Goal: Task Accomplishment & Management: Manage account settings

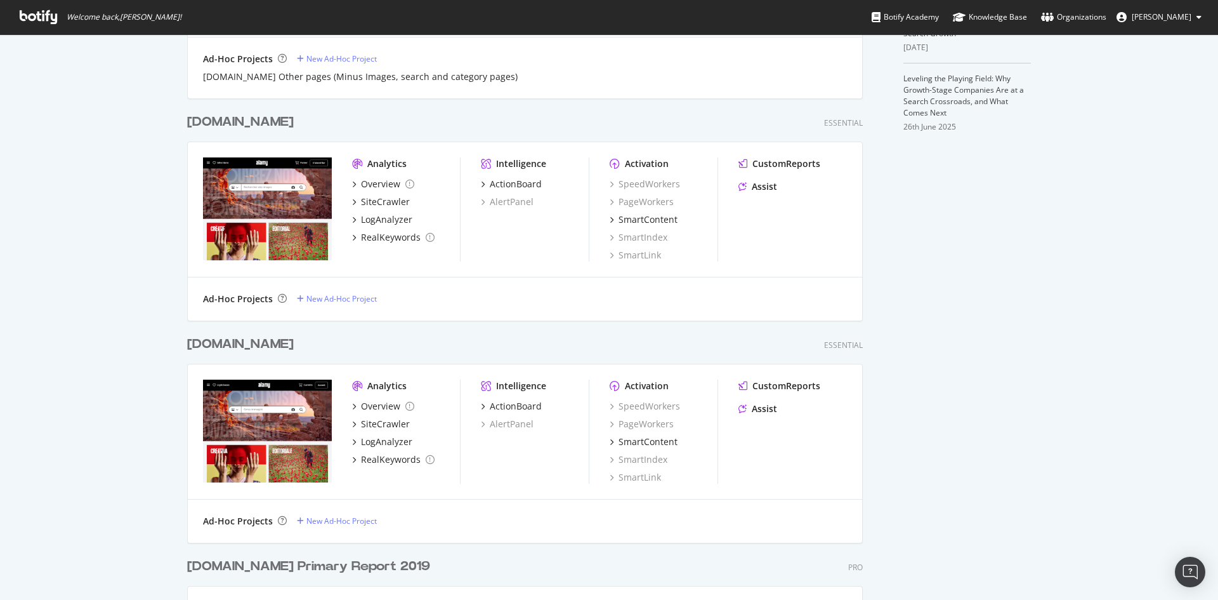
scroll to position [698, 0]
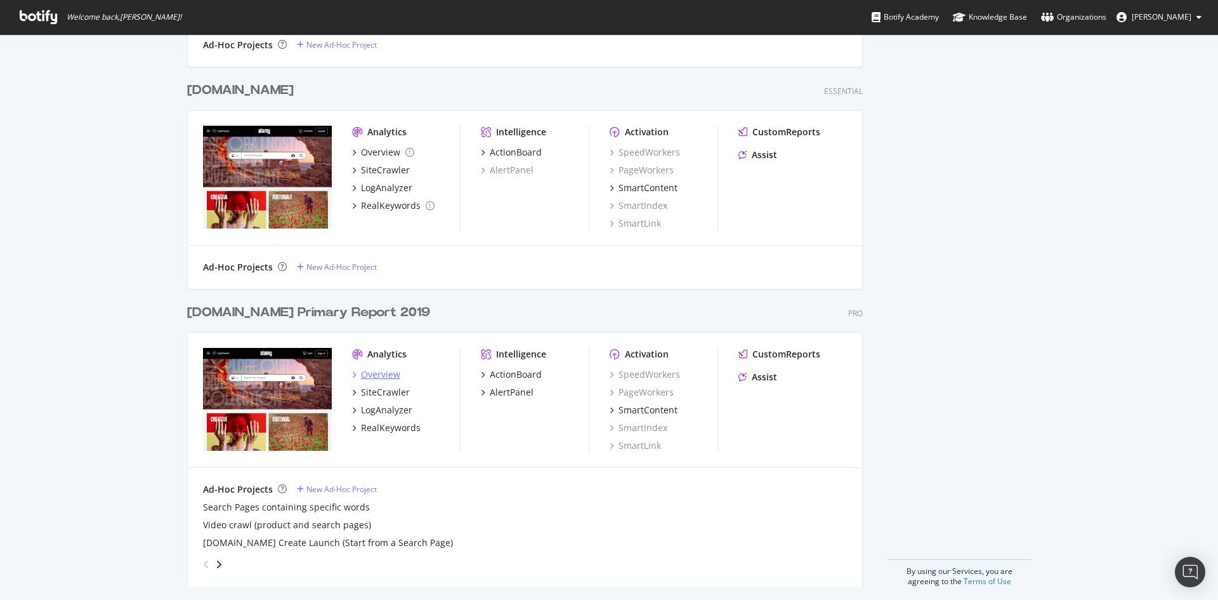
click at [368, 374] on div "Overview" at bounding box center [380, 374] width 39 height 13
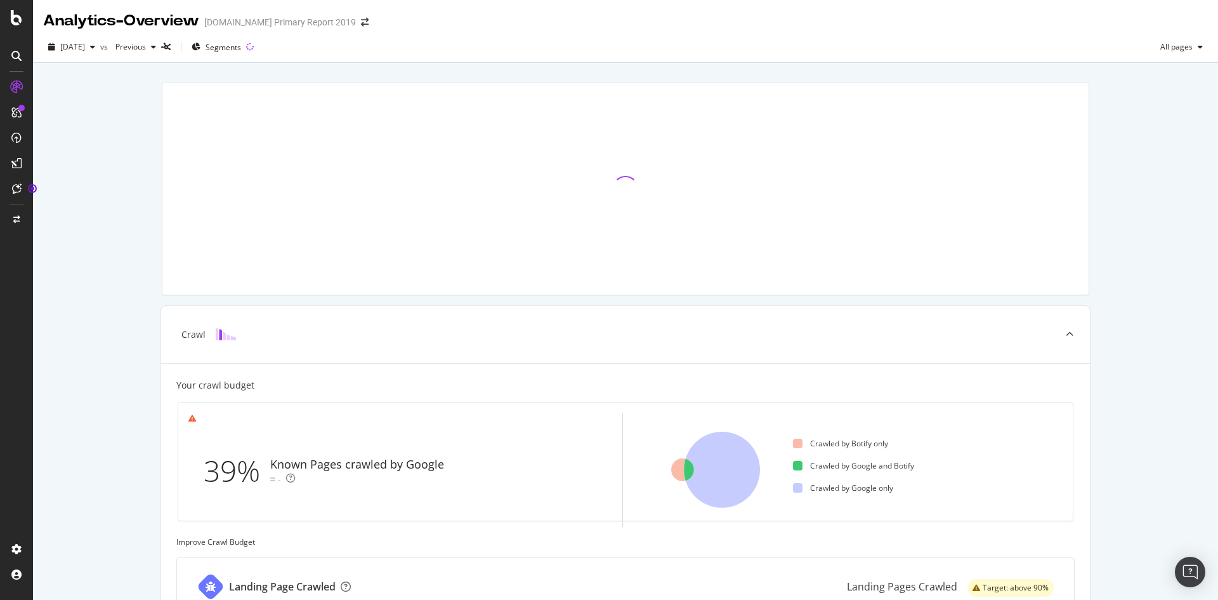
click at [52, 284] on div "Crawl Your crawl budget 39% Known Pages crawled by Google - Crawled by Botify o…" at bounding box center [625, 524] width 1185 height 923
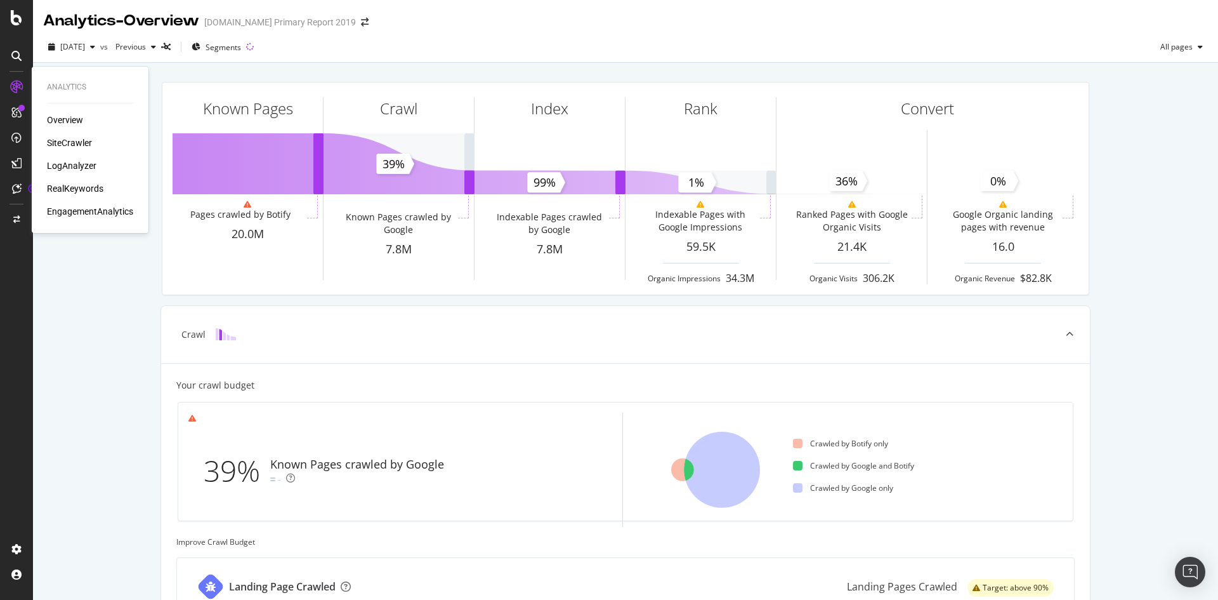
click at [81, 167] on div "LogAnalyzer" at bounding box center [71, 165] width 49 height 13
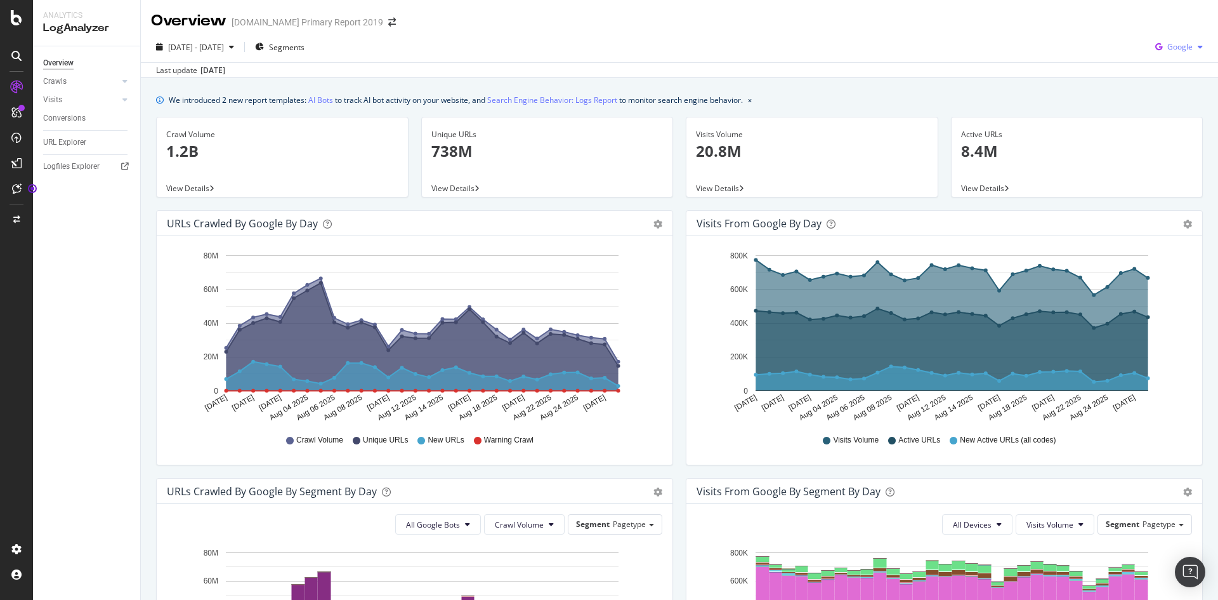
click at [1168, 48] on span "Google" at bounding box center [1180, 46] width 25 height 11
click at [1178, 94] on span "Bing" at bounding box center [1179, 95] width 47 height 11
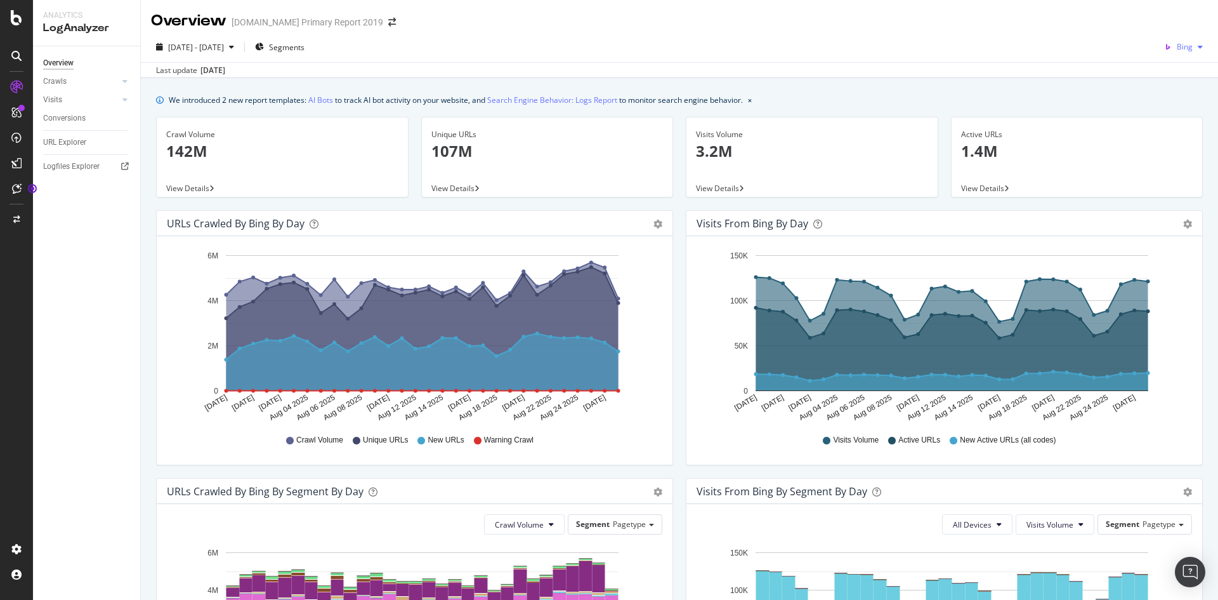
click at [1182, 51] on span "Bing" at bounding box center [1185, 46] width 16 height 11
click at [1164, 119] on span "OpenAI" at bounding box center [1180, 119] width 47 height 11
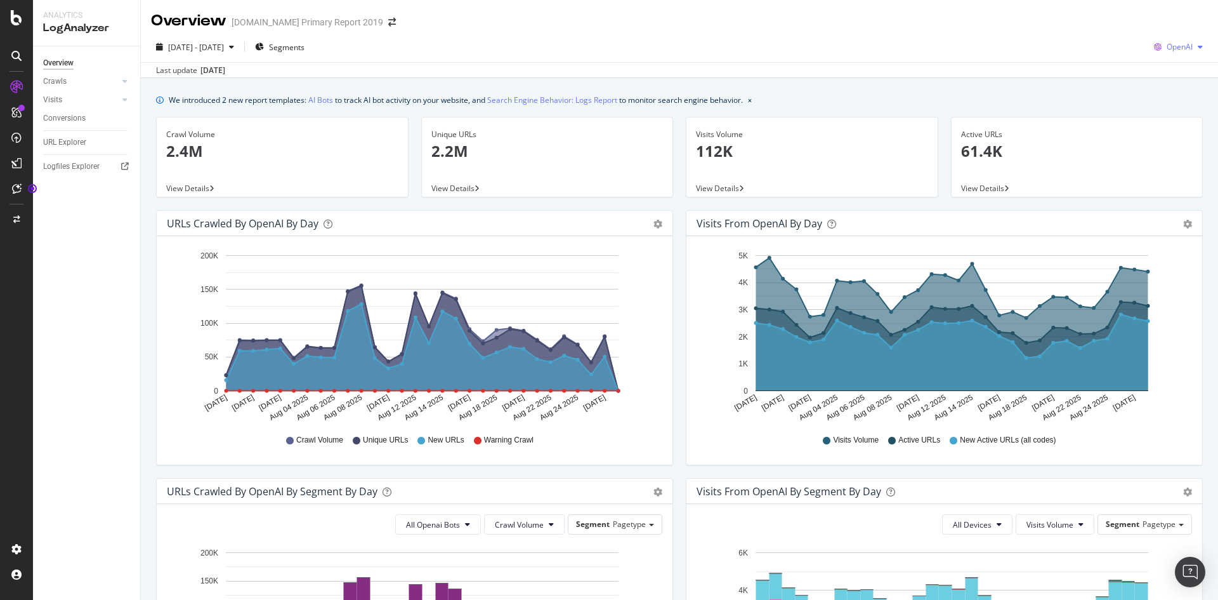
click at [1169, 48] on span "OpenAI" at bounding box center [1180, 46] width 26 height 11
click at [1161, 137] on span "Other AI Bots" at bounding box center [1179, 142] width 47 height 11
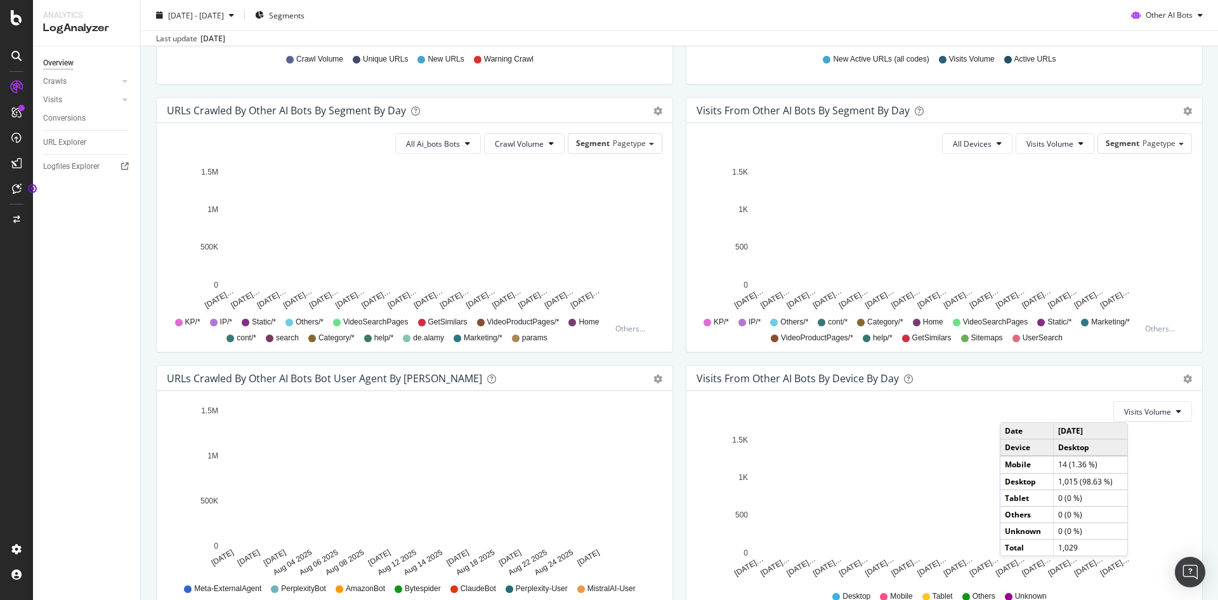
scroll to position [444, 0]
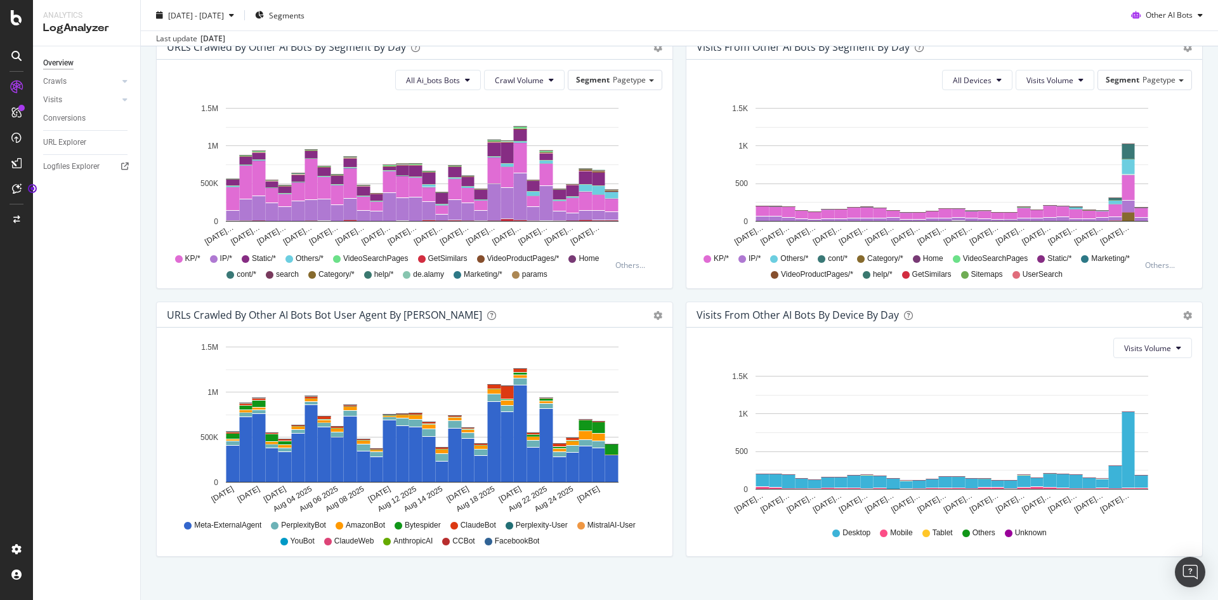
click at [180, 525] on div "Meta-ExternalAgent PerplexityBot AmazonBot Bytespider ClaudeBot Perplexity-User…" at bounding box center [414, 531] width 483 height 29
click at [213, 525] on span "Meta-ExternalAgent" at bounding box center [227, 525] width 67 height 11
click at [223, 525] on span "Meta-ExternalAgent" at bounding box center [227, 525] width 67 height 11
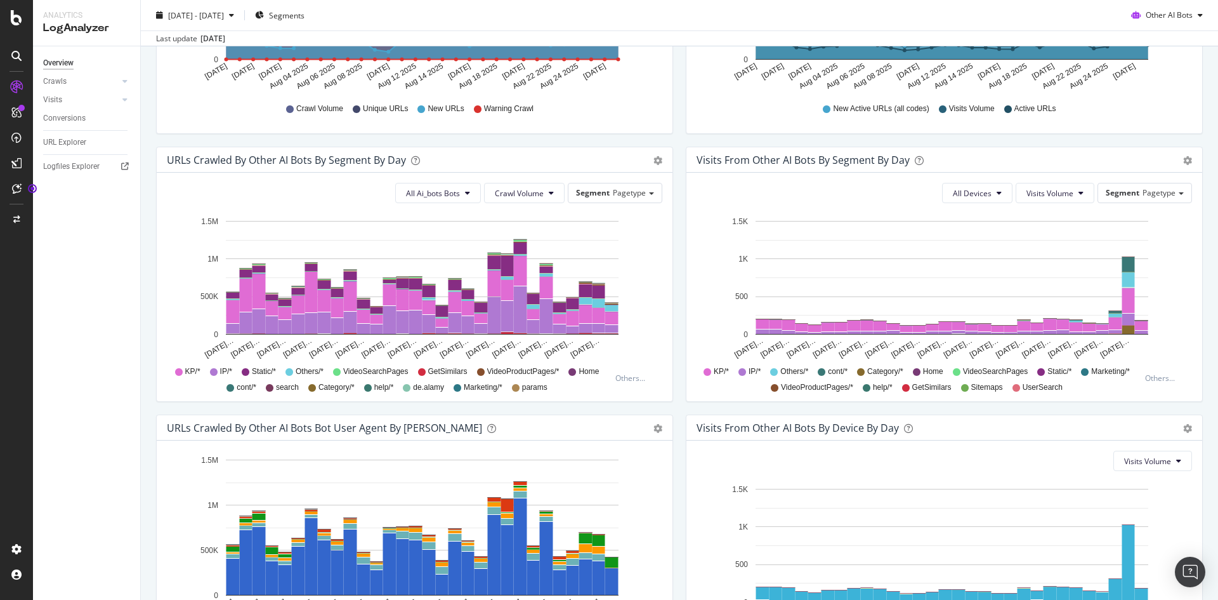
scroll to position [331, 0]
click at [3, 553] on div at bounding box center [16, 549] width 30 height 20
click at [82, 492] on div "Project settings" at bounding box center [65, 492] width 53 height 10
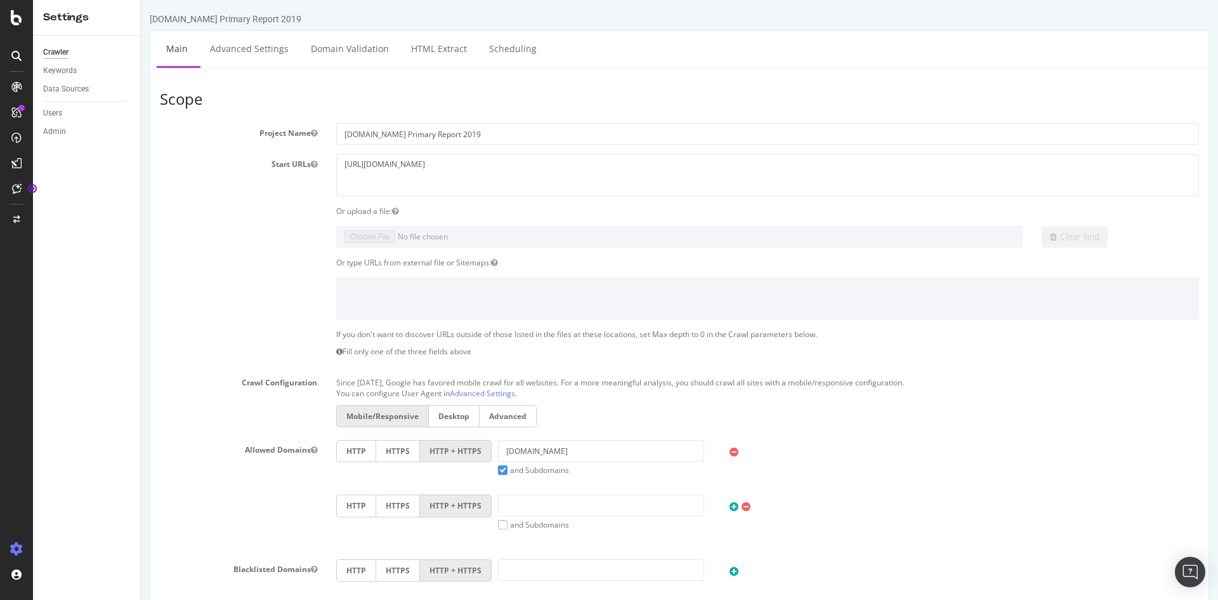
click at [25, 346] on div at bounding box center [16, 308] width 30 height 462
click at [65, 131] on div "Admin" at bounding box center [54, 131] width 23 height 13
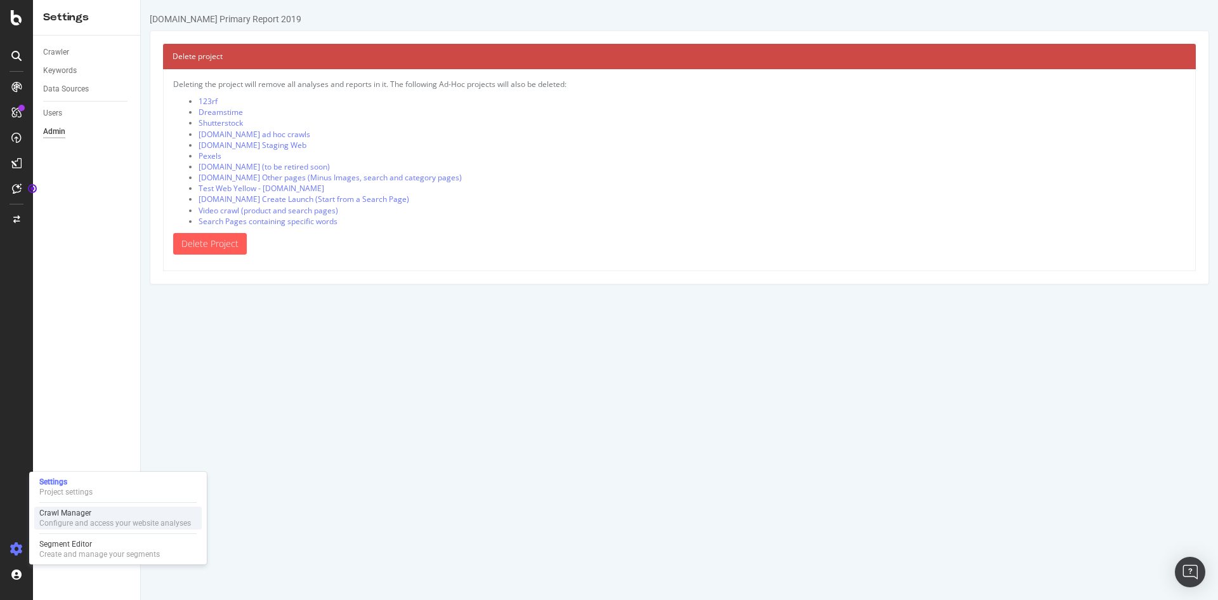
click at [83, 520] on div "Configure and access your website analyses" at bounding box center [115, 523] width 152 height 10
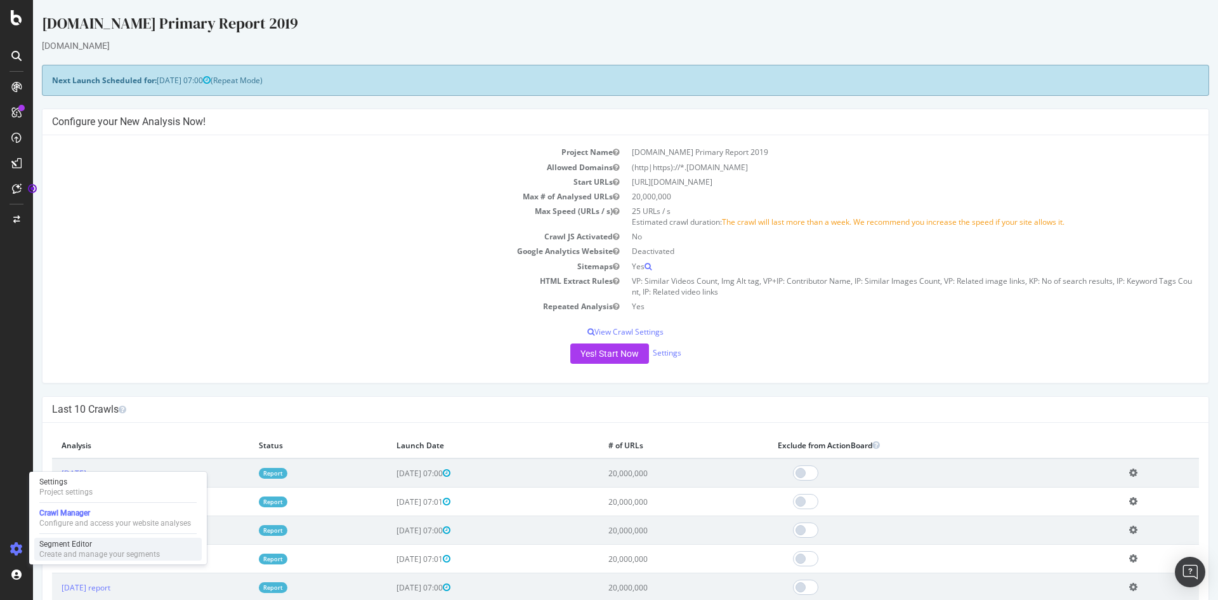
click at [69, 555] on div "Create and manage your segments" at bounding box center [99, 554] width 121 height 10
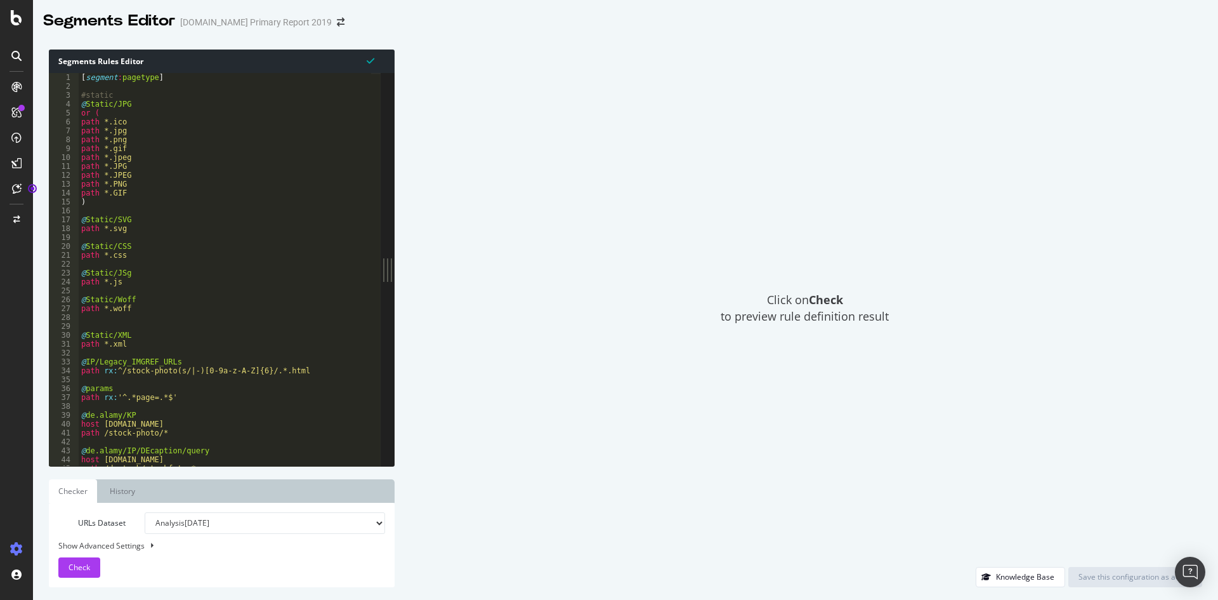
click at [11, 81] on div at bounding box center [16, 87] width 20 height 20
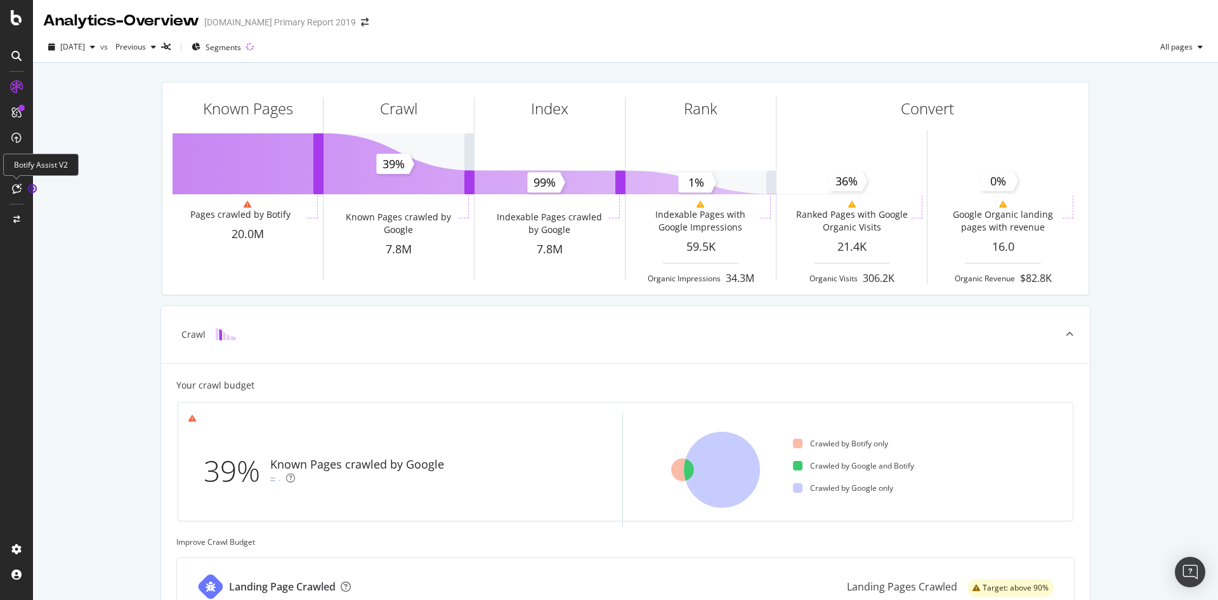
click at [15, 185] on icon at bounding box center [17, 188] width 10 height 10
click at [17, 23] on icon at bounding box center [16, 17] width 11 height 15
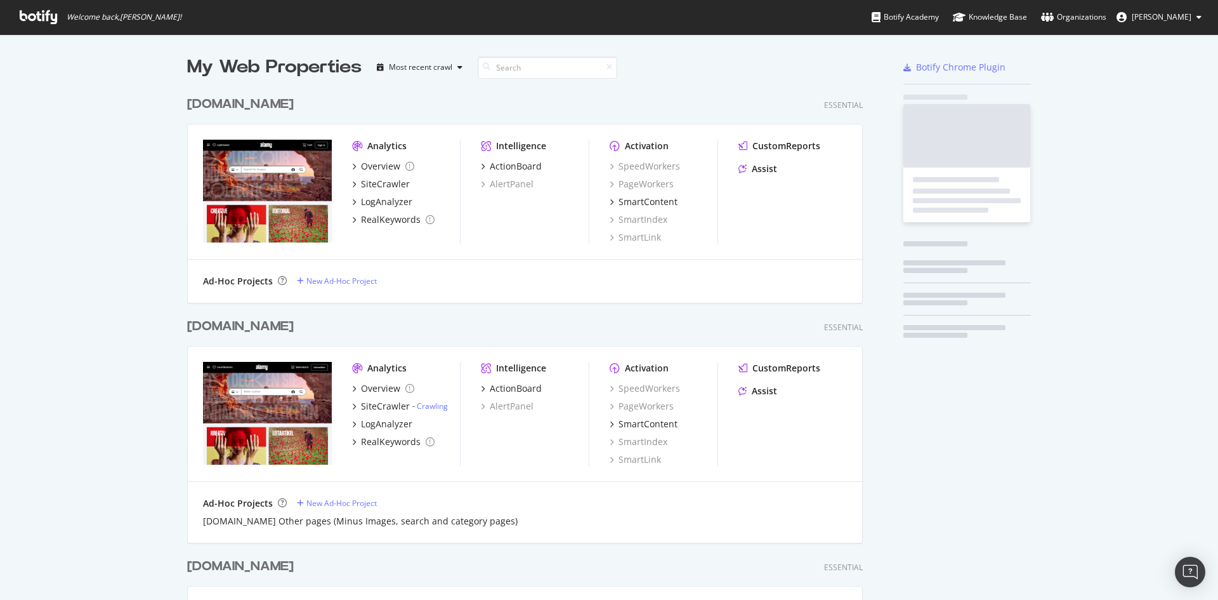
scroll to position [590, 1199]
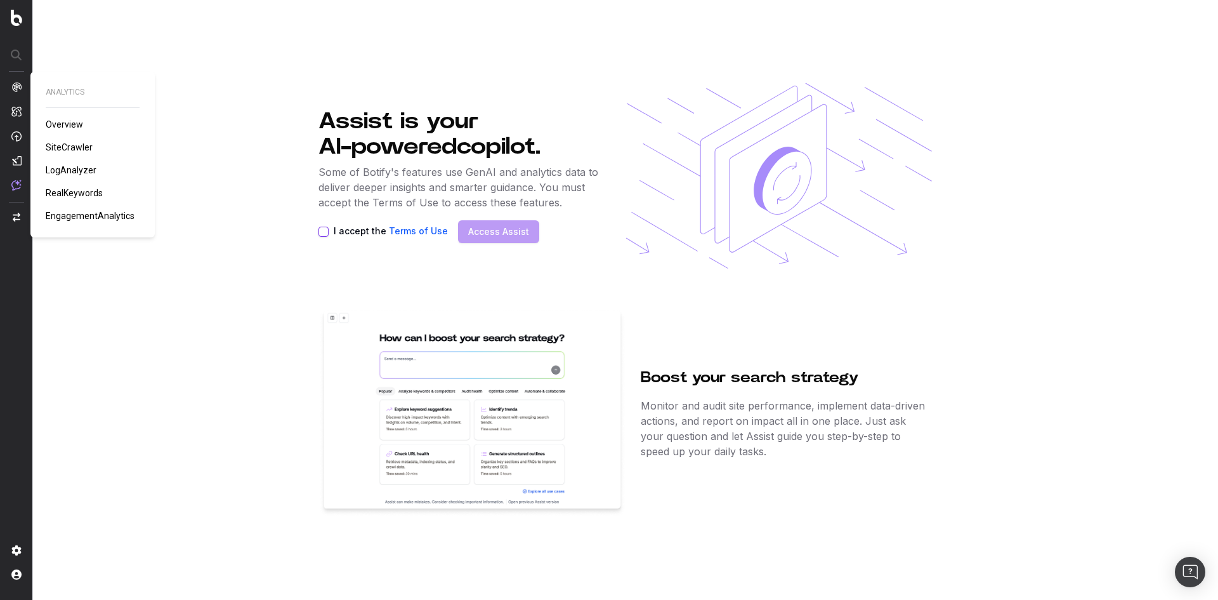
click at [79, 168] on span "LogAnalyzer" at bounding box center [71, 170] width 51 height 10
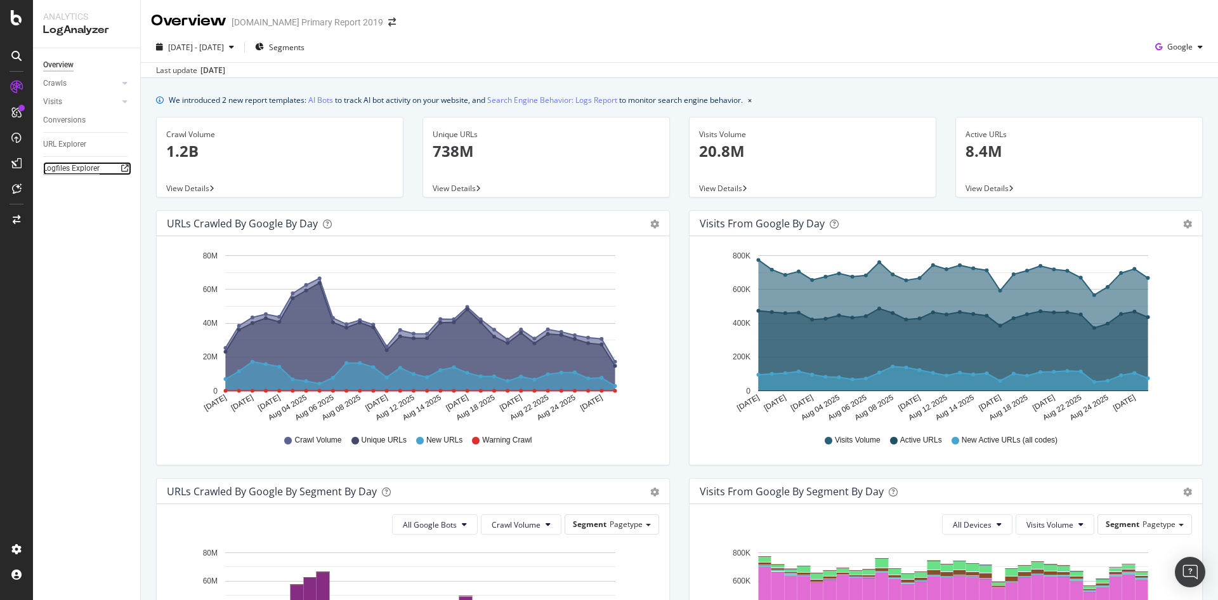
click at [77, 170] on div "Logfiles Explorer" at bounding box center [71, 168] width 56 height 13
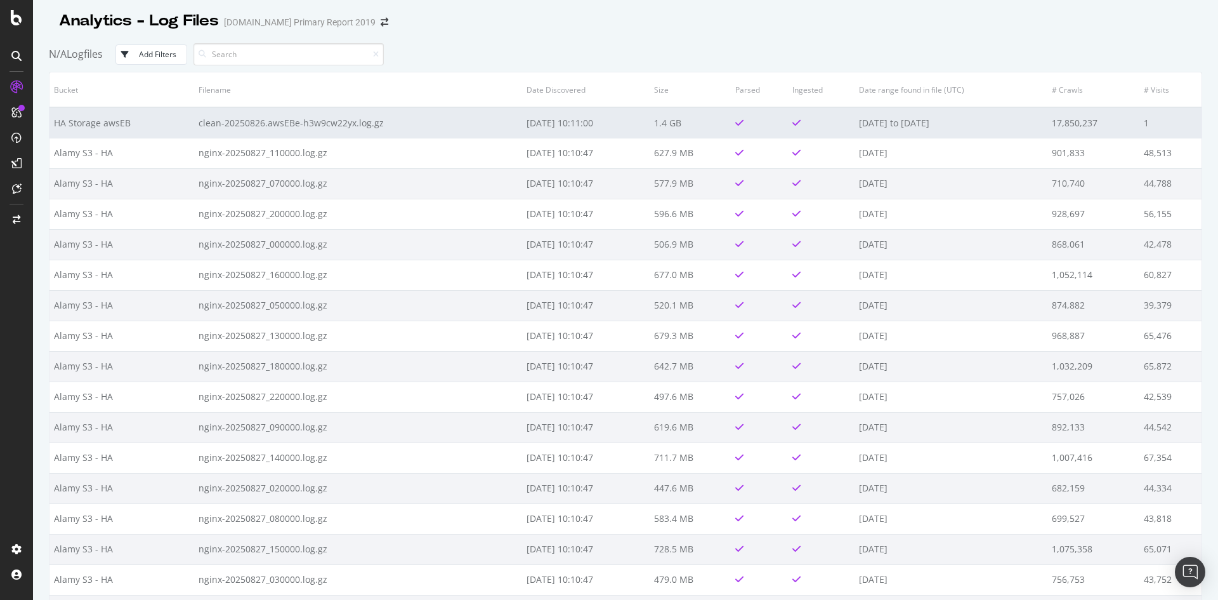
click at [947, 123] on td "2025-08-25 to 2025-08-26" at bounding box center [951, 122] width 193 height 30
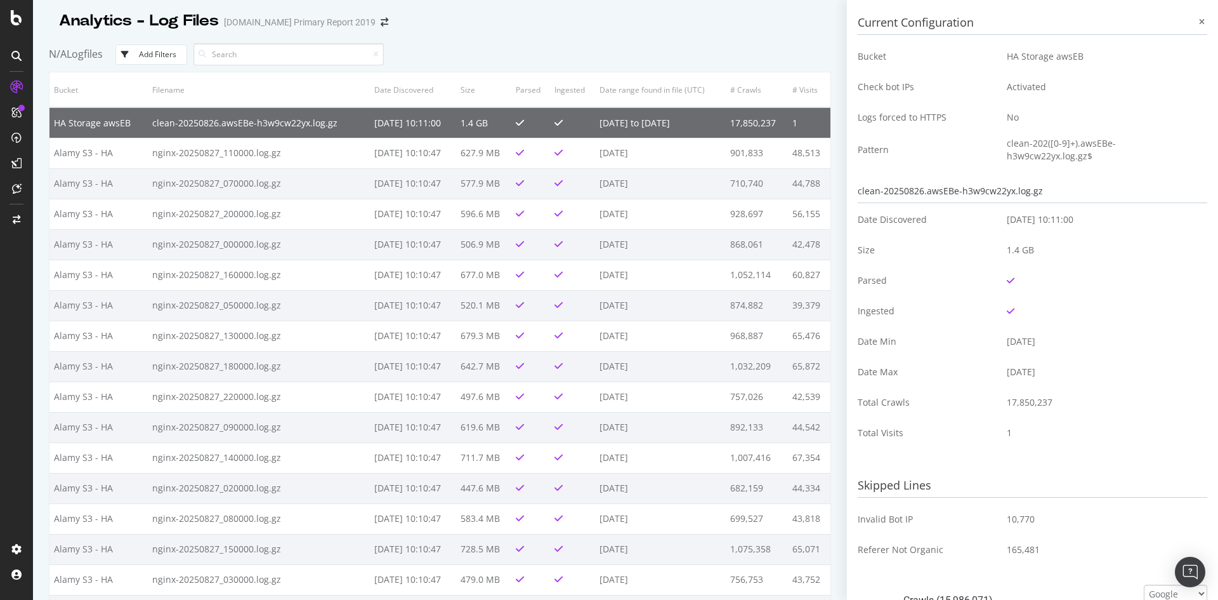
click at [1055, 54] on td "HA Storage awsEB" at bounding box center [1103, 56] width 210 height 30
click at [1157, 88] on td "Activated" at bounding box center [1103, 87] width 210 height 30
click at [1199, 22] on icon at bounding box center [1202, 22] width 6 height 8
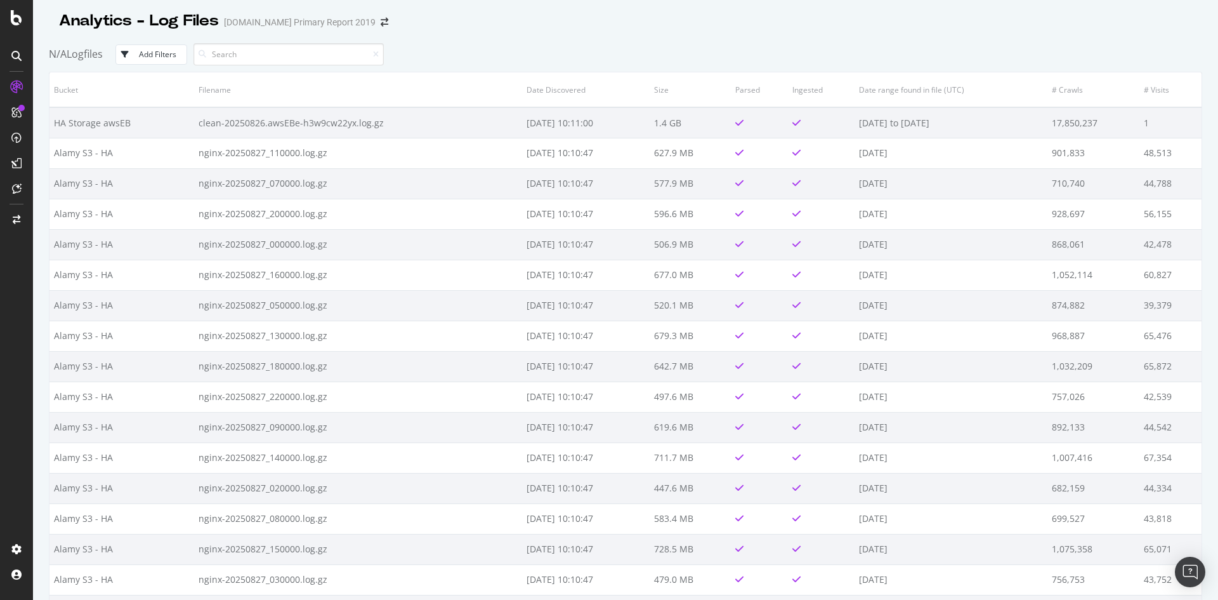
click at [565, 51] on div "N/A Logfiles Add Filters" at bounding box center [626, 54] width 1154 height 35
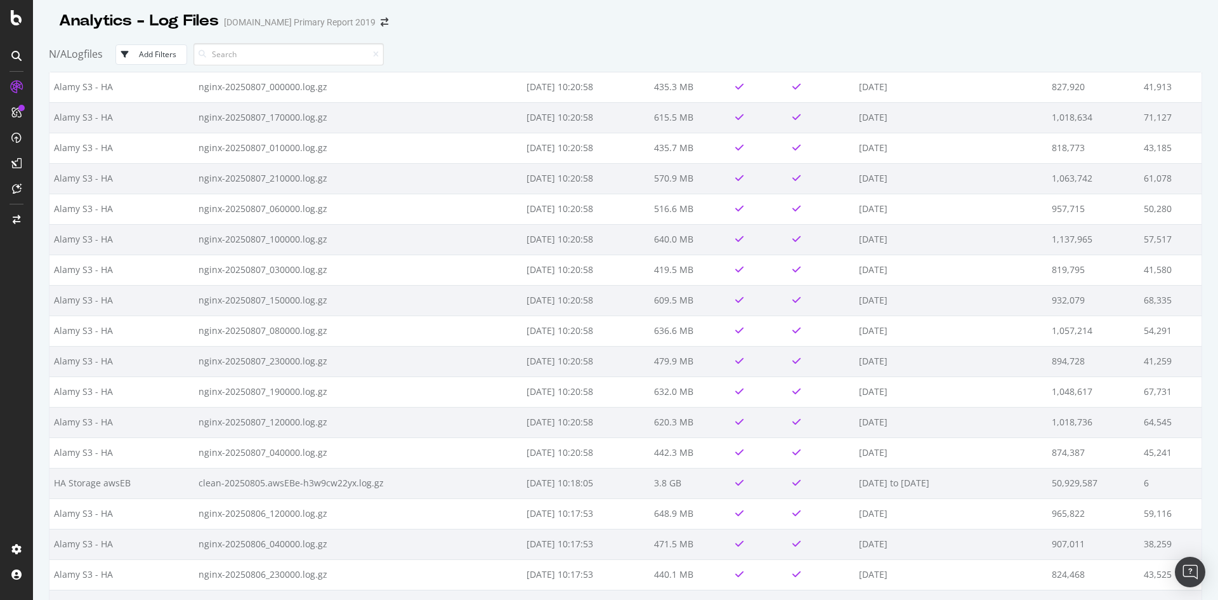
scroll to position [15910, 0]
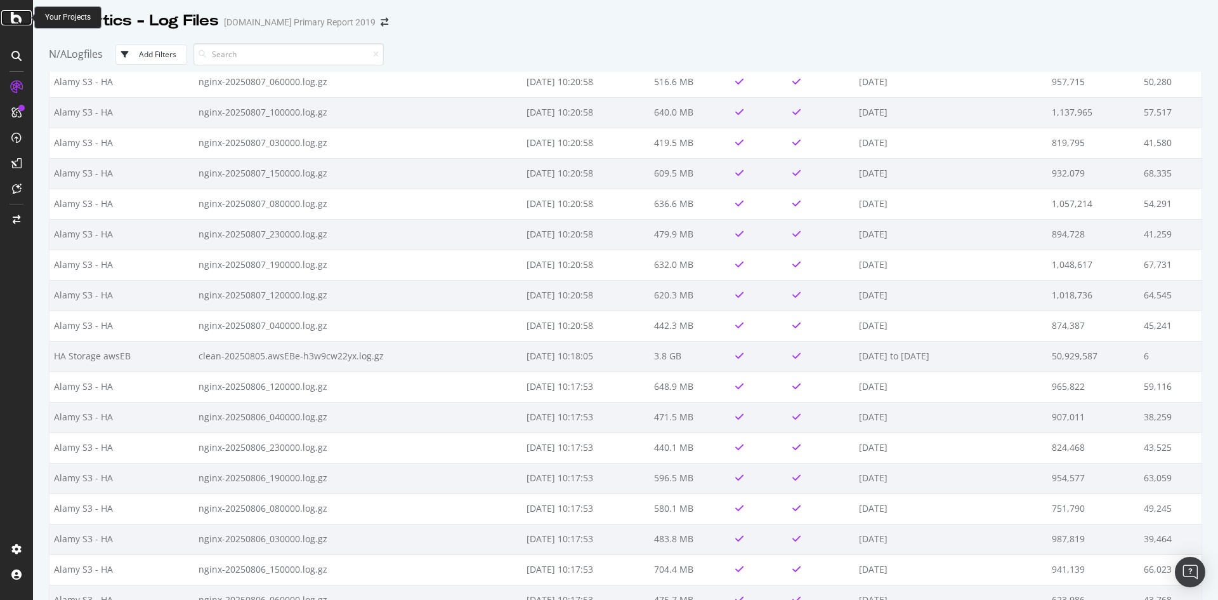
click at [11, 22] on icon at bounding box center [16, 17] width 11 height 15
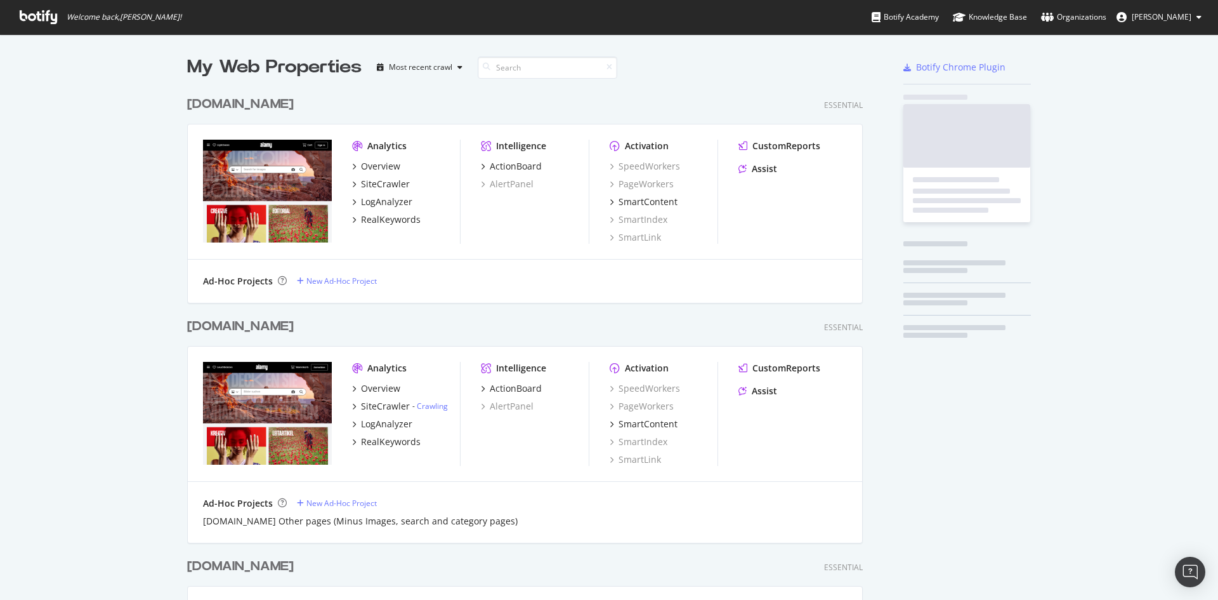
scroll to position [590, 1199]
click at [1152, 18] on span "[PERSON_NAME]" at bounding box center [1162, 16] width 60 height 11
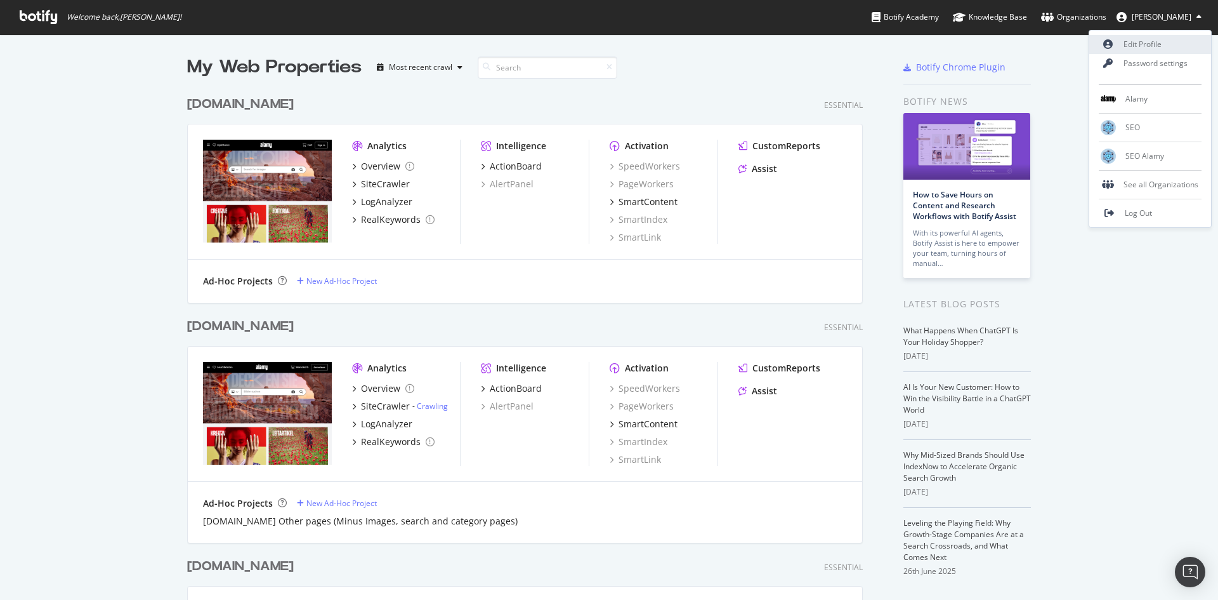
click at [1157, 38] on link "Edit Profile" at bounding box center [1151, 44] width 122 height 19
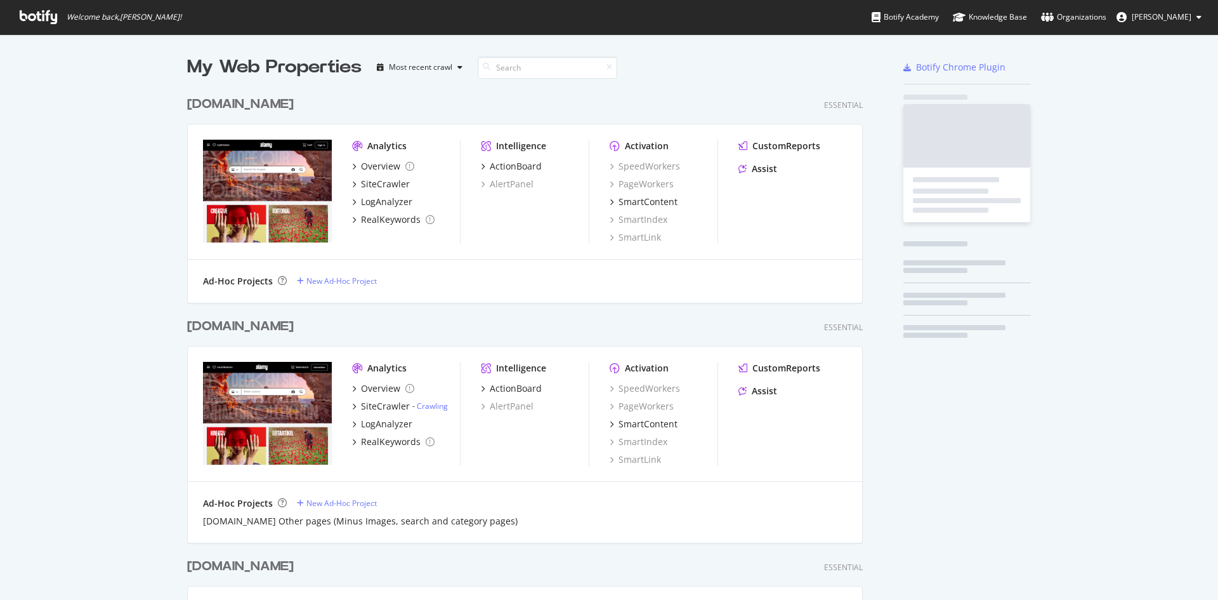
scroll to position [1195, 676]
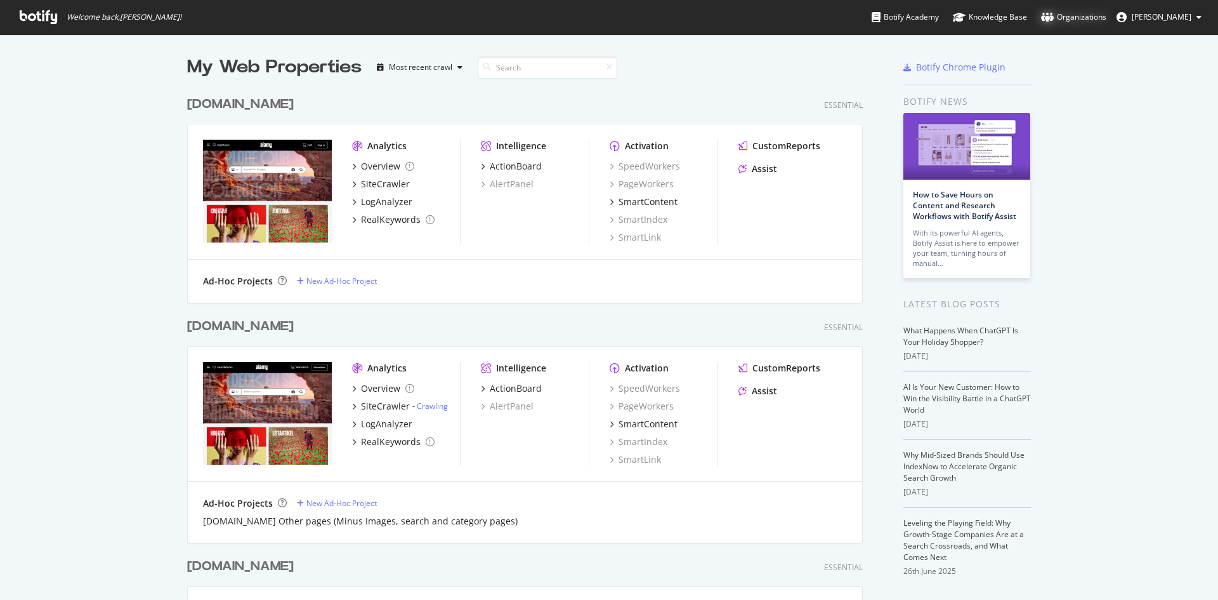
click at [1091, 15] on div "Organizations" at bounding box center [1073, 17] width 65 height 13
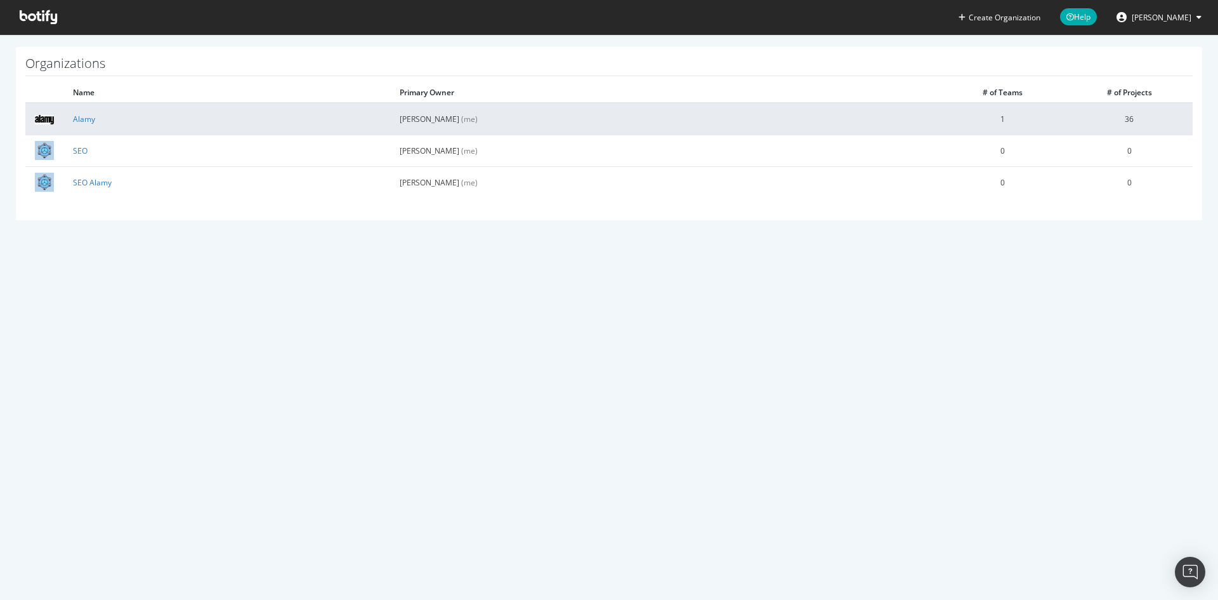
click at [997, 114] on td "1" at bounding box center [1002, 119] width 127 height 32
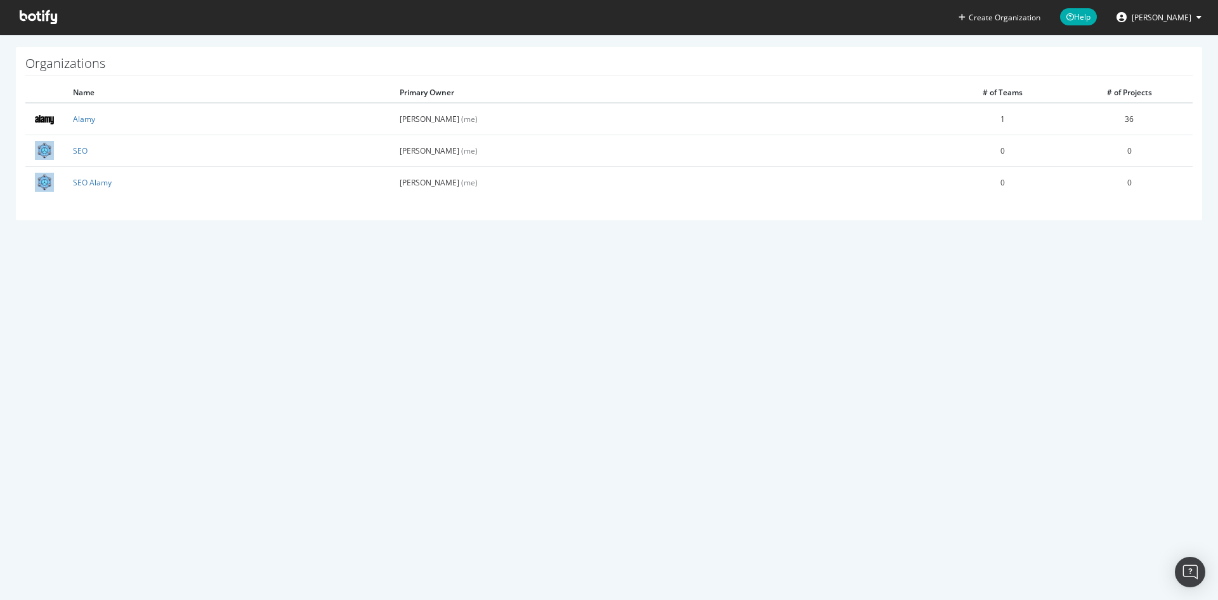
click at [933, 455] on div "Create Organization Help Roxana Stingu Organizations Name Primary Owner # of Te…" at bounding box center [609, 300] width 1218 height 600
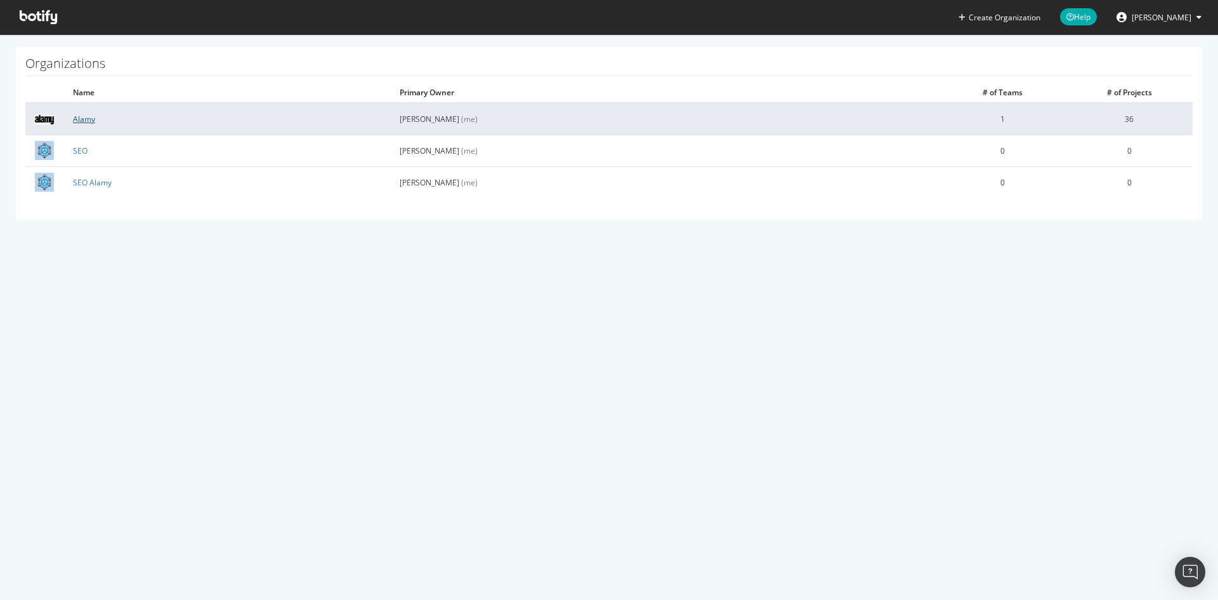
click at [79, 119] on link "Alamy" at bounding box center [84, 119] width 22 height 11
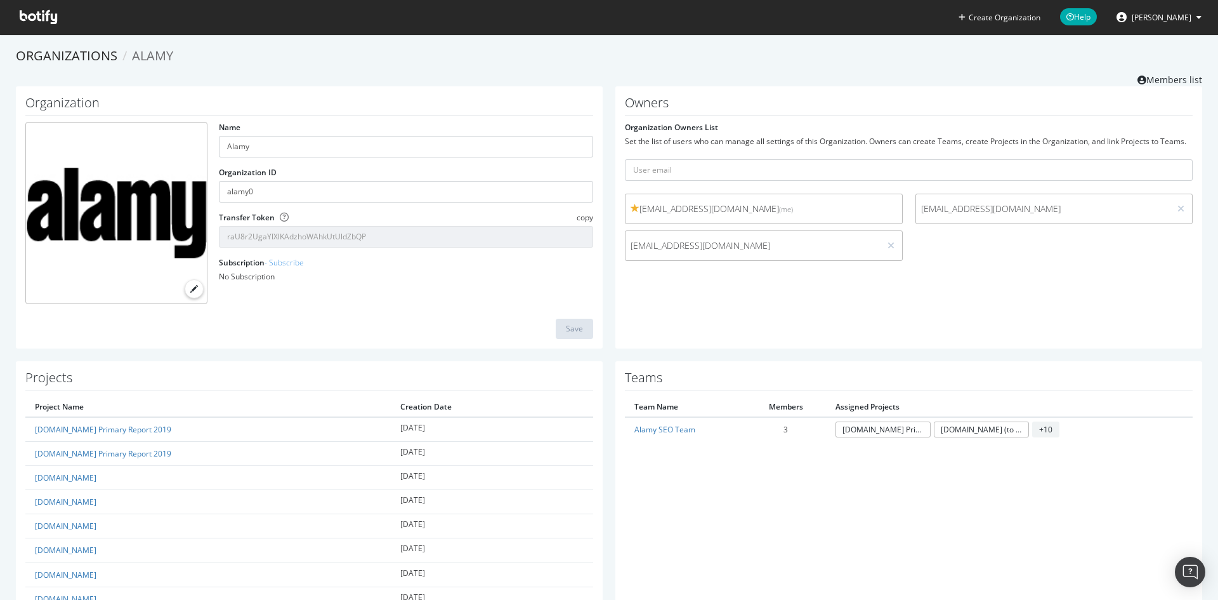
click at [976, 250] on div "roxanastingu@alamy.com (me) seoalamy@gmail.com sureshkm@alamy.com" at bounding box center [909, 231] width 581 height 74
click at [1145, 77] on link "Members list" at bounding box center [1170, 78] width 65 height 16
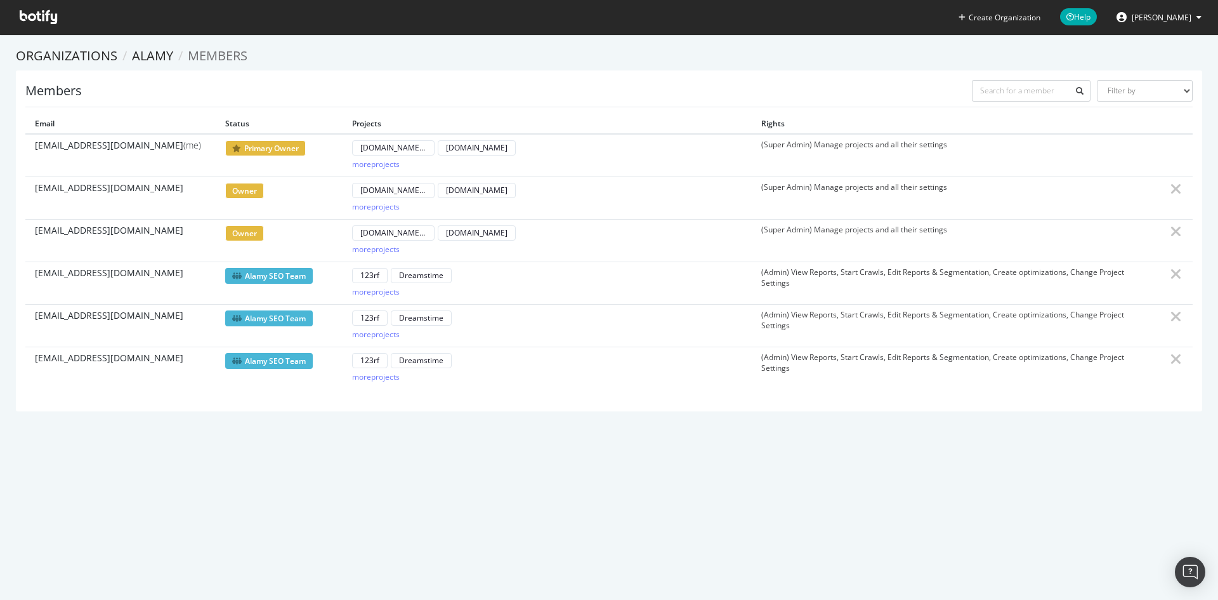
click at [712, 483] on div "Create Organization Help Roxana Stingu Organizations Alamy Members Members Filt…" at bounding box center [609, 300] width 1218 height 600
click at [438, 468] on div "Create Organization Help Roxana Stingu Organizations Alamy Members Members Filt…" at bounding box center [609, 300] width 1218 height 600
click at [579, 491] on div "Create Organization Help Roxana Stingu Organizations Alamy Members Members Filt…" at bounding box center [609, 300] width 1218 height 600
click at [1138, 88] on select "Filter by Primary Owner Owner Member Admin Collaborator Guest Collaborator" at bounding box center [1145, 91] width 96 height 22
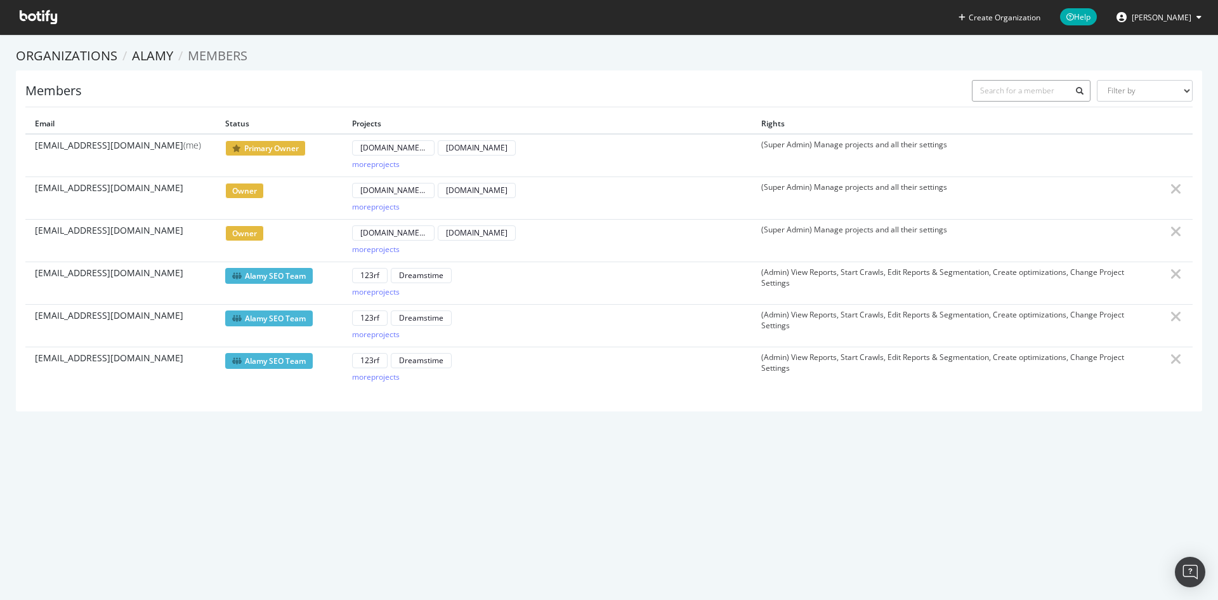
click at [1042, 90] on input "text" at bounding box center [1031, 91] width 119 height 22
click at [774, 82] on div "Members Filter by Primary Owner Owner Member Admin Collaborator Guest Collabora…" at bounding box center [609, 93] width 1168 height 27
click at [173, 55] on li "Members" at bounding box center [210, 56] width 74 height 18
click at [152, 54] on link "Alamy" at bounding box center [152, 55] width 41 height 17
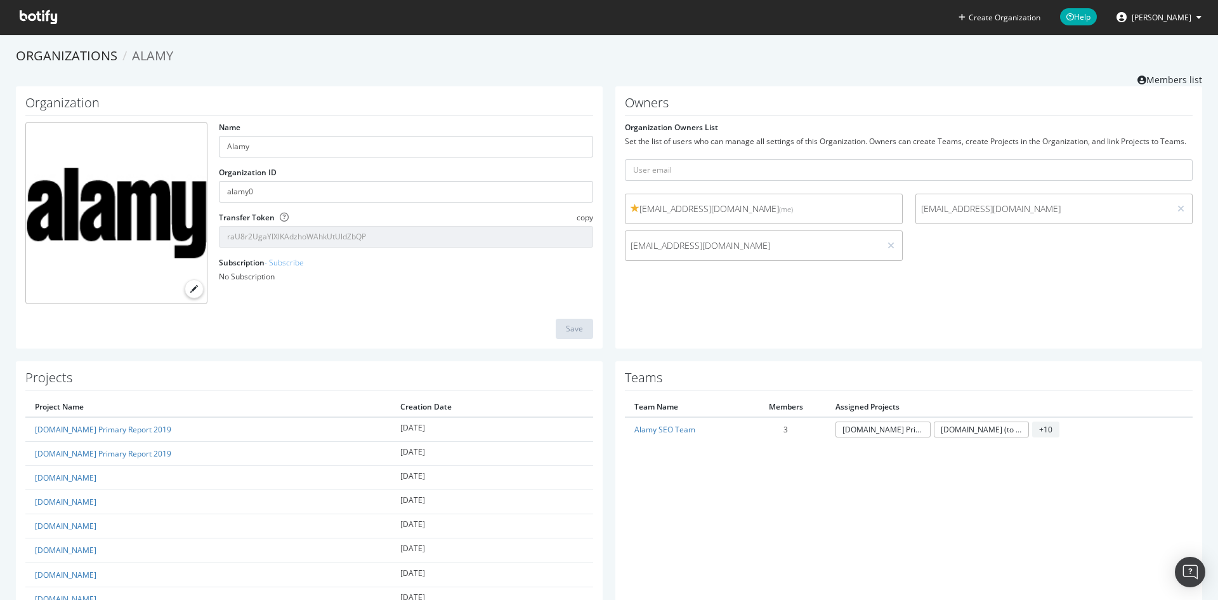
click at [1151, 13] on span "[PERSON_NAME]" at bounding box center [1162, 17] width 60 height 11
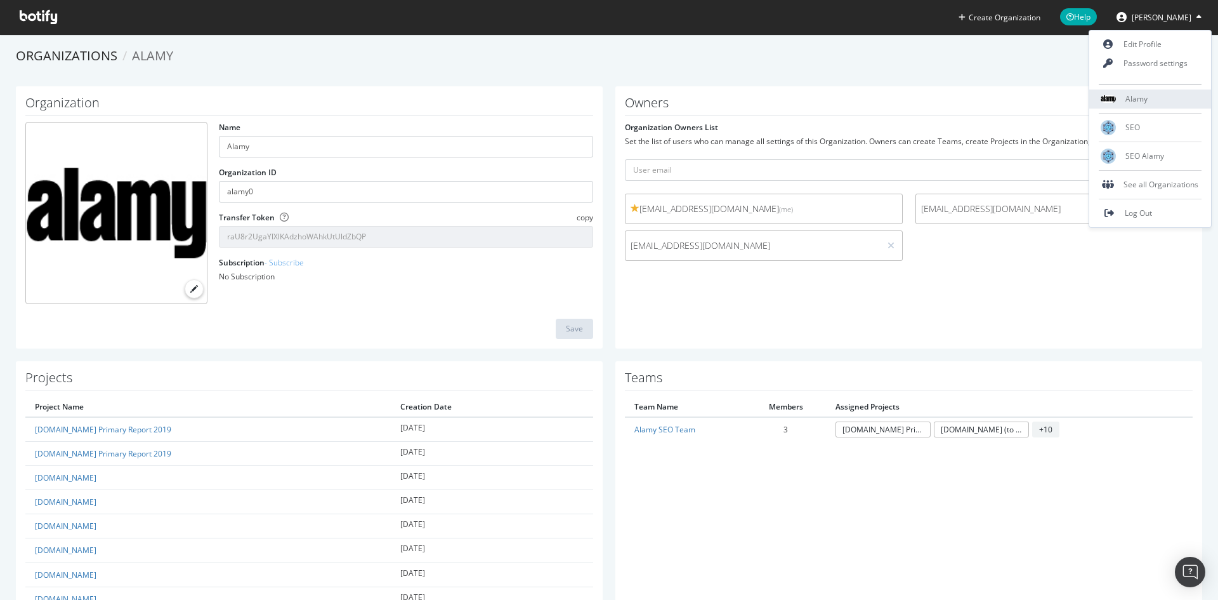
click at [1131, 99] on span "Alamy" at bounding box center [1137, 98] width 22 height 11
click at [1128, 98] on span "Alamy" at bounding box center [1137, 98] width 22 height 11
click at [1128, 96] on span "Alamy" at bounding box center [1137, 98] width 22 height 11
click at [1151, 210] on span "Log Out" at bounding box center [1138, 213] width 27 height 11
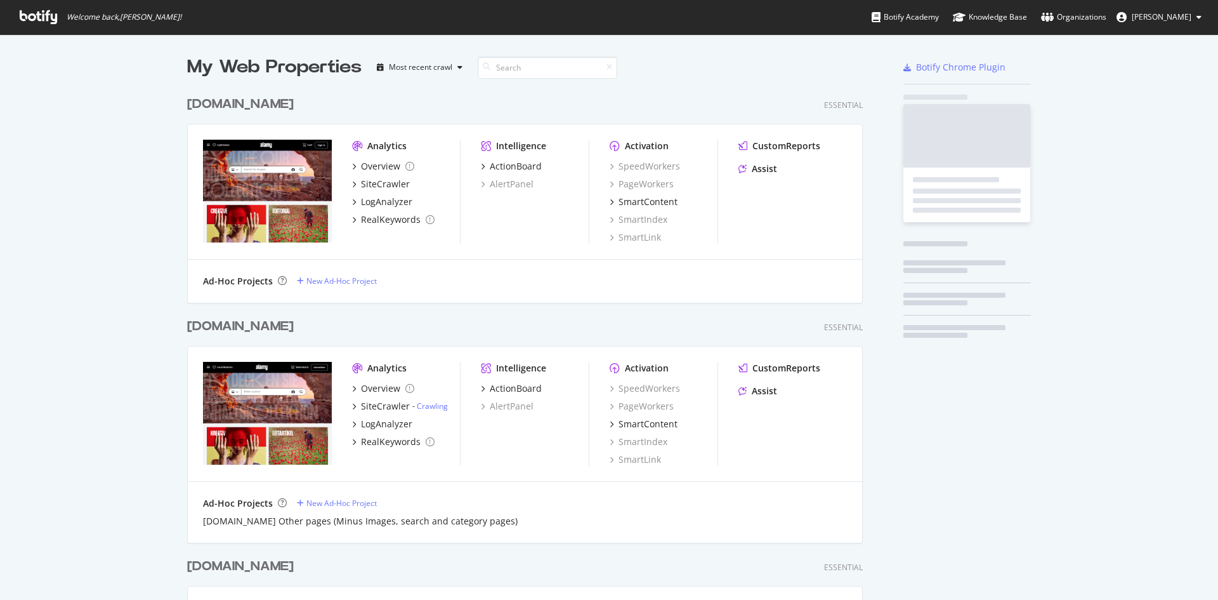
scroll to position [1195, 676]
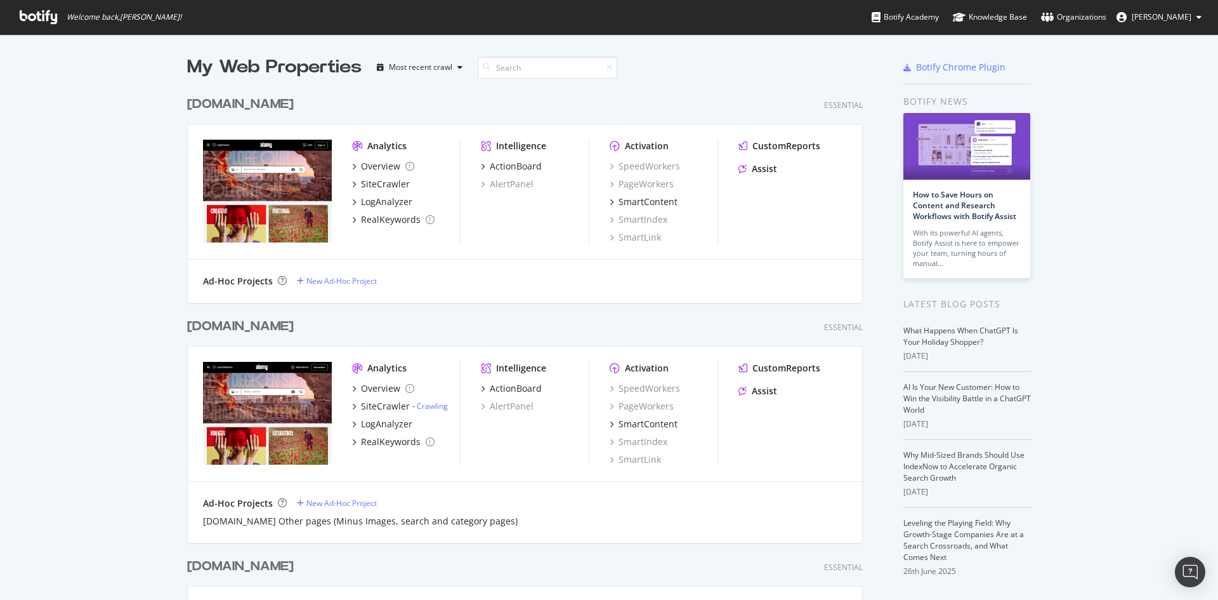
click at [1146, 16] on span "[PERSON_NAME]" at bounding box center [1162, 16] width 60 height 11
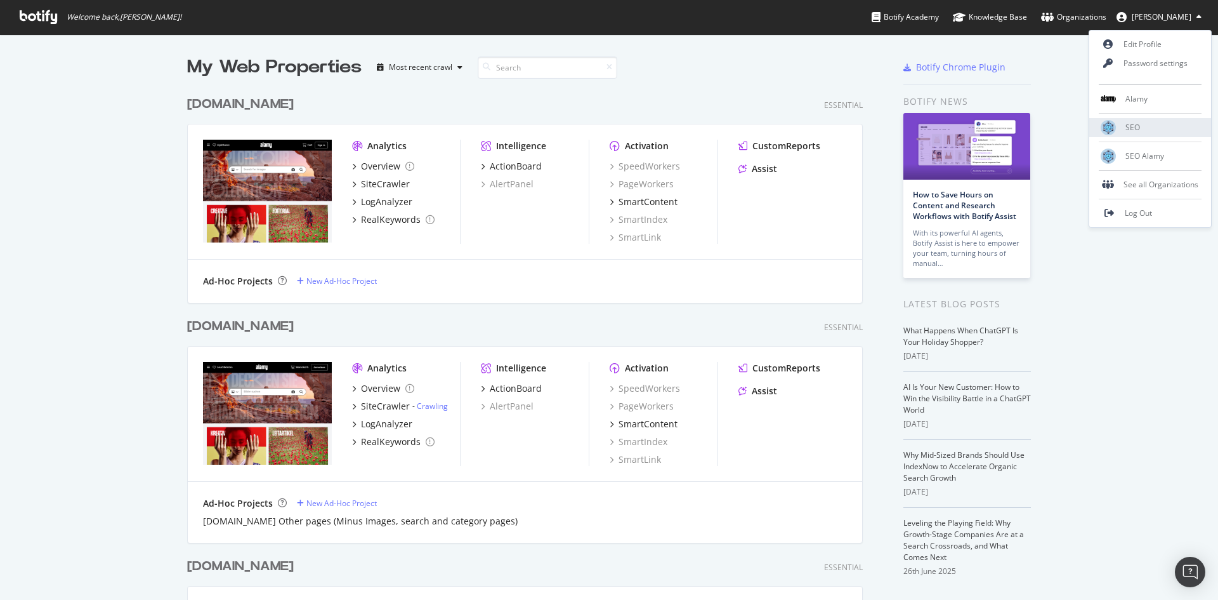
click at [1148, 121] on div "SEO" at bounding box center [1151, 127] width 122 height 19
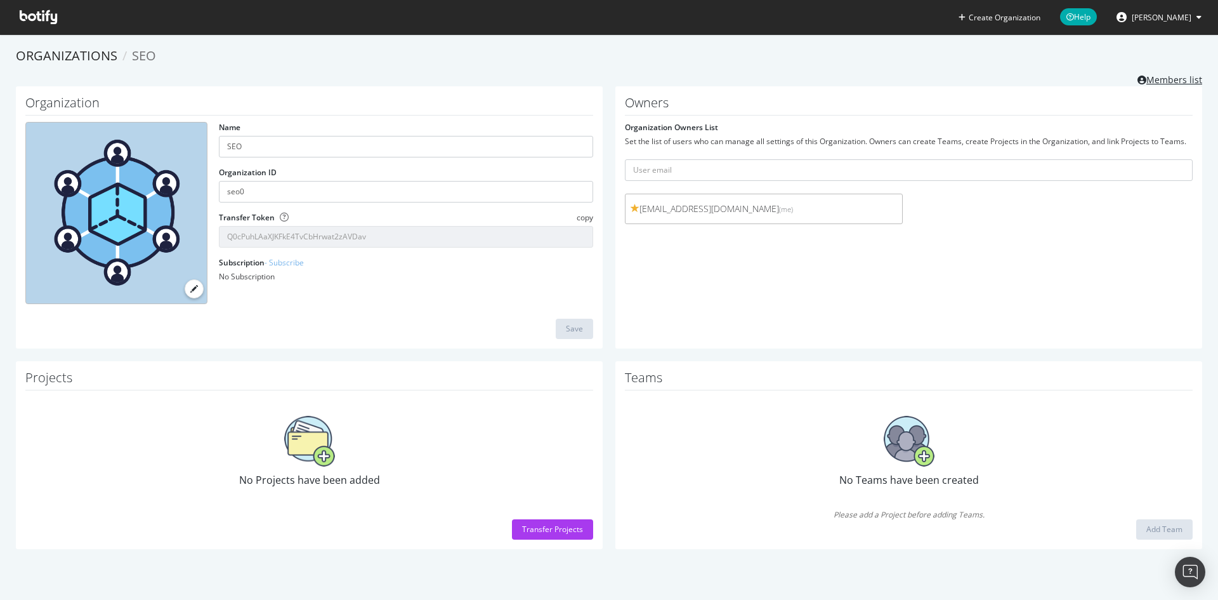
click at [1165, 81] on link "Members list" at bounding box center [1170, 78] width 65 height 16
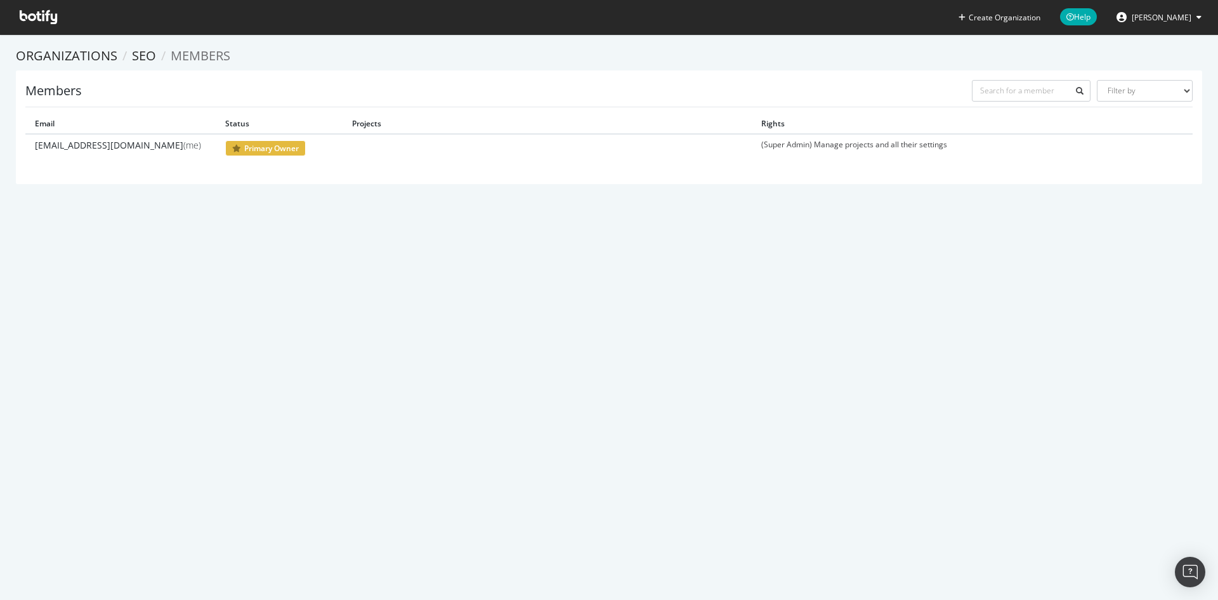
click at [955, 314] on div "Create Organization Help [PERSON_NAME] Organizations SEO Members Members Filter…" at bounding box center [609, 300] width 1218 height 600
click at [1157, 15] on span "[PERSON_NAME]" at bounding box center [1162, 17] width 60 height 11
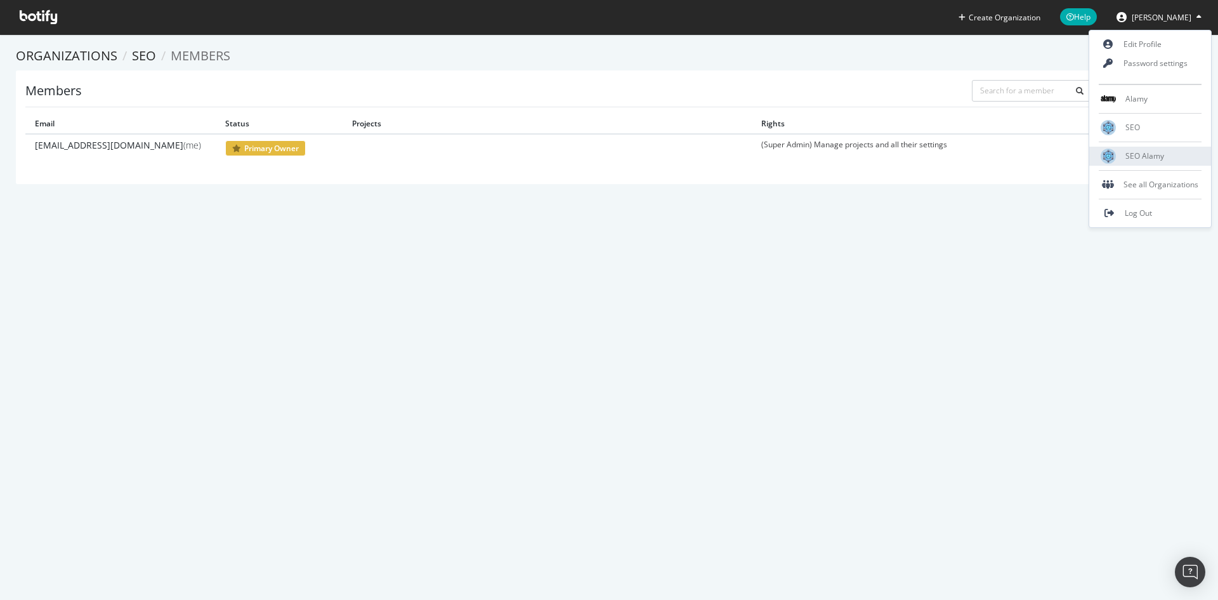
click at [1152, 163] on div "SEO Alamy" at bounding box center [1151, 156] width 122 height 19
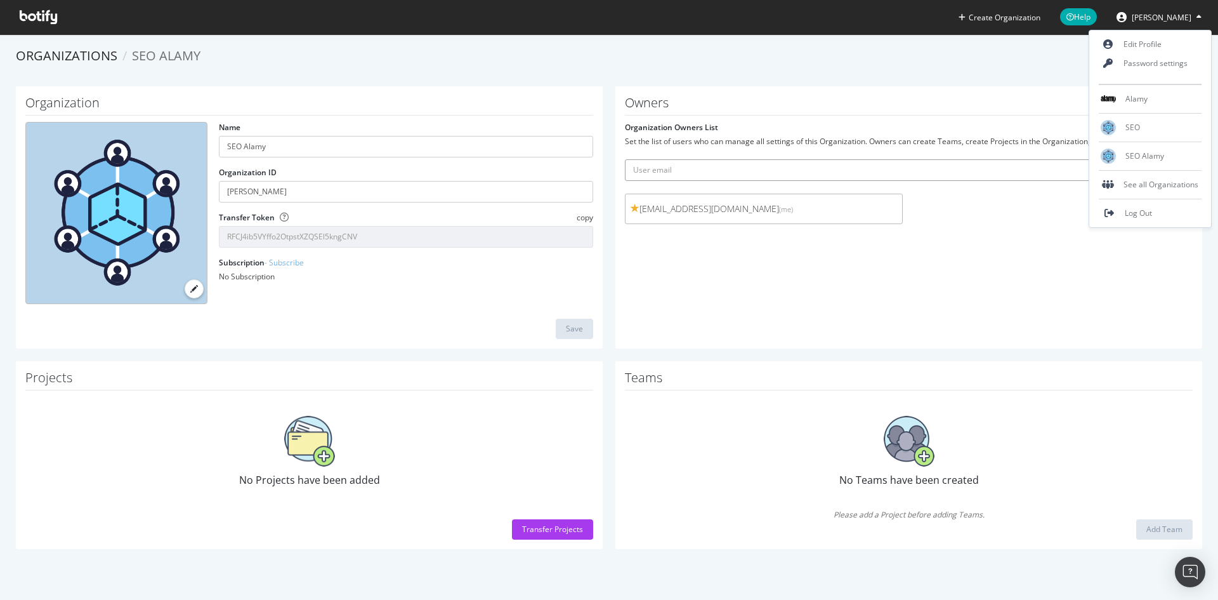
click at [883, 165] on input "text" at bounding box center [909, 170] width 568 height 22
paste input "[EMAIL_ADDRESS][DOMAIN_NAME]"
type input "[EMAIL_ADDRESS][DOMAIN_NAME]"
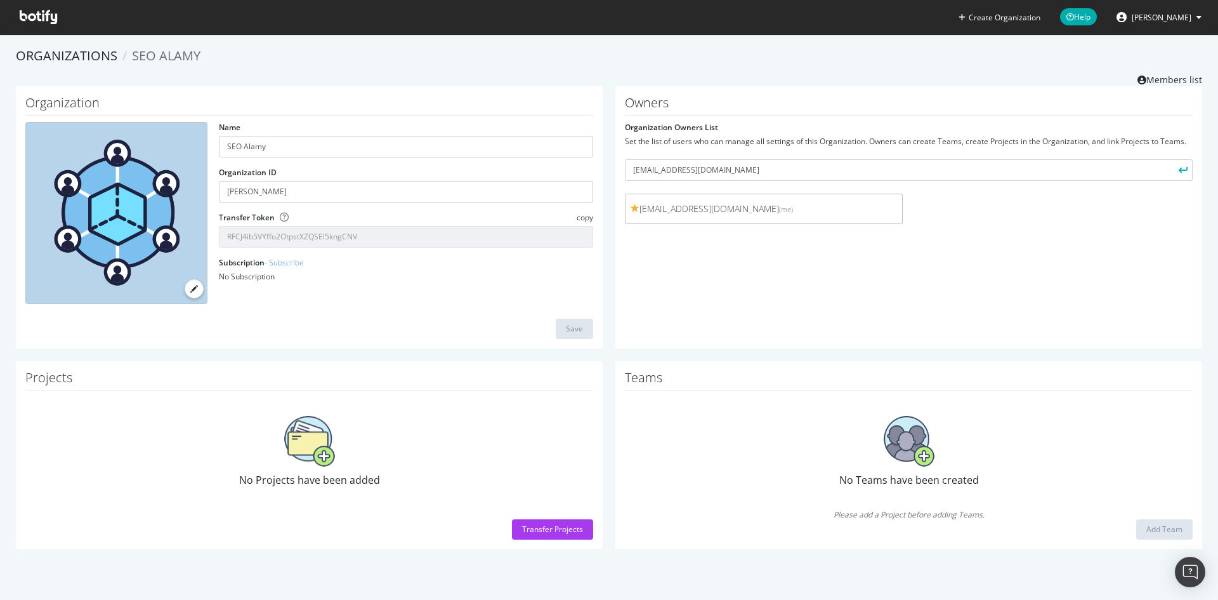
click at [1179, 168] on icon "submit" at bounding box center [1183, 169] width 9 height 7
click at [1074, 282] on div "Owners Organization Owners List Set the list of users who can manage all settin…" at bounding box center [909, 217] width 587 height 262
click at [1133, 206] on span "[EMAIL_ADDRESS][DOMAIN_NAME]" at bounding box center [1043, 208] width 244 height 13
click at [1166, 81] on link "Members list" at bounding box center [1170, 78] width 65 height 16
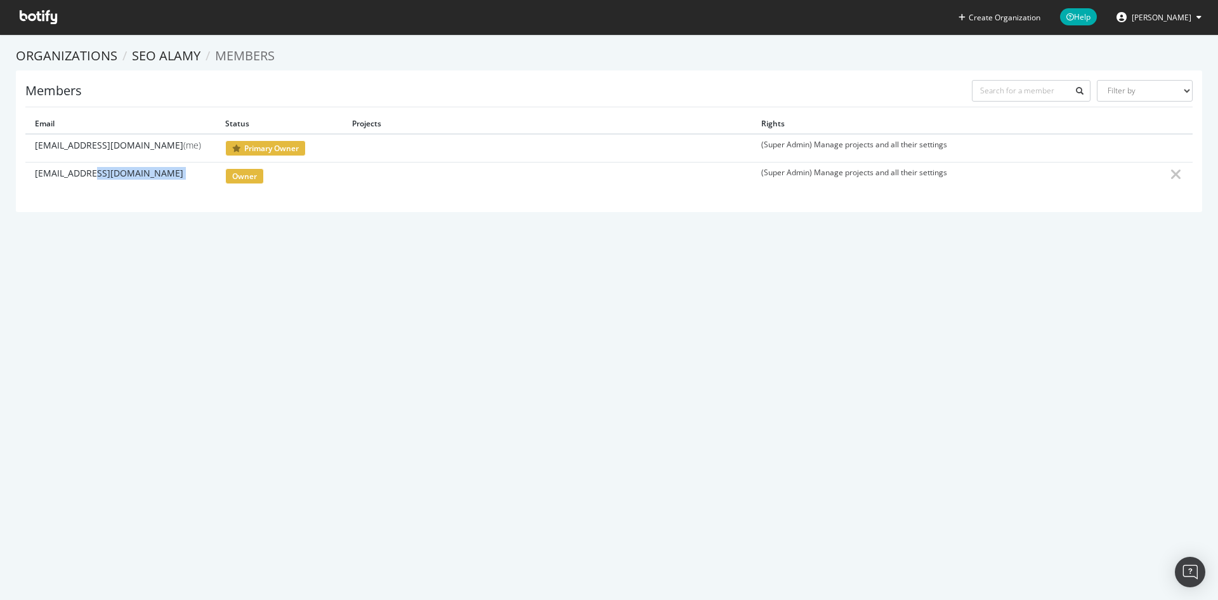
drag, startPoint x: 104, startPoint y: 178, endPoint x: 291, endPoint y: 178, distance: 187.2
click at [291, 178] on tr "[EMAIL_ADDRESS][DOMAIN_NAME] owner (Super Admin) Manage projects and all their …" at bounding box center [609, 176] width 1168 height 28
click at [810, 173] on td "(Super Admin) Manage projects and all their settings" at bounding box center [956, 176] width 409 height 28
click at [237, 173] on span "owner" at bounding box center [244, 176] width 39 height 16
click at [1171, 174] on icon at bounding box center [1176, 174] width 11 height 15
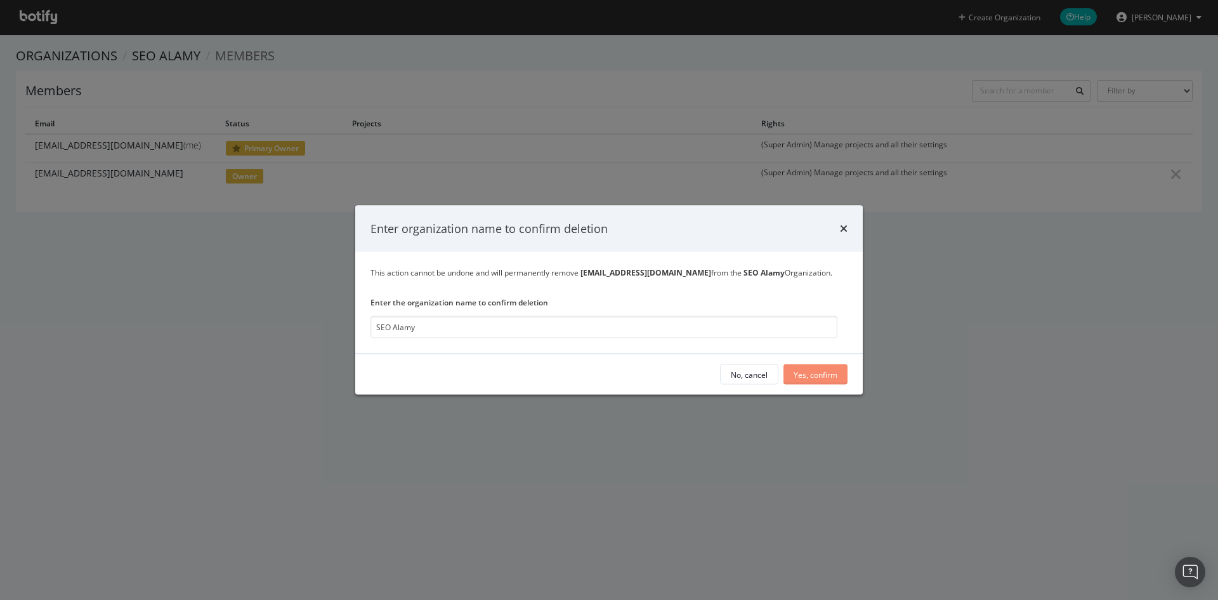
type input "SEO Alamy"
click at [826, 374] on div "Yes, confirm" at bounding box center [816, 374] width 44 height 11
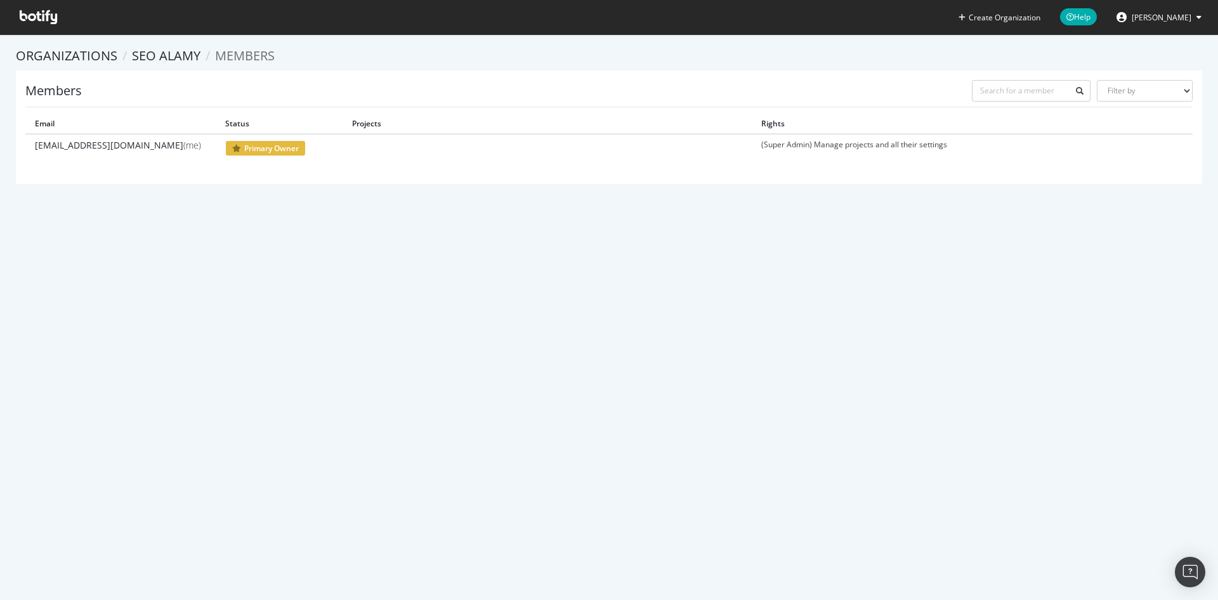
click at [1163, 20] on span "[PERSON_NAME]" at bounding box center [1162, 17] width 60 height 11
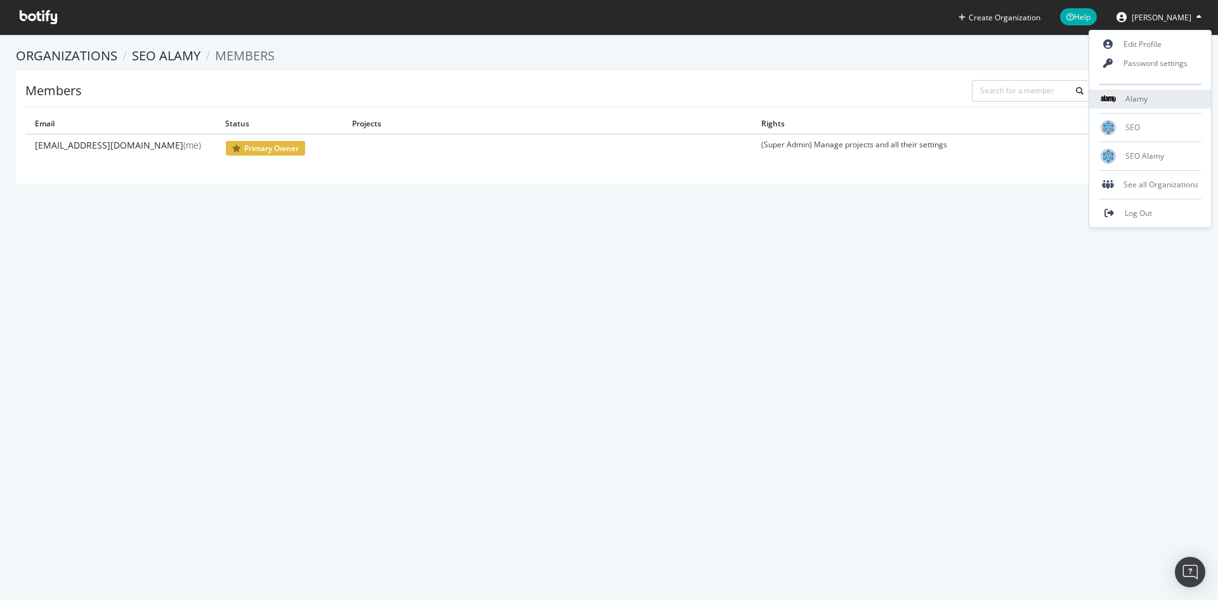
click at [1138, 98] on span "Alamy" at bounding box center [1137, 98] width 22 height 11
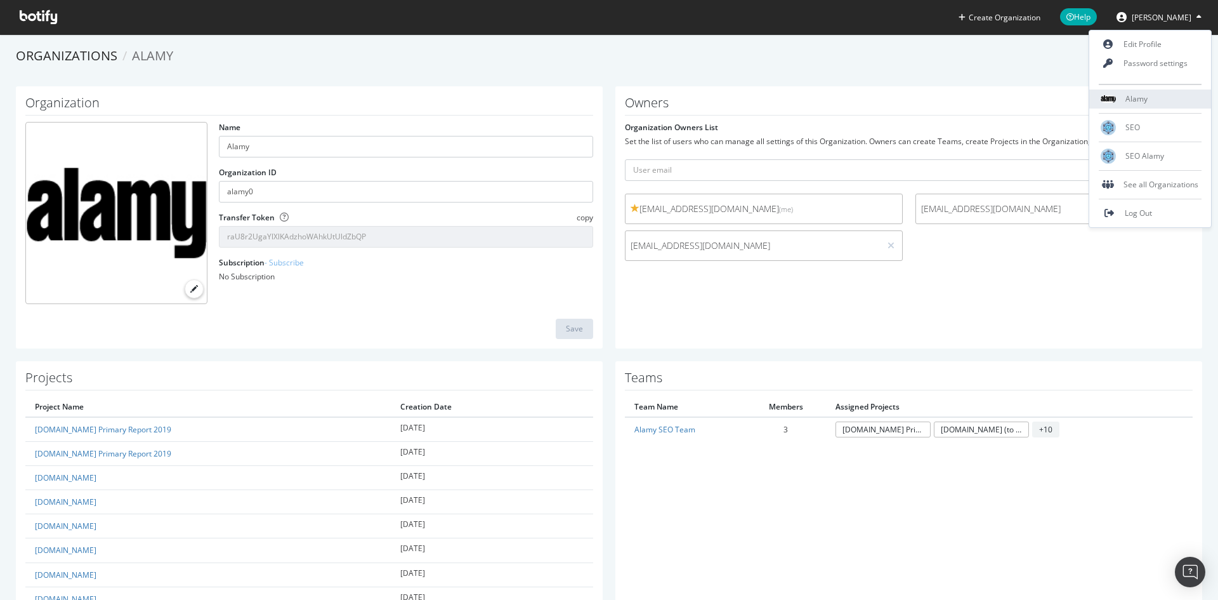
click at [1138, 98] on span "Alamy" at bounding box center [1137, 98] width 22 height 11
click at [1134, 103] on span "Alamy" at bounding box center [1137, 98] width 22 height 11
click at [1145, 129] on div "SEO" at bounding box center [1151, 127] width 122 height 19
type input "SEO"
type input "seo0"
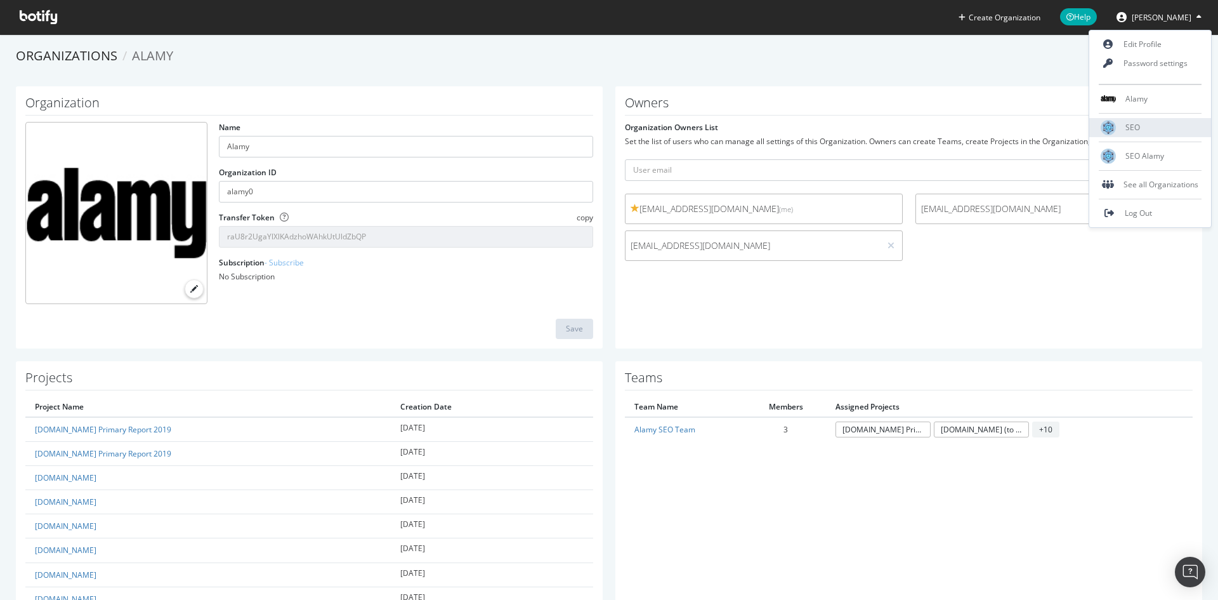
type input "Q0cPuhLAaXJKFkE4TvCbHrwat2zAVDav"
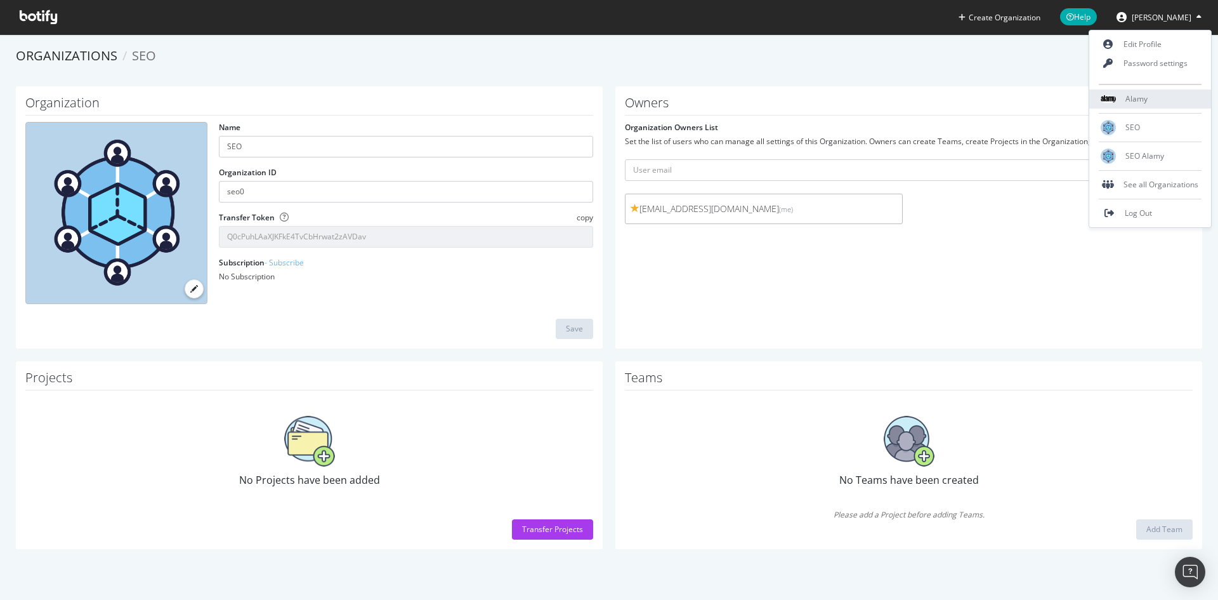
click at [1146, 100] on span "Alamy" at bounding box center [1137, 98] width 22 height 11
type input "Alamy"
type input "alamy0"
type input "raU8r2UgaYlXlKAdzhoWAhkUtUldZbQP"
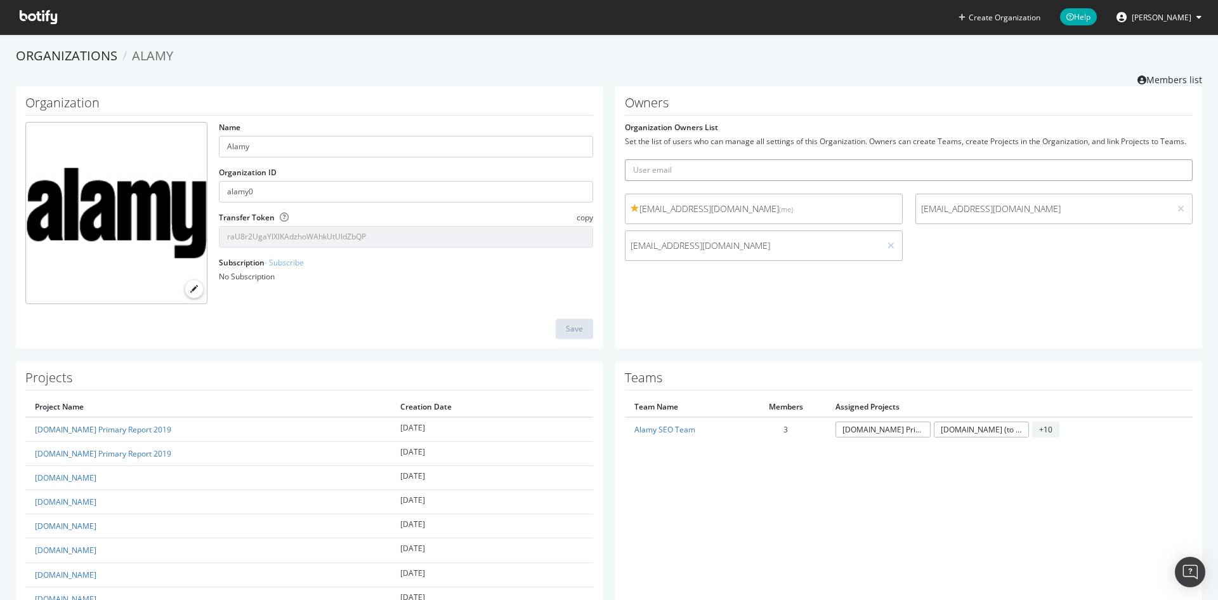
click at [959, 166] on input "text" at bounding box center [909, 170] width 568 height 22
paste input "madhavn@alamy.com"
type input "madhavn@alamy.com"
click at [1175, 163] on button "submit" at bounding box center [1182, 170] width 22 height 22
click at [1044, 246] on span "madhavn@alamy.com" at bounding box center [1043, 245] width 244 height 13
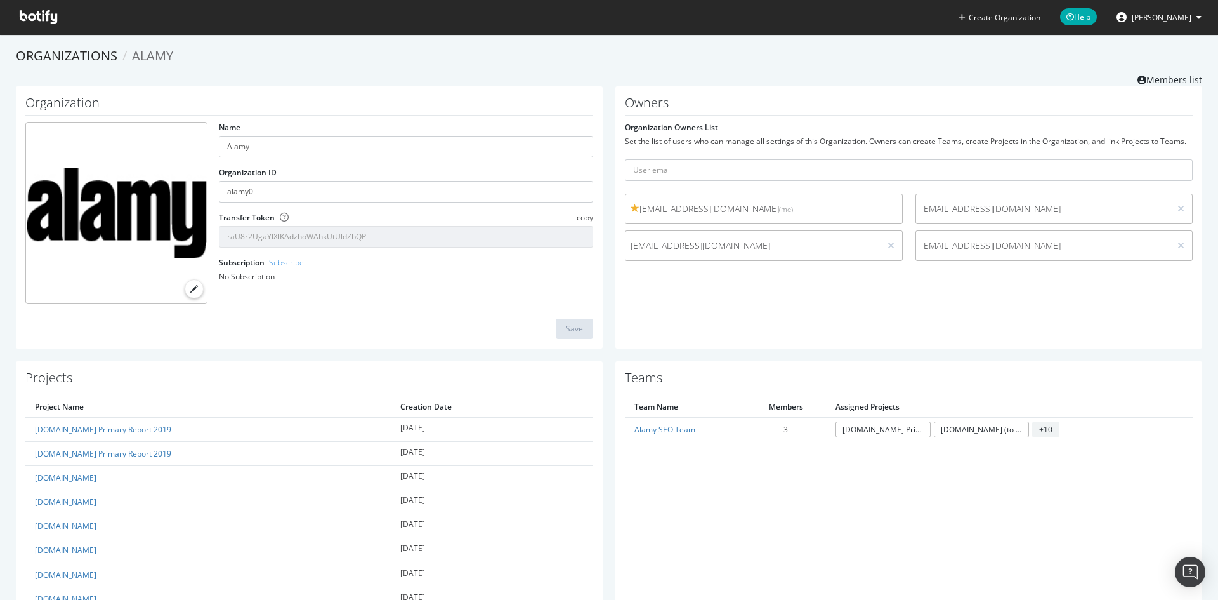
drag, startPoint x: 961, startPoint y: 242, endPoint x: 808, endPoint y: 493, distance: 294.5
click at [1168, 71] on link "Members list" at bounding box center [1170, 78] width 65 height 16
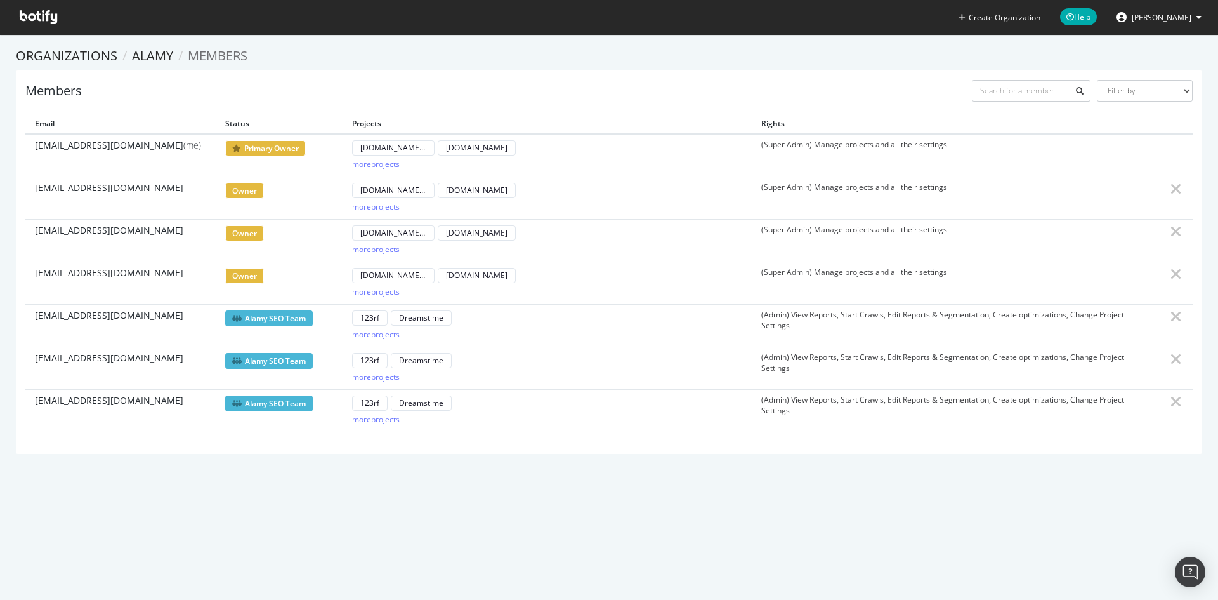
click at [936, 272] on td "(Super Admin) Manage projects and all their settings" at bounding box center [956, 282] width 409 height 43
click at [373, 290] on div "more projects" at bounding box center [376, 291] width 48 height 11
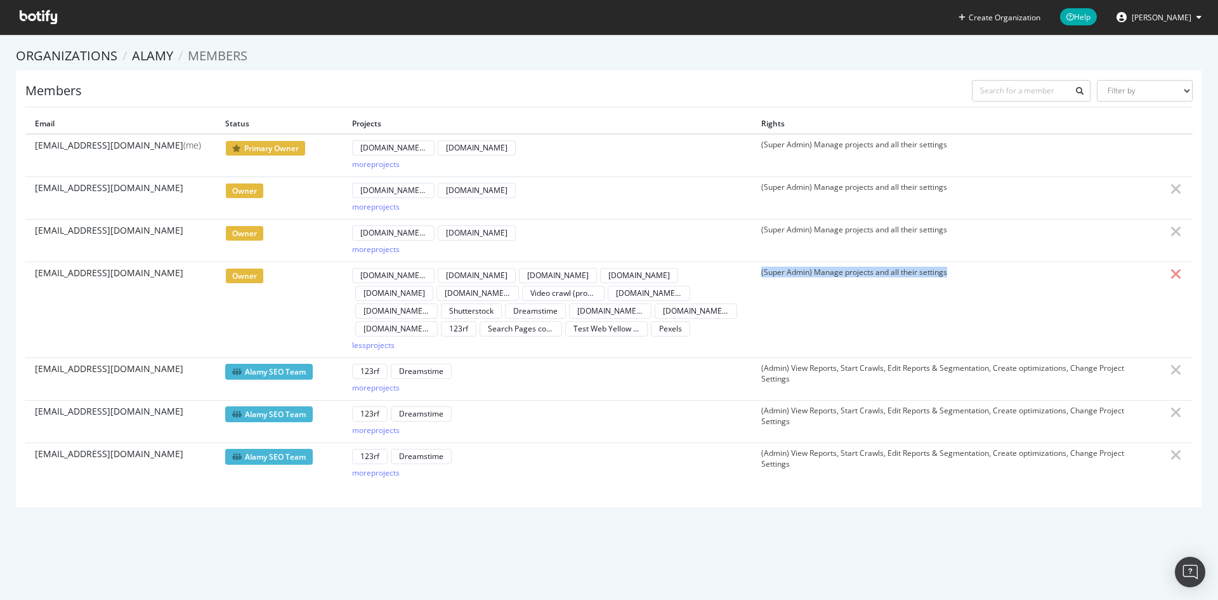
click at [1171, 274] on icon at bounding box center [1176, 274] width 11 height 15
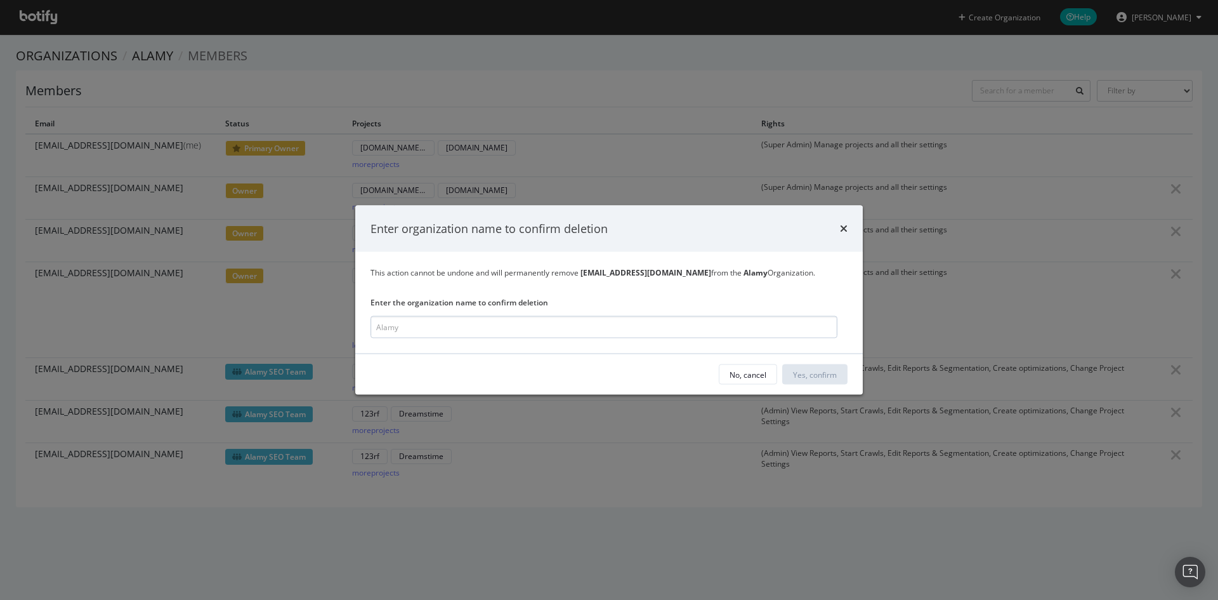
click at [501, 328] on input "modal" at bounding box center [604, 327] width 467 height 22
type input "Alamy"
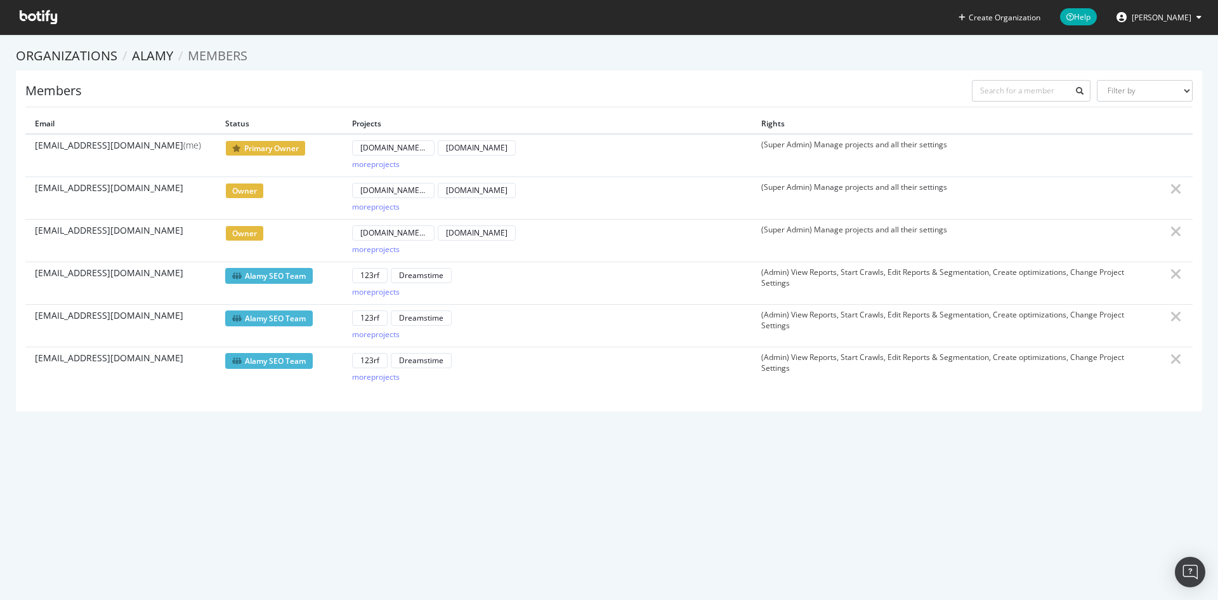
click at [1184, 15] on span "Roxana Stingu" at bounding box center [1162, 17] width 60 height 11
click at [1161, 190] on div "See all Organizations" at bounding box center [1151, 184] width 122 height 19
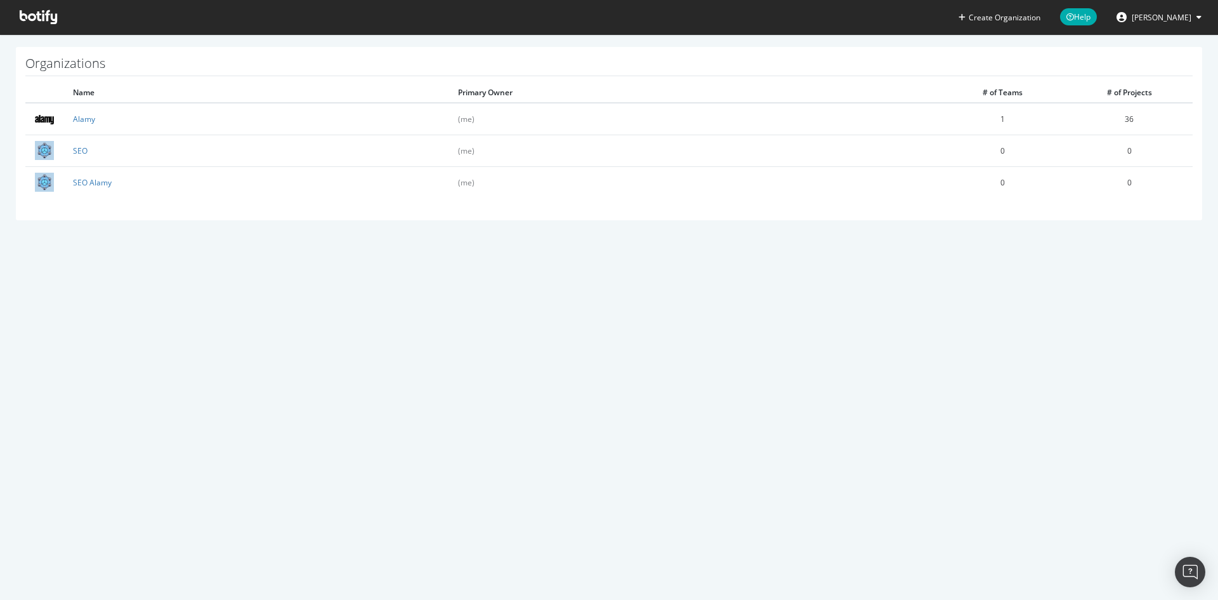
click at [235, 262] on div "Create Organization Help Roxana Stingu Organizations Name Primary Owner # of Te…" at bounding box center [609, 300] width 1218 height 600
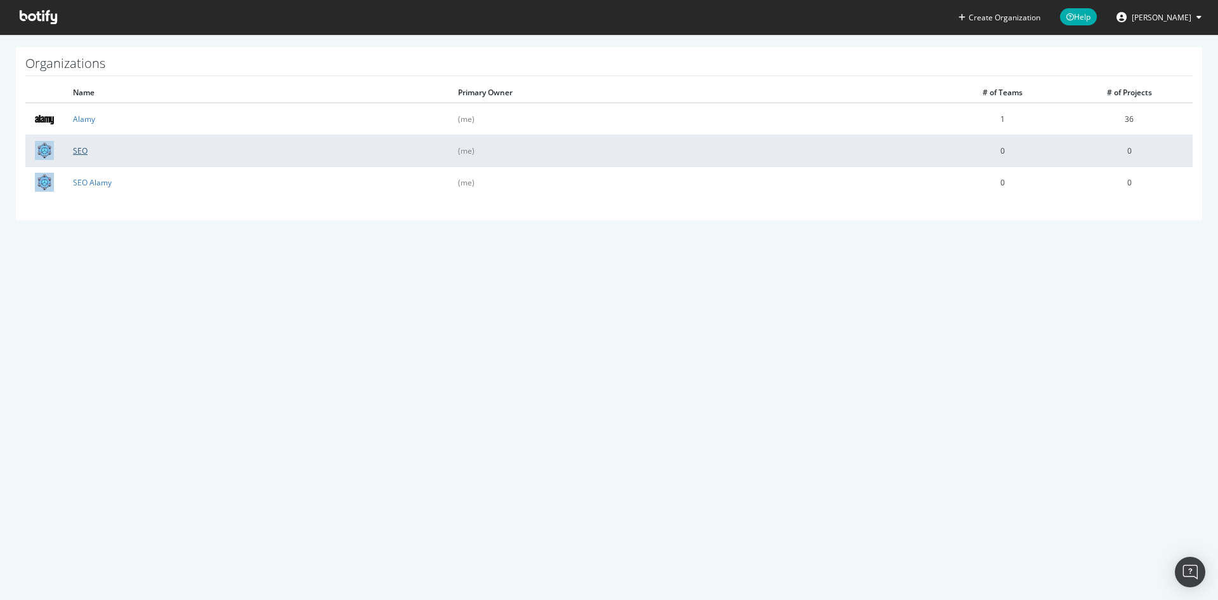
click at [79, 149] on link "SEO" at bounding box center [80, 150] width 15 height 11
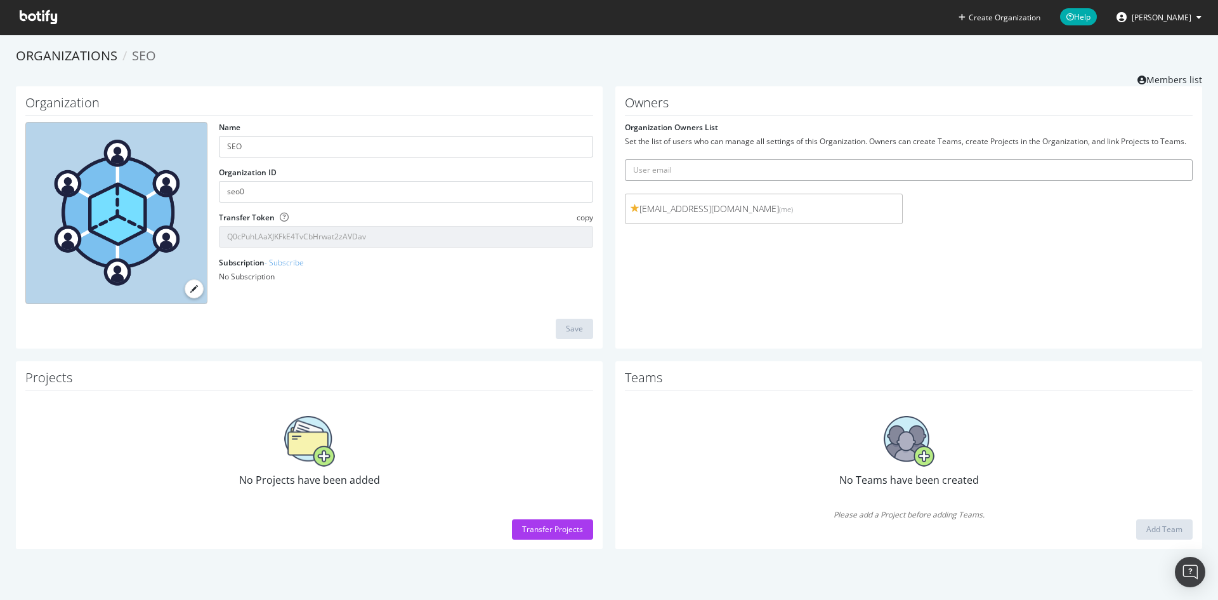
click at [666, 166] on input "text" at bounding box center [909, 170] width 568 height 22
click at [671, 122] on label "Organization Owners List" at bounding box center [671, 127] width 93 height 11
click at [529, 527] on div "Transfer Projects" at bounding box center [552, 529] width 61 height 11
click at [1190, 14] on span "Roxana Stingu" at bounding box center [1162, 17] width 60 height 11
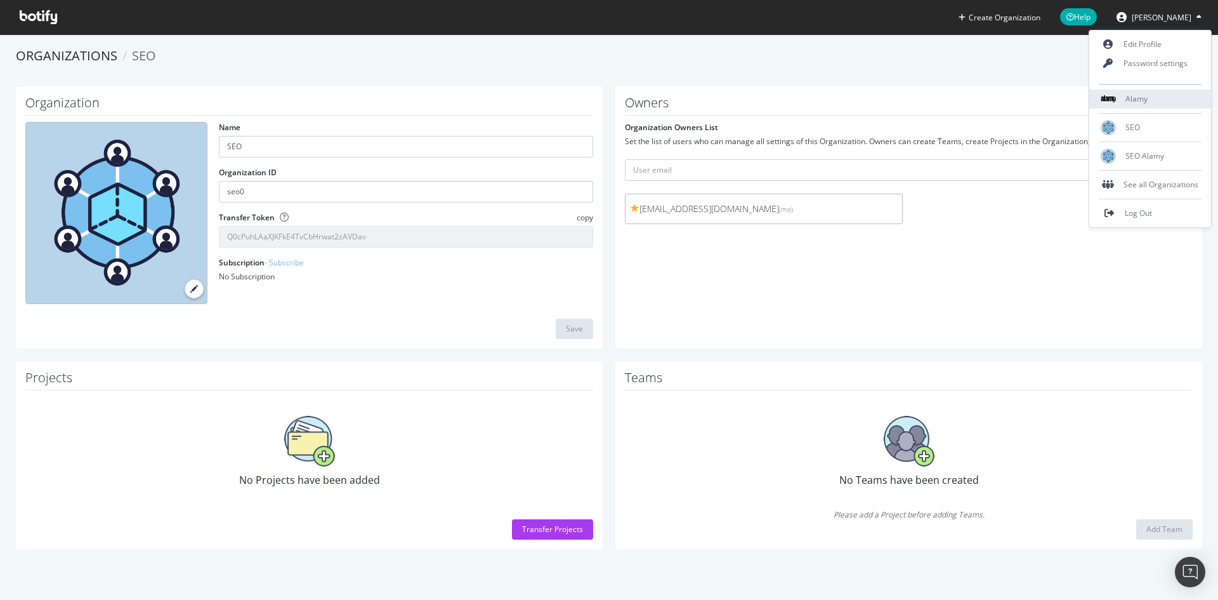
click at [1152, 98] on div "Alamy" at bounding box center [1151, 98] width 122 height 19
type input "Alamy"
type input "alamy0"
type input "raU8r2UgaYlXlKAdzhoWAhkUtUldZbQP"
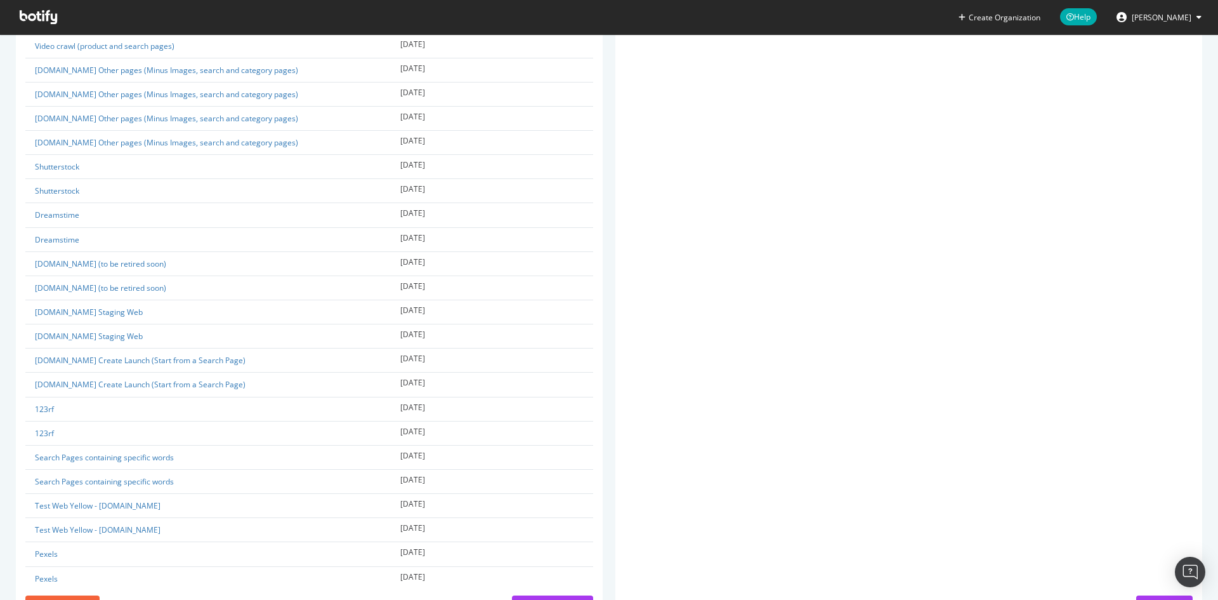
scroll to position [747, 0]
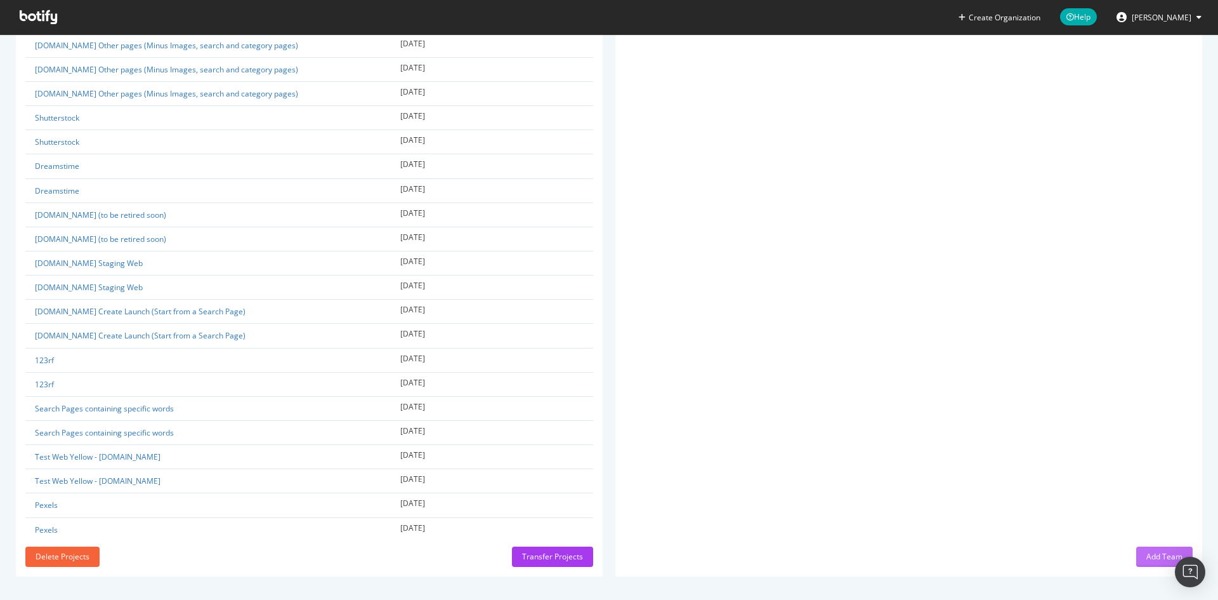
click at [1159, 561] on div "Add Team" at bounding box center [1165, 556] width 36 height 19
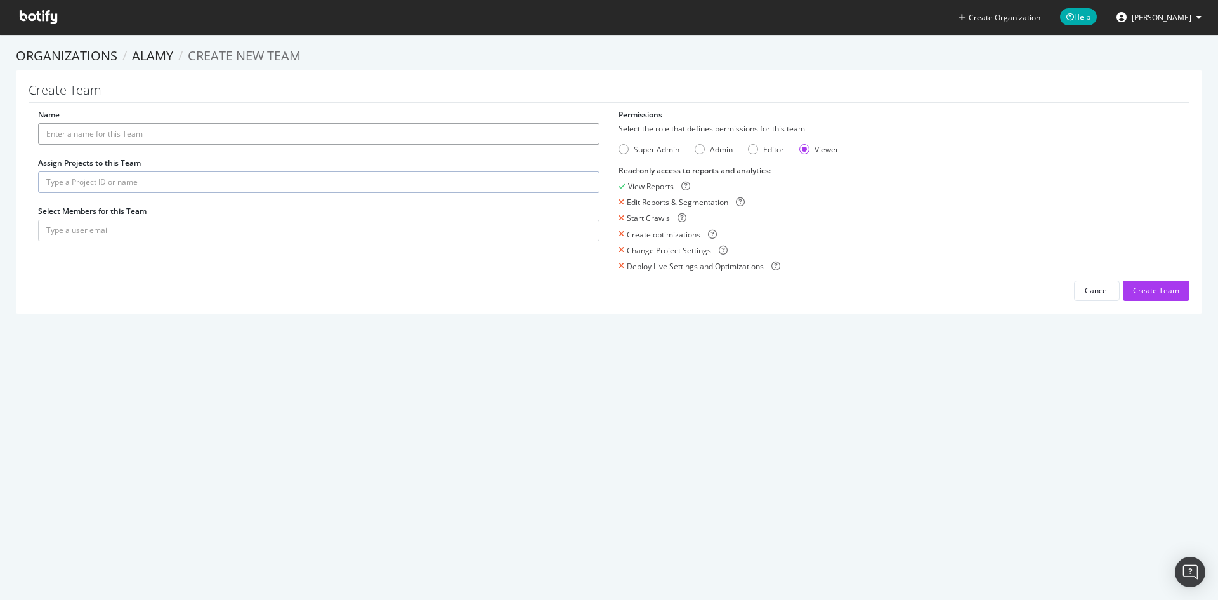
click at [166, 142] on input "Name" at bounding box center [319, 134] width 562 height 22
type input "SEO Intern"
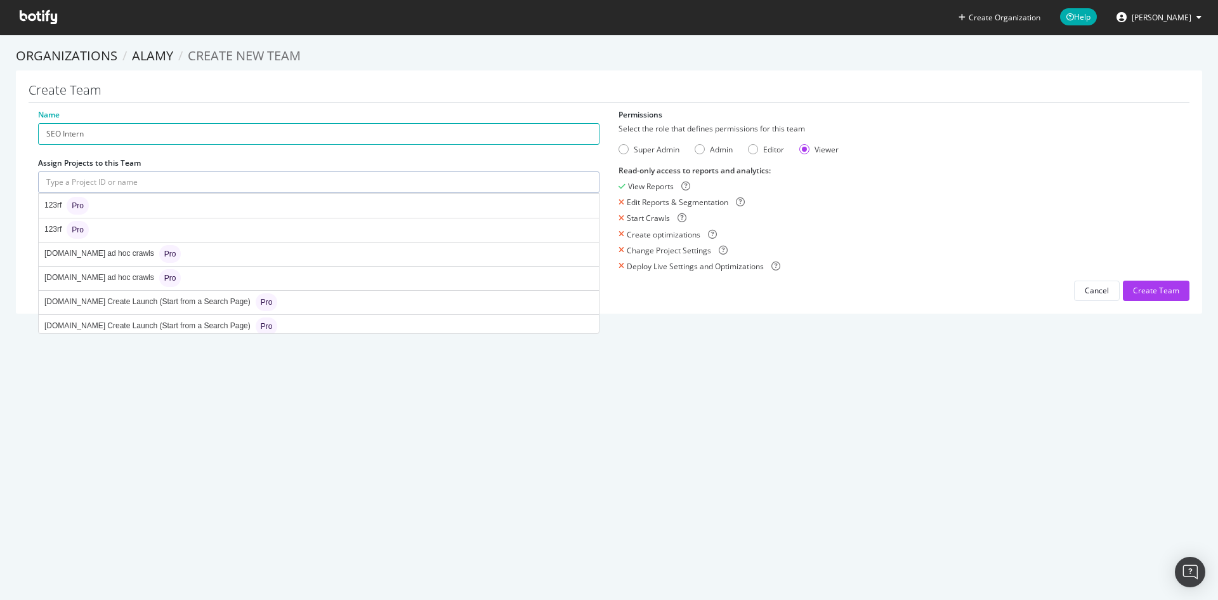
click at [100, 183] on input "text" at bounding box center [319, 182] width 562 height 22
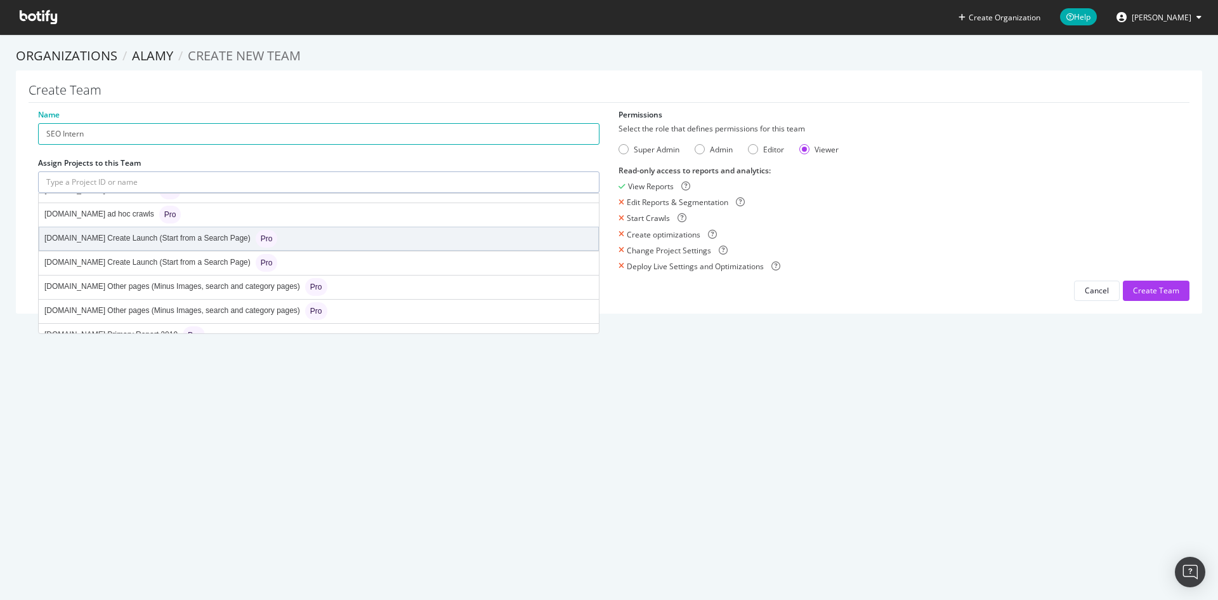
scroll to position [127, 0]
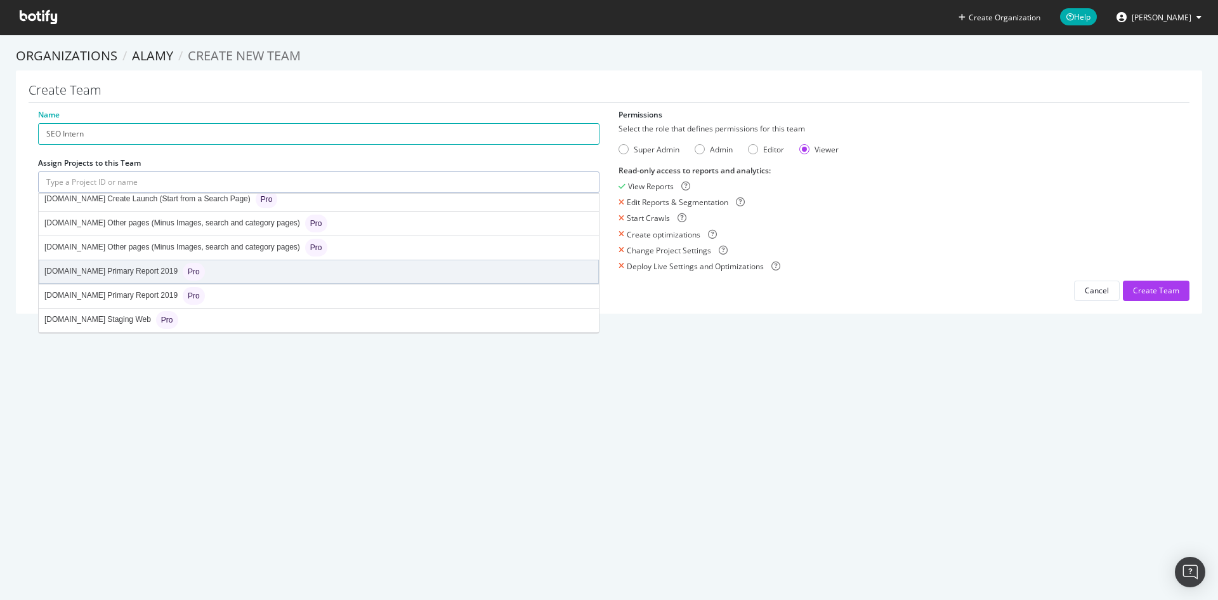
click at [139, 270] on div "alamy.com Primary Report 2019 Pro" at bounding box center [124, 272] width 161 height 18
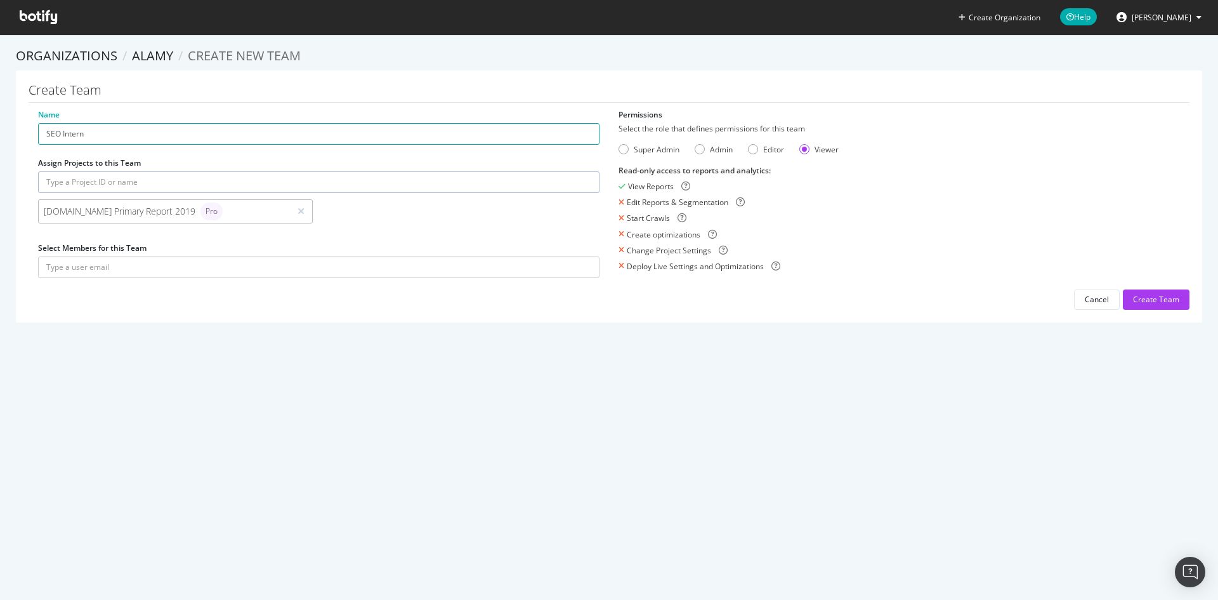
click at [340, 213] on div "alamy.com Primary Report 2019 Pro" at bounding box center [319, 214] width 574 height 30
click at [261, 176] on input "text" at bounding box center [319, 182] width 562 height 22
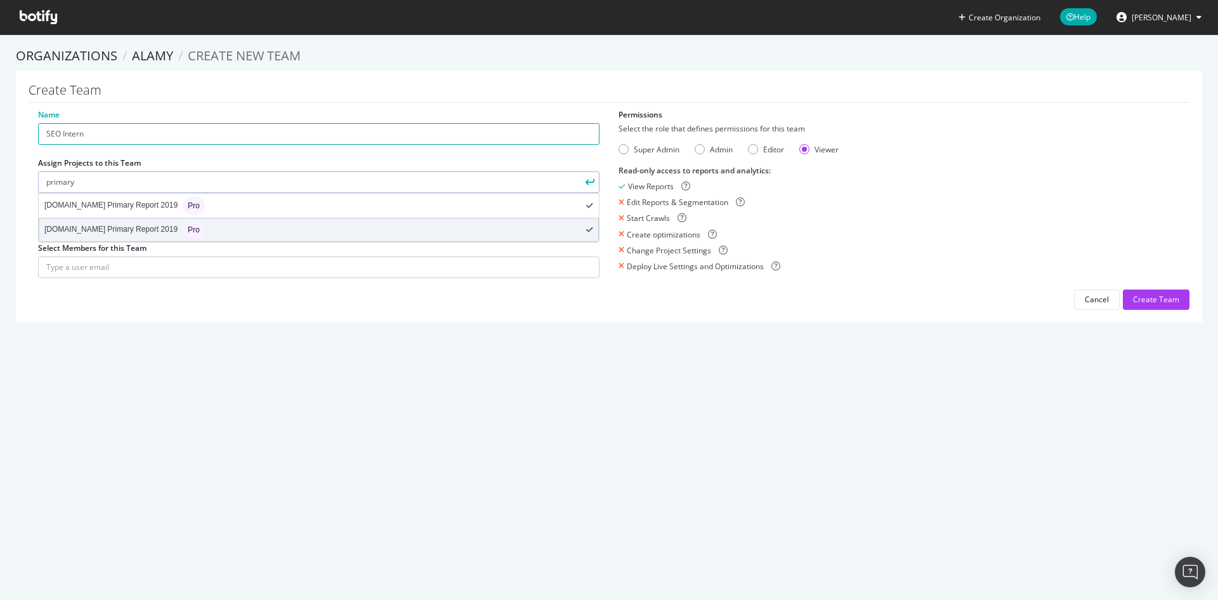
type input "primary"
click at [234, 228] on div "alamy.com Primary Report 2019 Pro" at bounding box center [318, 229] width 559 height 23
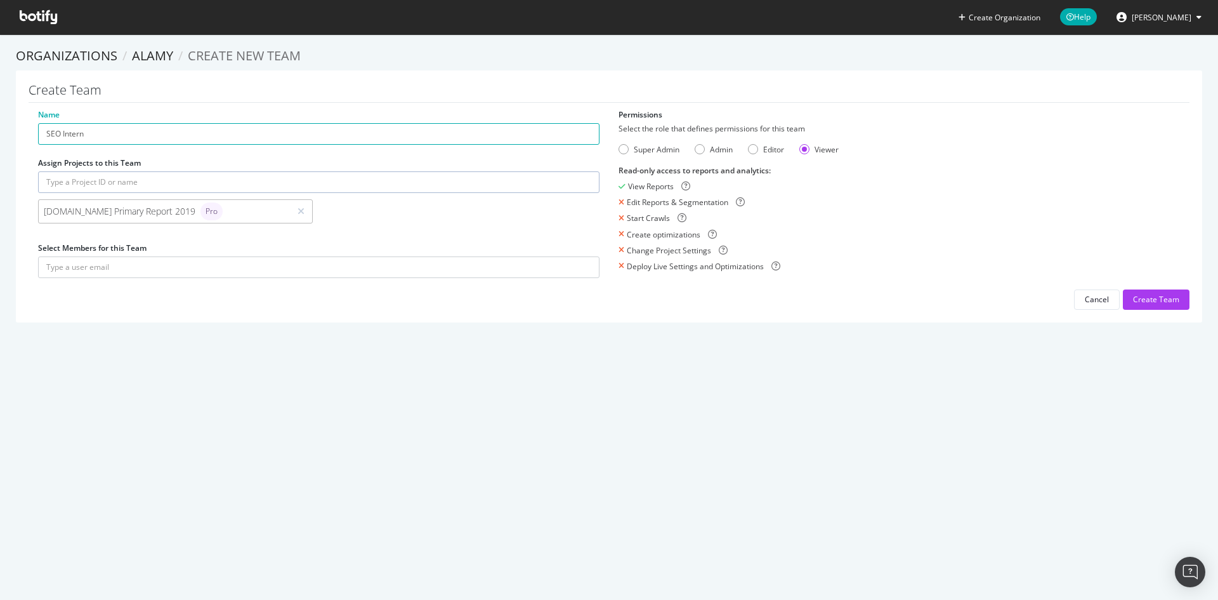
click at [0, 185] on section "Organizations Alamy Create new Team Create Team Name SEO Intern Assign Projects…" at bounding box center [609, 190] width 1218 height 313
click at [159, 269] on input "text" at bounding box center [319, 267] width 562 height 22
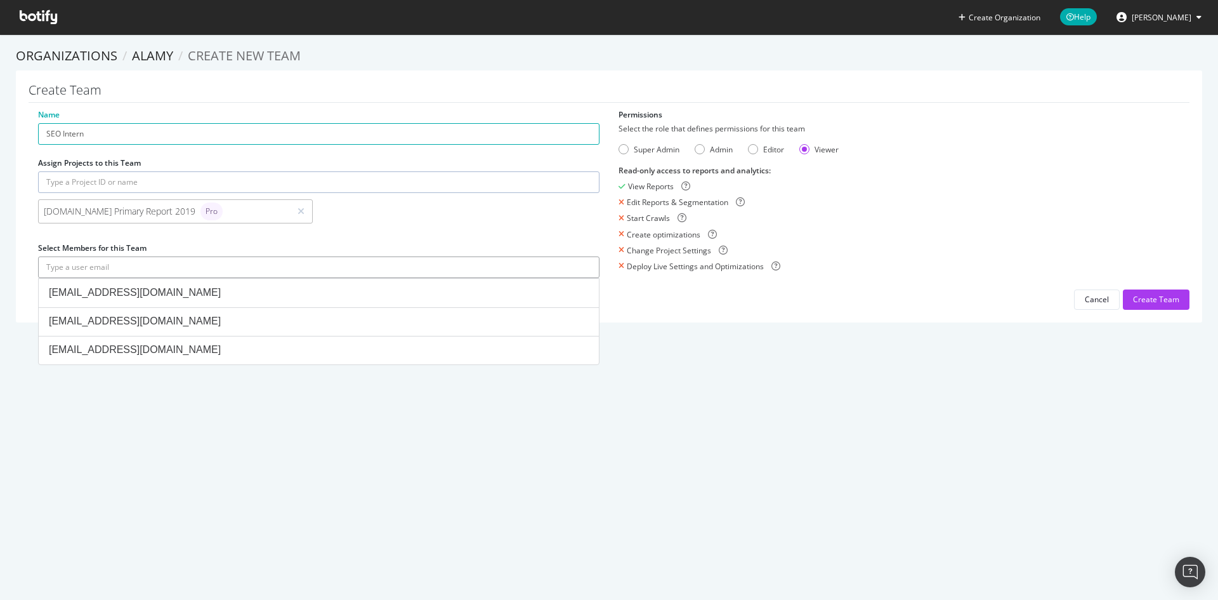
paste input "[EMAIL_ADDRESS][DOMAIN_NAME]"
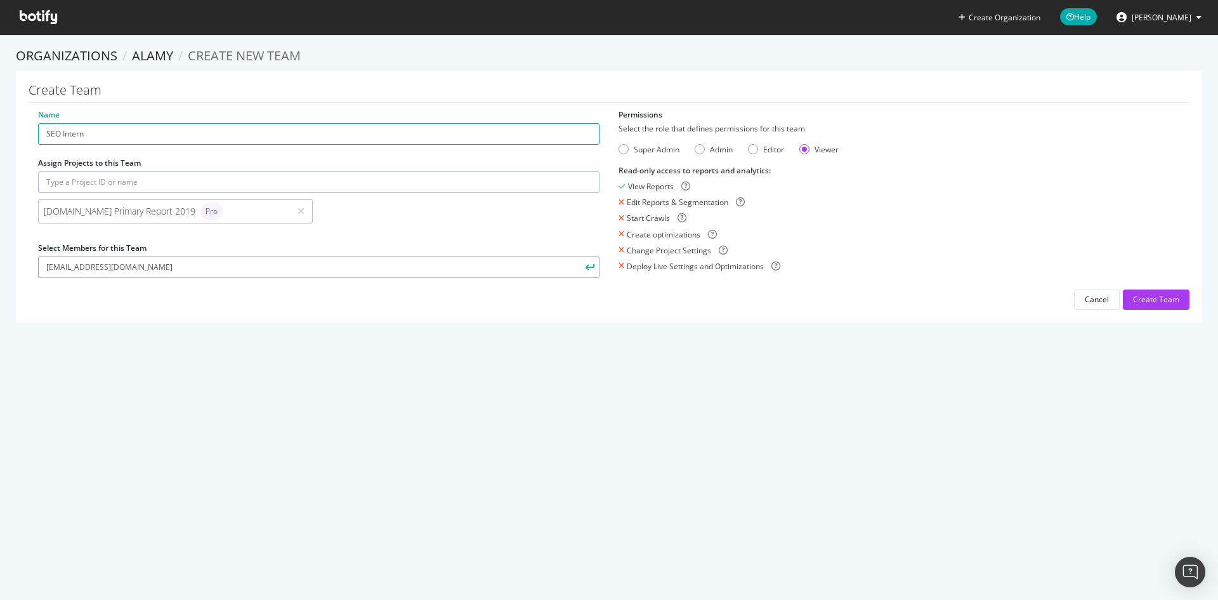
type input "[EMAIL_ADDRESS][DOMAIN_NAME]"
click at [208, 334] on section "Organizations Alamy Create new Team Create Team Name SEO Intern Assign Projects…" at bounding box center [609, 190] width 1218 height 313
click at [581, 310] on div "Create Team Name SEO Intern Assign Projects to this Team alamy.com Primary Repo…" at bounding box center [609, 196] width 1187 height 252
click at [586, 264] on icon "submit" at bounding box center [590, 266] width 9 height 7
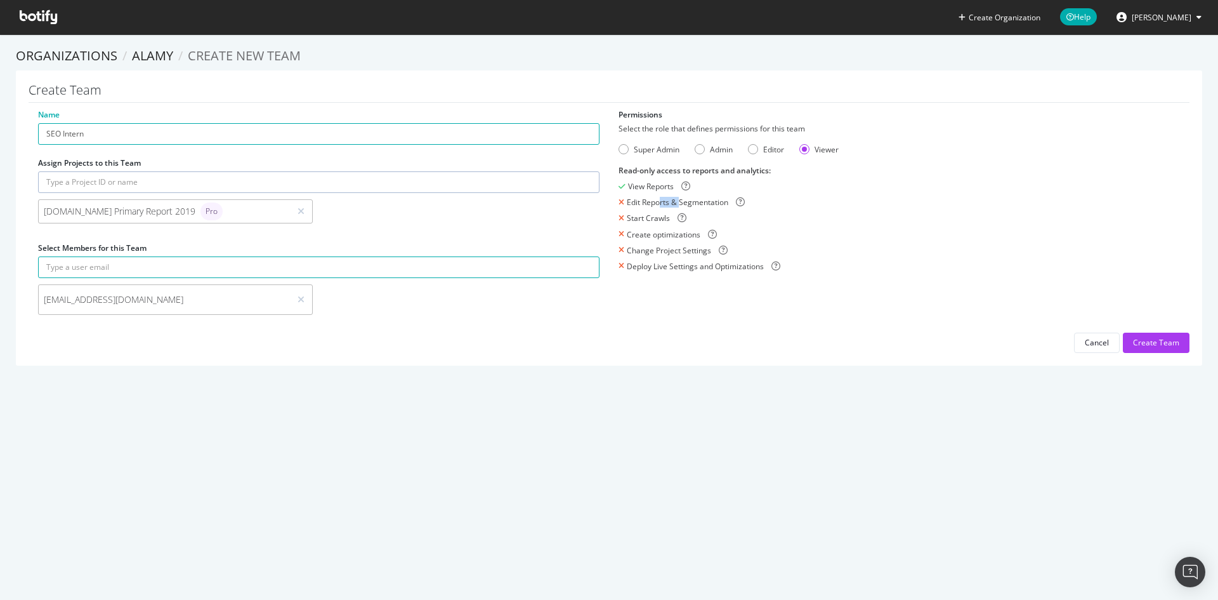
drag, startPoint x: 654, startPoint y: 197, endPoint x: 675, endPoint y: 198, distance: 21.0
click at [675, 198] on div "Edit Reports & Segmentation" at bounding box center [678, 202] width 102 height 11
drag, startPoint x: 641, startPoint y: 216, endPoint x: 654, endPoint y: 218, distance: 12.9
click at [654, 218] on div "Start Crawls" at bounding box center [648, 218] width 43 height 11
drag, startPoint x: 643, startPoint y: 236, endPoint x: 683, endPoint y: 237, distance: 40.0
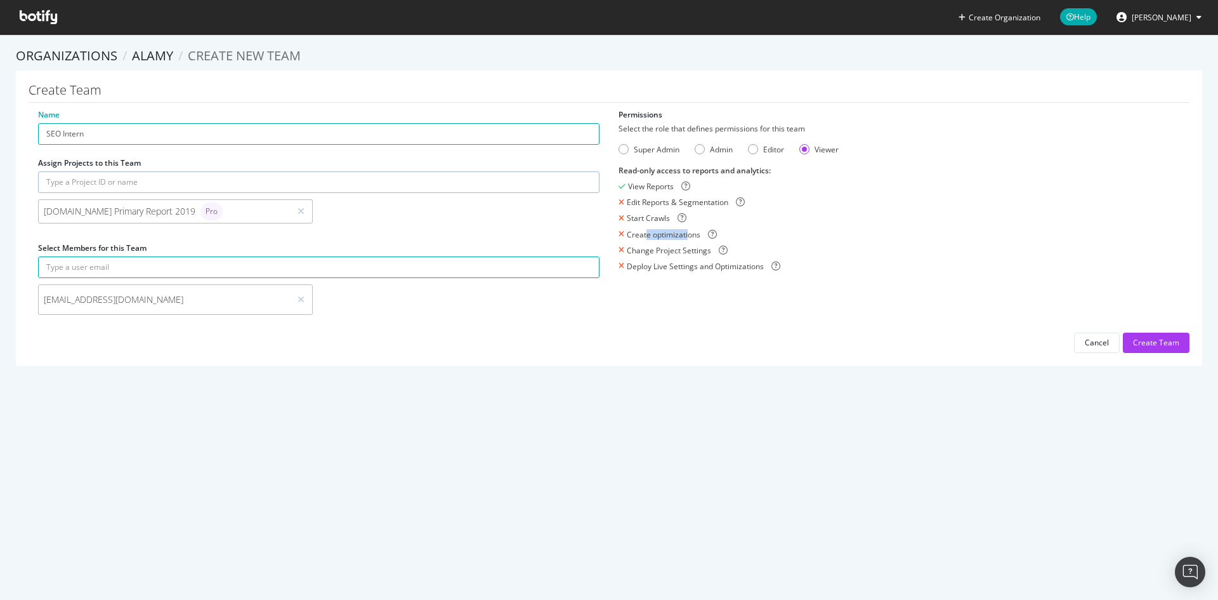
click at [683, 237] on div "Create optimizations" at bounding box center [664, 234] width 74 height 11
drag, startPoint x: 660, startPoint y: 247, endPoint x: 694, endPoint y: 247, distance: 34.3
click at [694, 247] on div "Change Project Settings" at bounding box center [669, 250] width 84 height 11
drag, startPoint x: 664, startPoint y: 266, endPoint x: 727, endPoint y: 266, distance: 63.5
click at [727, 266] on div "Deploy Live Settings and Optimizations" at bounding box center [695, 266] width 137 height 11
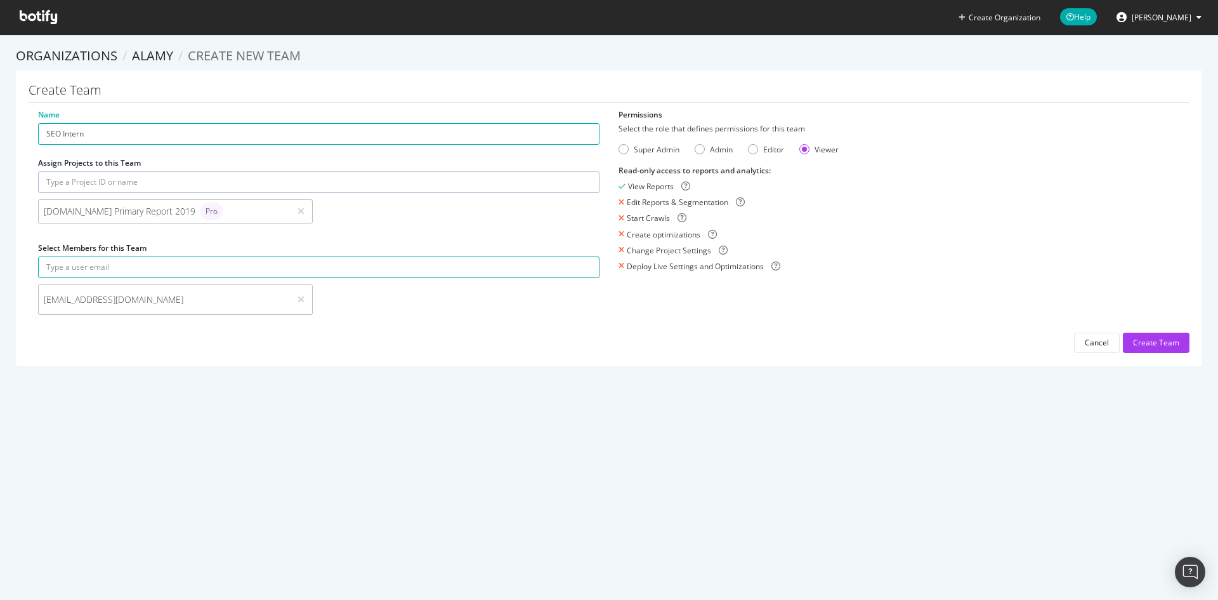
click at [796, 313] on div "Name SEO Intern Assign Projects to this Team alamy.com Primary Report 2019 Pro …" at bounding box center [609, 231] width 1161 height 244
click at [1162, 347] on div "Create Team" at bounding box center [1156, 342] width 46 height 11
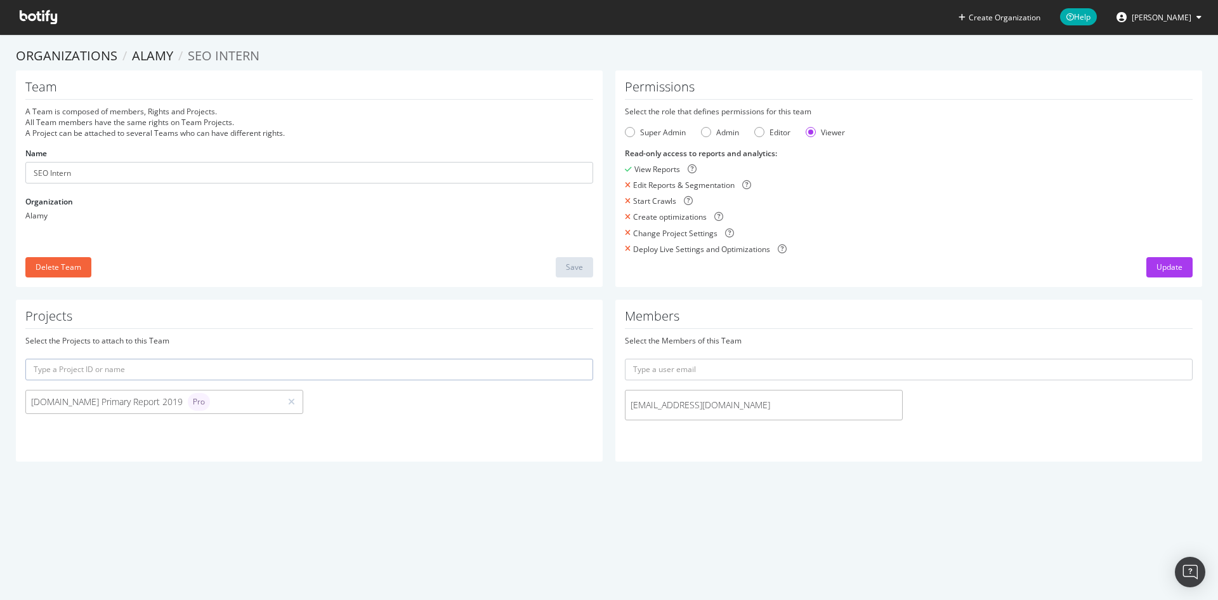
click at [721, 406] on span "[EMAIL_ADDRESS][DOMAIN_NAME]" at bounding box center [764, 405] width 267 height 13
click at [676, 406] on span "[EMAIL_ADDRESS][DOMAIN_NAME]" at bounding box center [764, 405] width 267 height 13
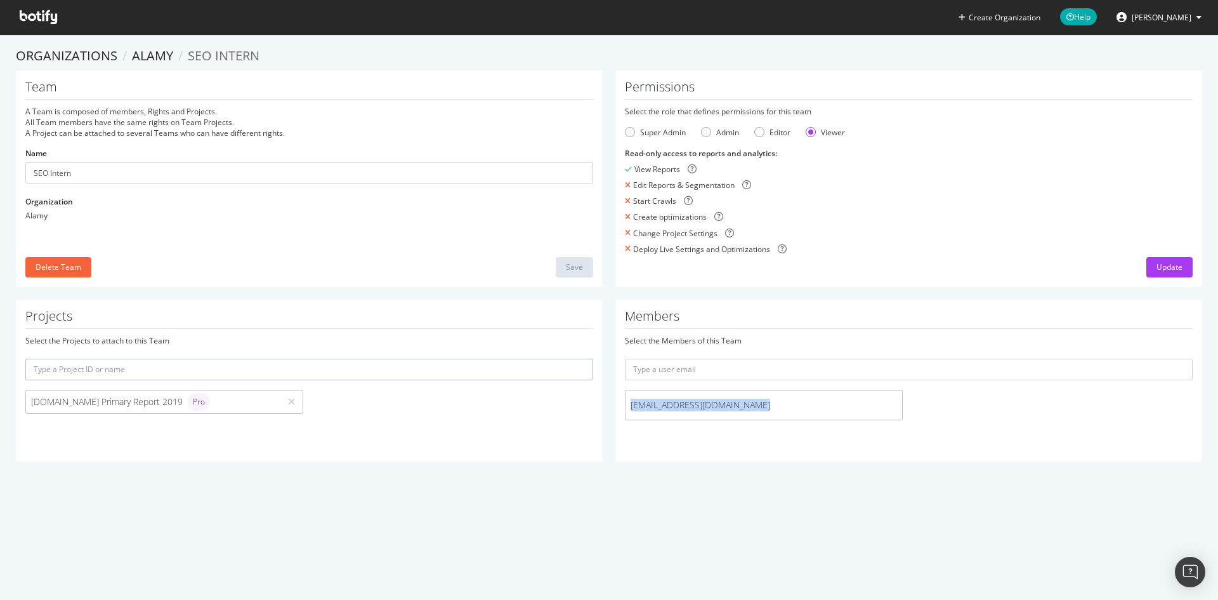
click at [888, 500] on div "Create Organization Help Roxana Stingu Organizations Alamy SEO Intern Team A Te…" at bounding box center [609, 300] width 1218 height 600
click at [1147, 265] on button "Update" at bounding box center [1170, 267] width 46 height 20
click at [1082, 480] on section "Organizations Alamy SEO Intern Team A Team is composed of members, Rights and P…" at bounding box center [609, 260] width 1218 height 452
click at [40, 13] on icon at bounding box center [38, 17] width 37 height 14
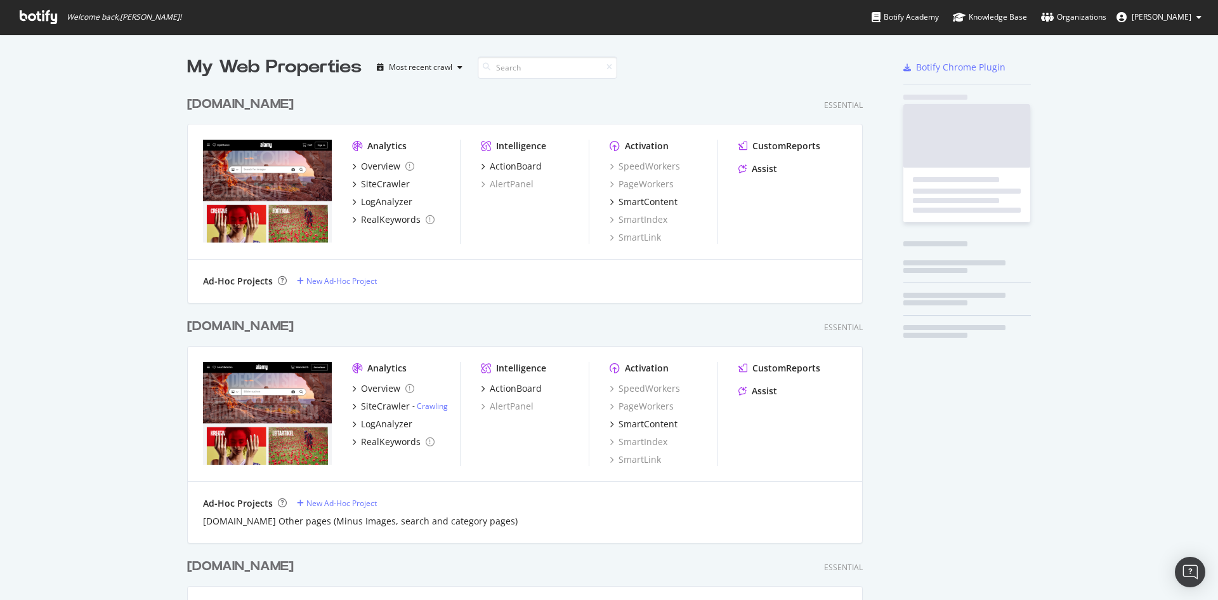
scroll to position [590, 1199]
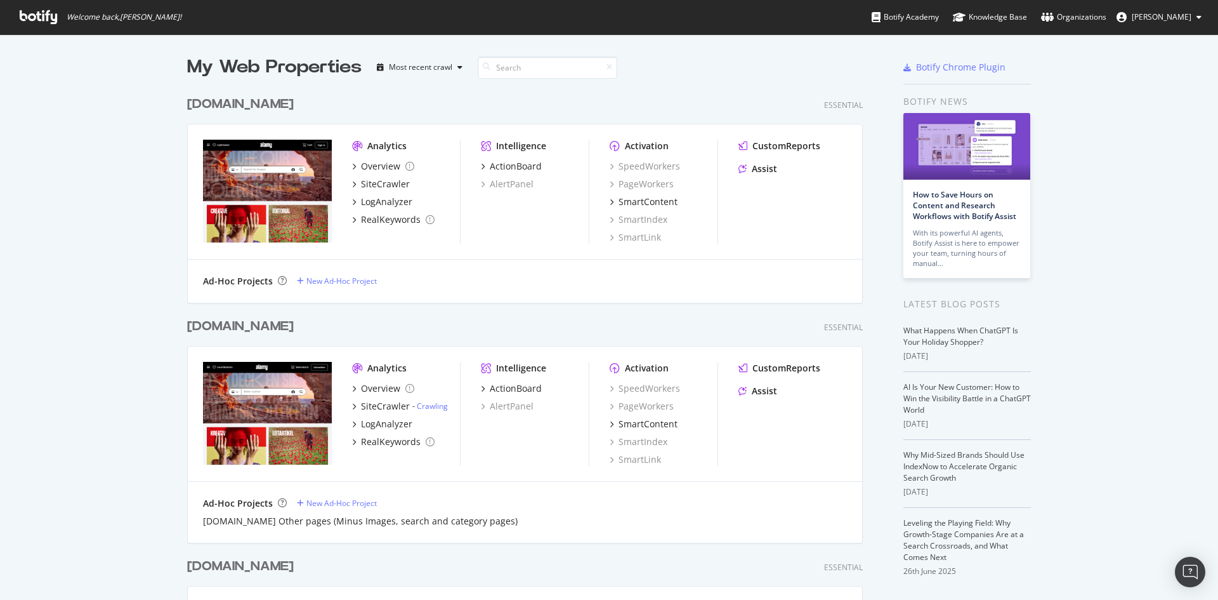
click at [49, 16] on icon at bounding box center [38, 17] width 37 height 14
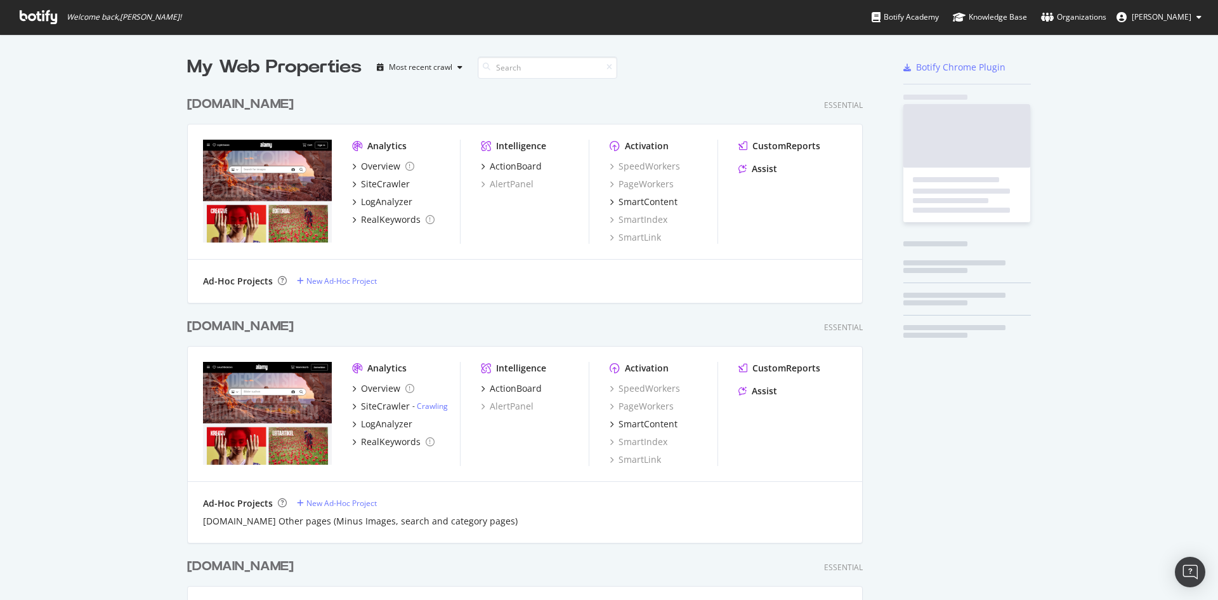
scroll to position [1195, 676]
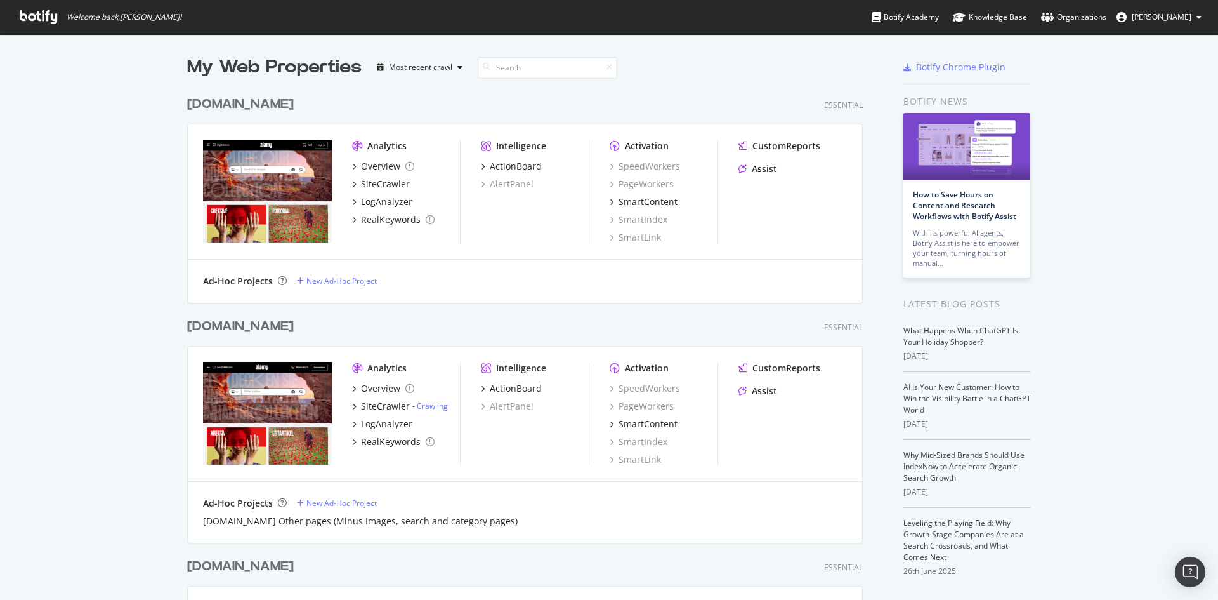
click at [1161, 18] on span "[PERSON_NAME]" at bounding box center [1162, 16] width 60 height 11
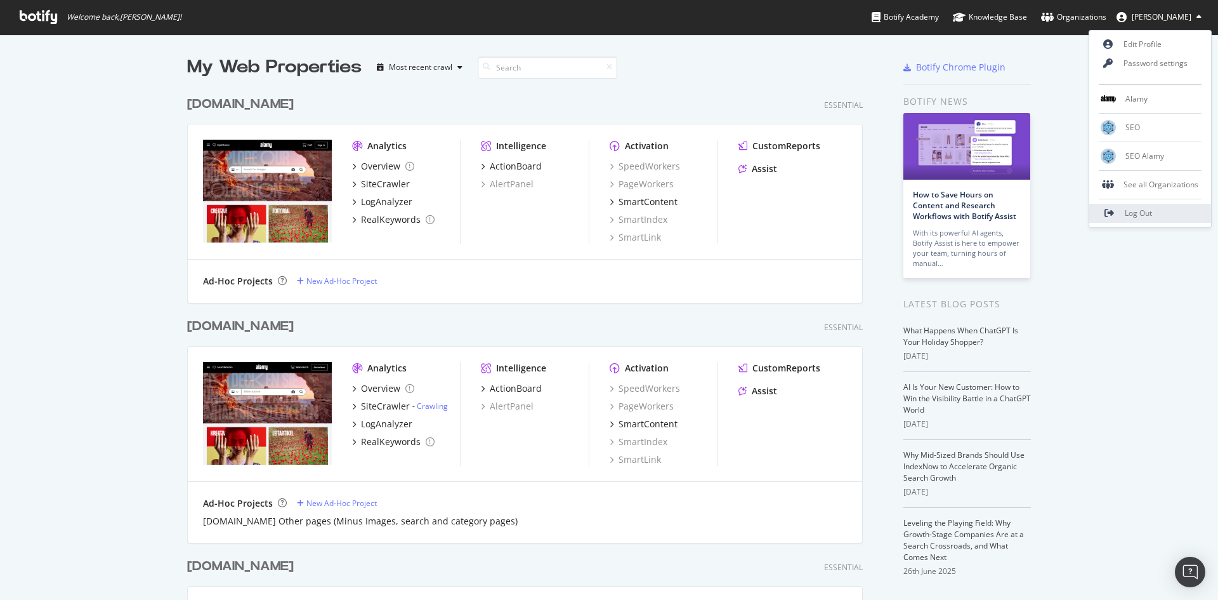
click at [1163, 206] on link "Log Out" at bounding box center [1151, 213] width 122 height 19
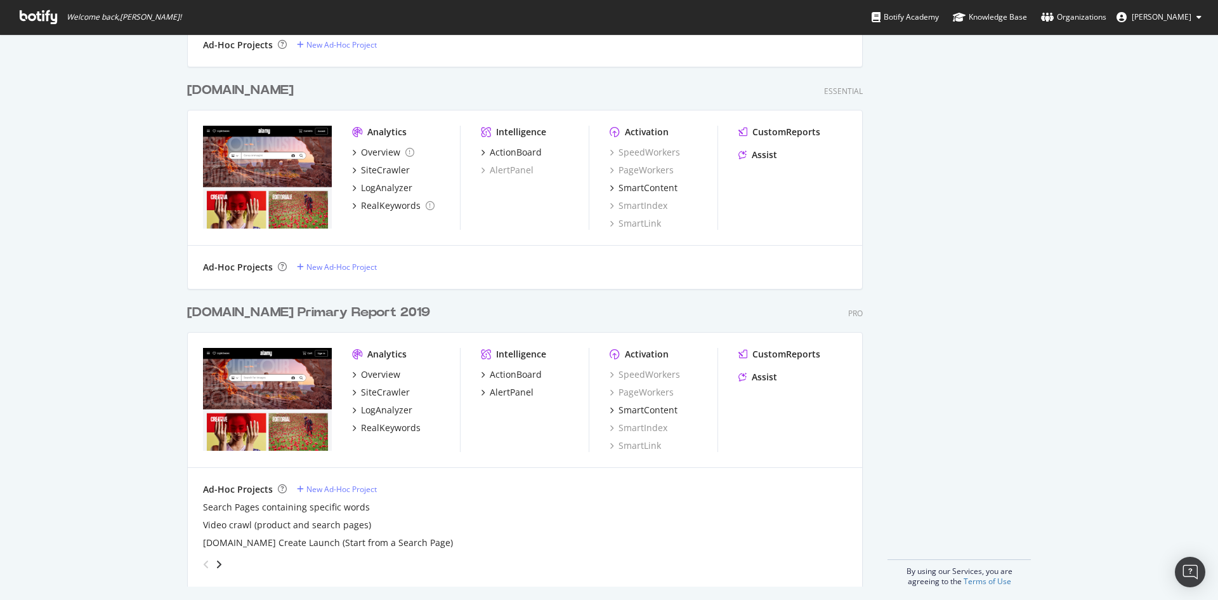
scroll to position [705, 0]
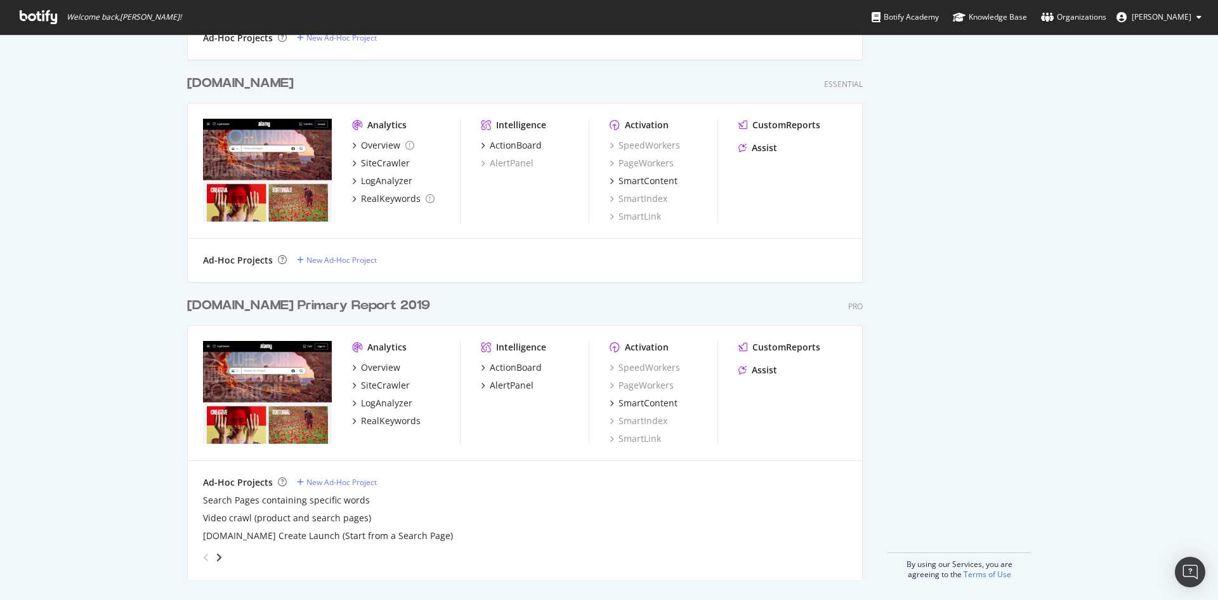
click at [355, 310] on div "[DOMAIN_NAME] Primary Report 2019" at bounding box center [308, 305] width 243 height 18
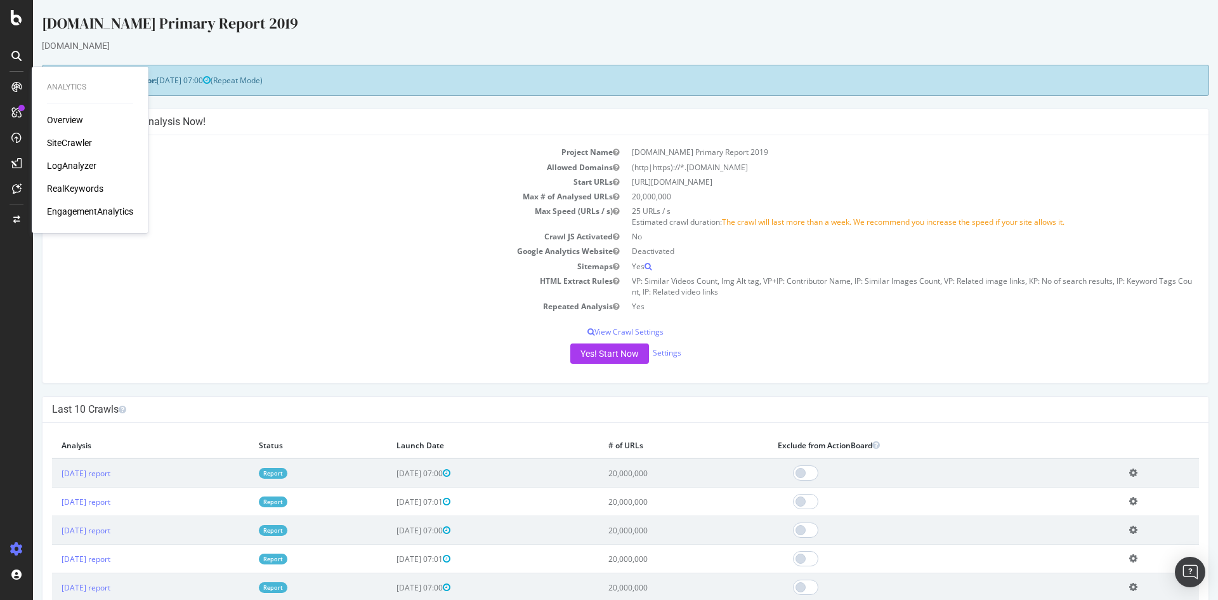
click at [81, 164] on div "LogAnalyzer" at bounding box center [71, 165] width 49 height 13
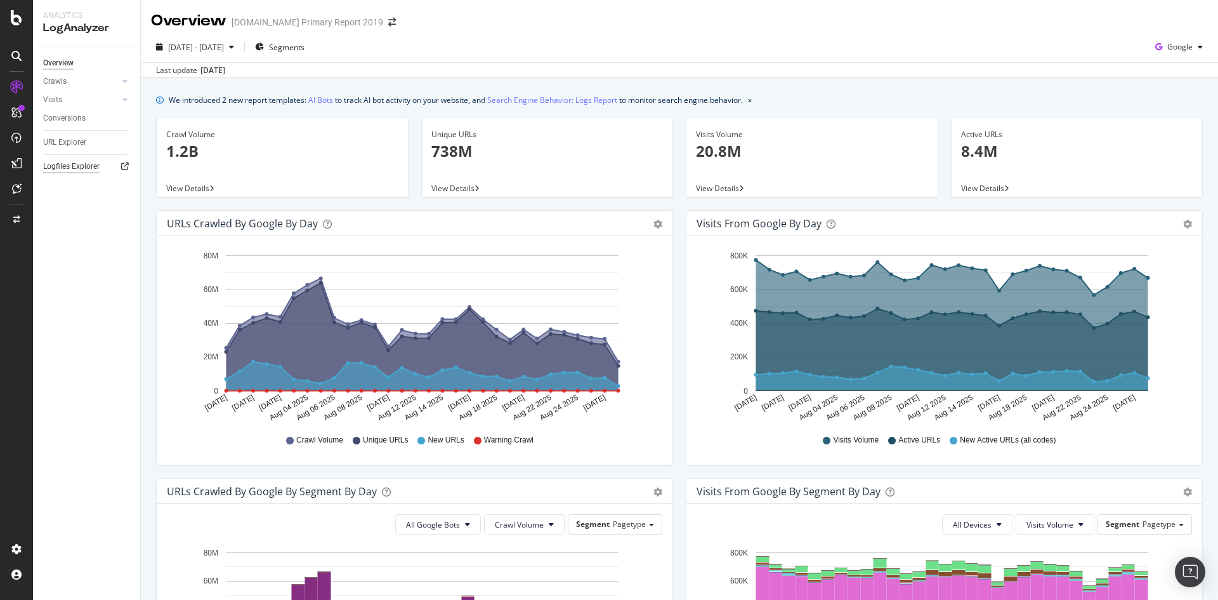
click at [82, 161] on div "Logfiles Explorer" at bounding box center [71, 166] width 56 height 13
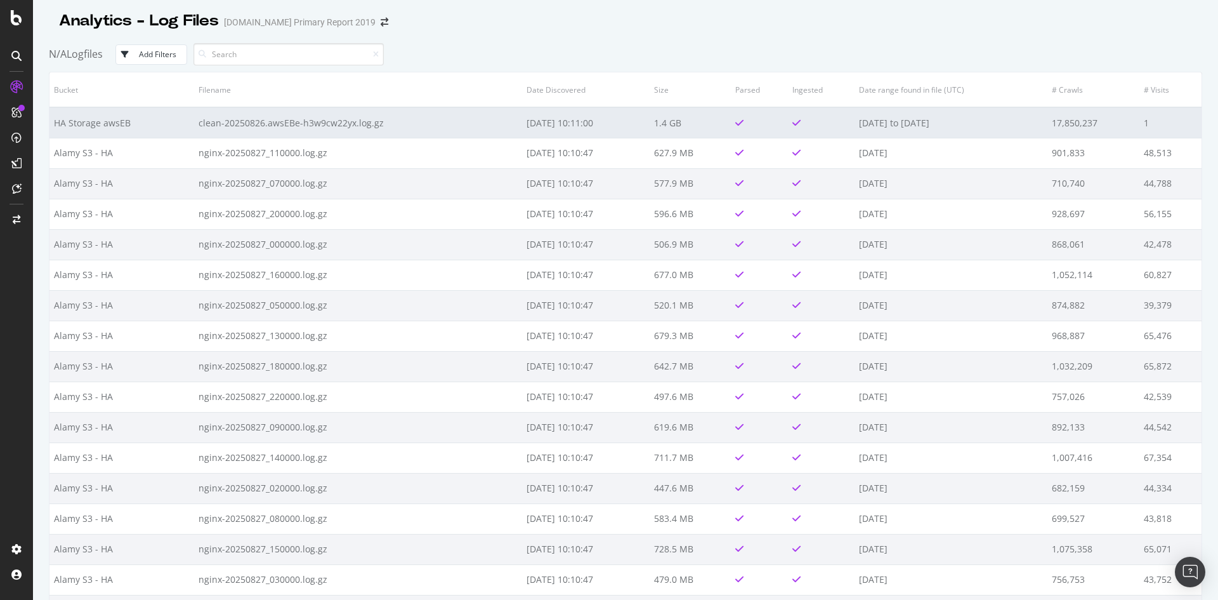
click at [543, 124] on td "[DATE] 10:11:00" at bounding box center [586, 122] width 128 height 30
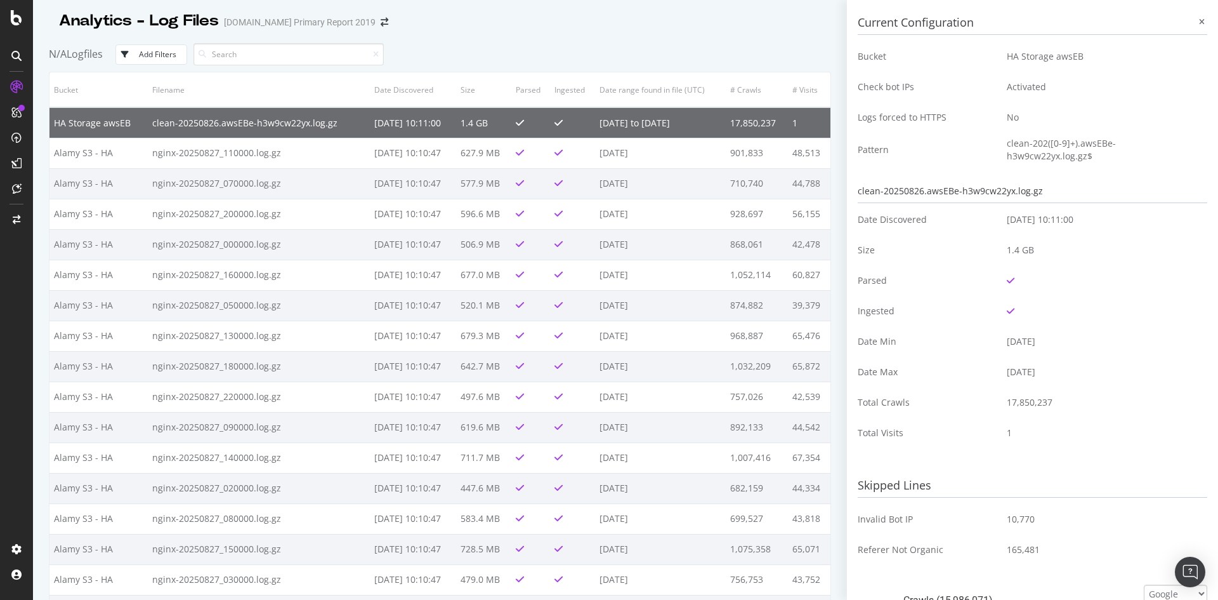
click at [971, 190] on div "clean-20250826.awsEBe-h3w9cw22yx.log.gz" at bounding box center [1033, 191] width 350 height 23
click at [1032, 58] on td "HA Storage awsEB" at bounding box center [1103, 56] width 210 height 30
click at [1029, 128] on td "No" at bounding box center [1103, 117] width 210 height 30
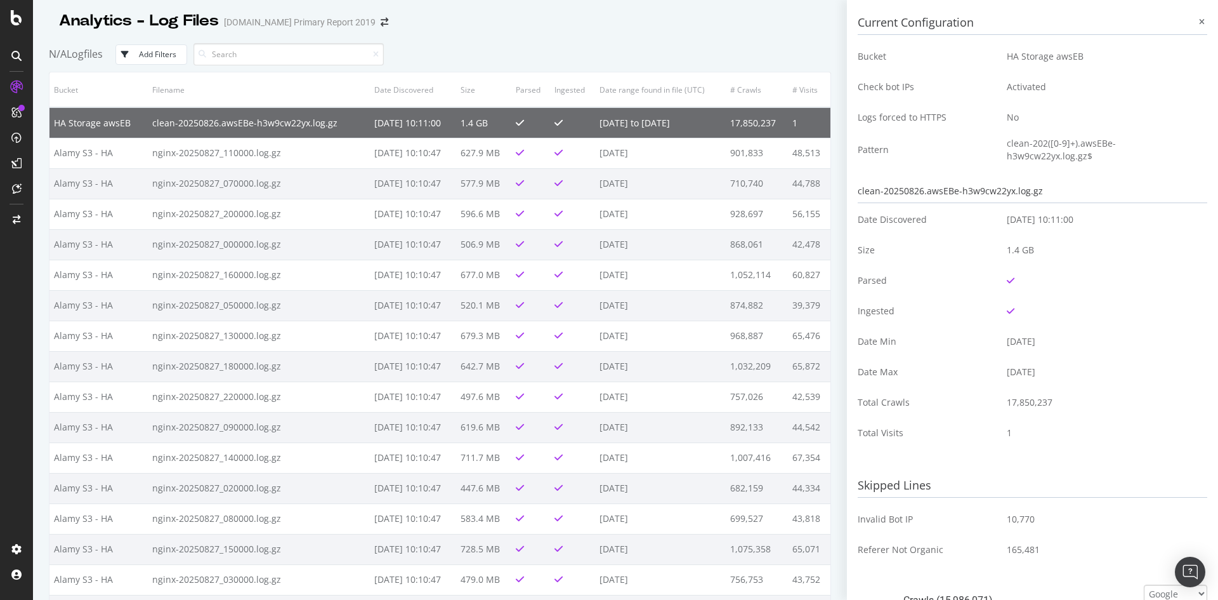
click at [1033, 148] on td "clean-202([0-9]+).awsEBe-h3w9cw22yx.log.gz$" at bounding box center [1103, 150] width 210 height 34
drag, startPoint x: 415, startPoint y: 119, endPoint x: 235, endPoint y: 117, distance: 180.2
click at [235, 117] on td "clean-20250826.awsEBe-h3w9cw22yx.log.gz" at bounding box center [259, 122] width 222 height 30
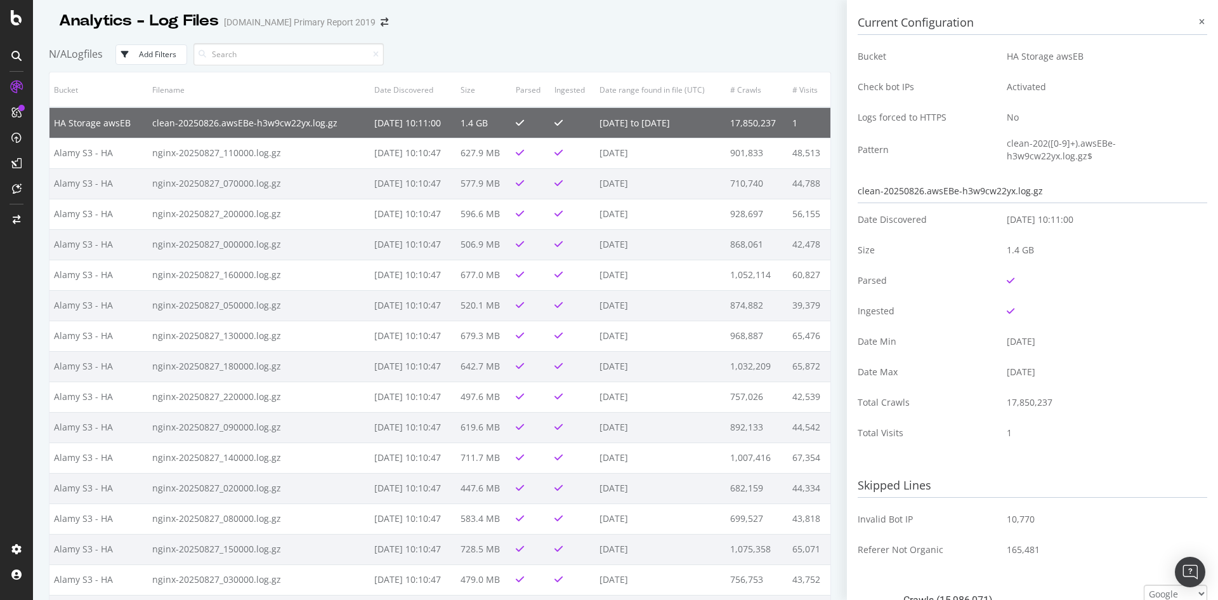
click at [199, 121] on td "clean-20250826.awsEBe-h3w9cw22yx.log.gz" at bounding box center [259, 122] width 222 height 30
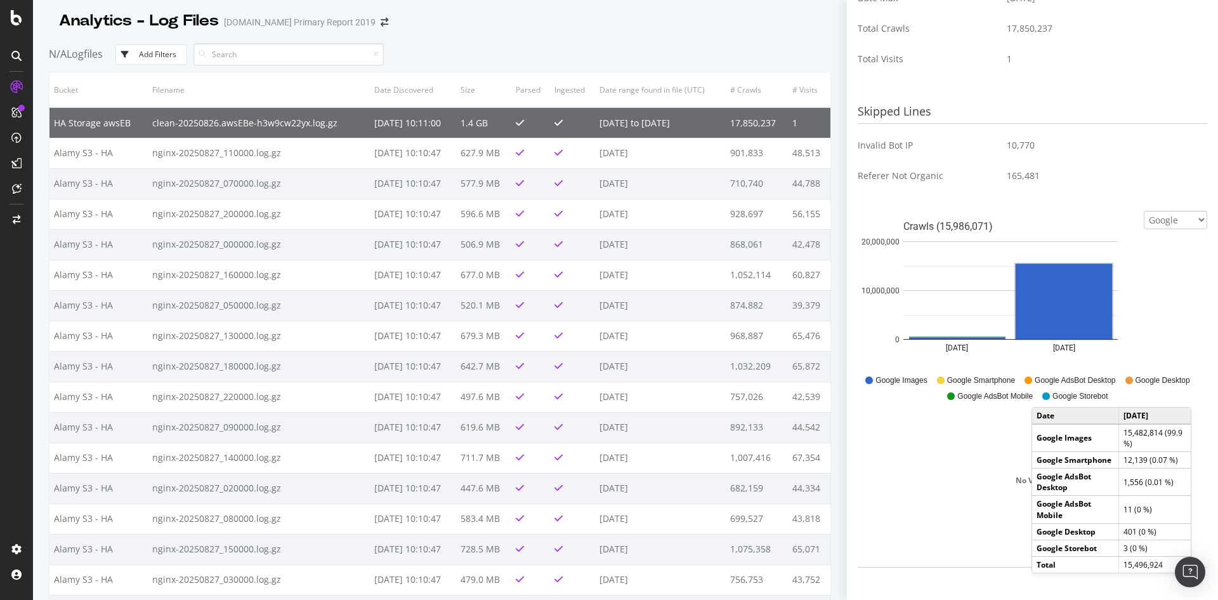
scroll to position [310, 0]
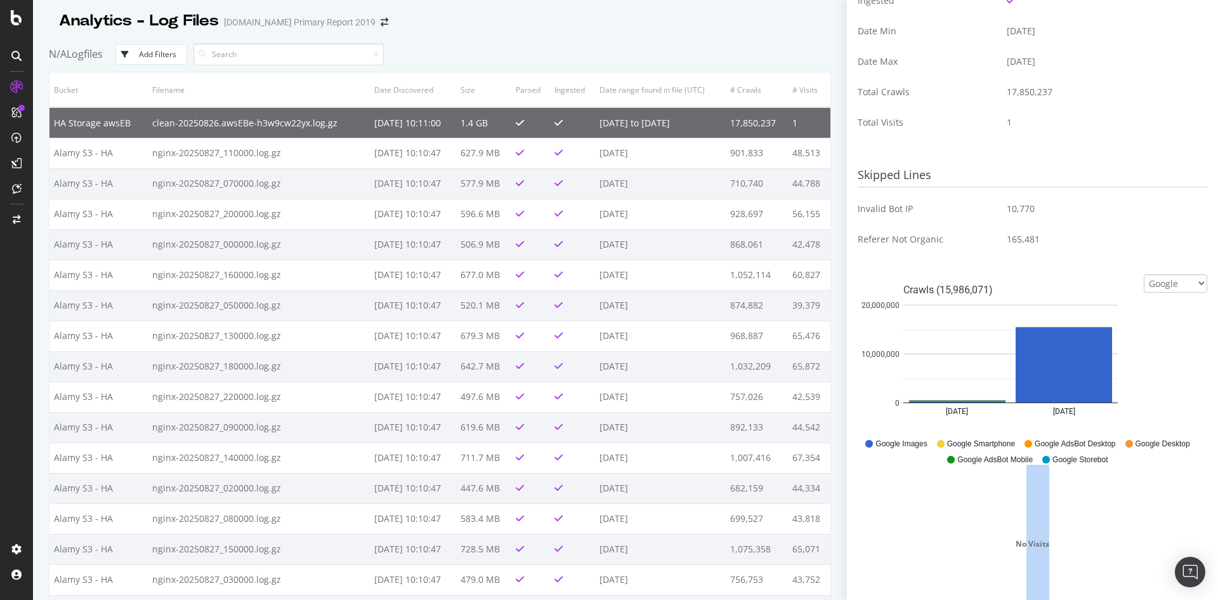
drag, startPoint x: 1021, startPoint y: 544, endPoint x: 1086, endPoint y: 544, distance: 64.7
click at [1086, 544] on div "No Visits" at bounding box center [1033, 544] width 350 height 159
click at [1088, 544] on div "No Visits" at bounding box center [1033, 544] width 350 height 159
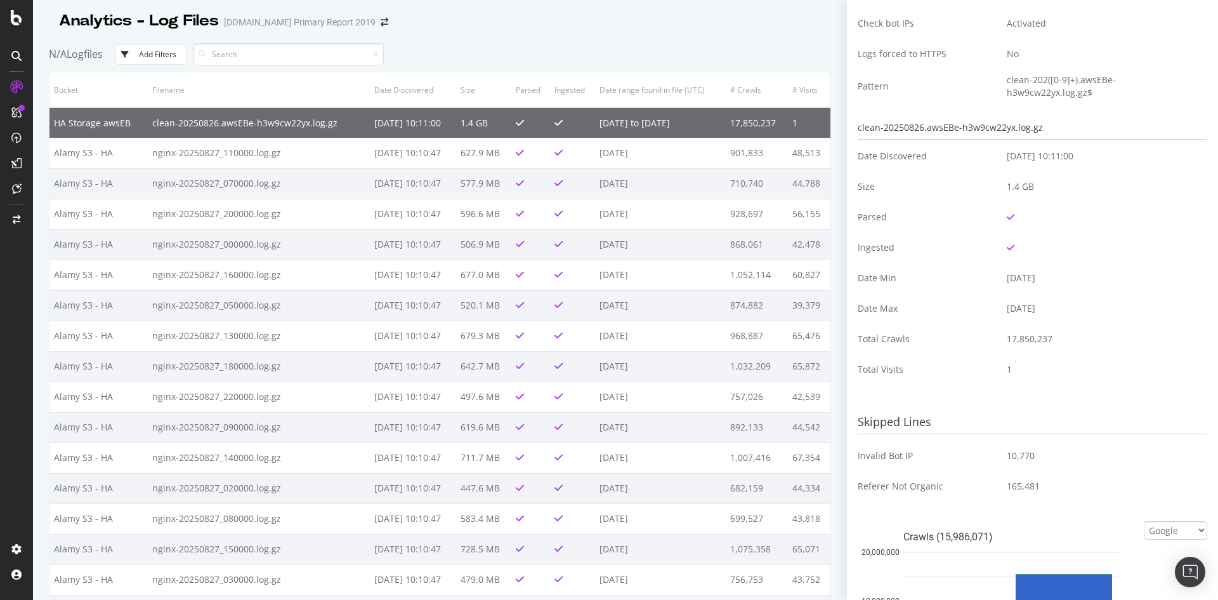
scroll to position [0, 0]
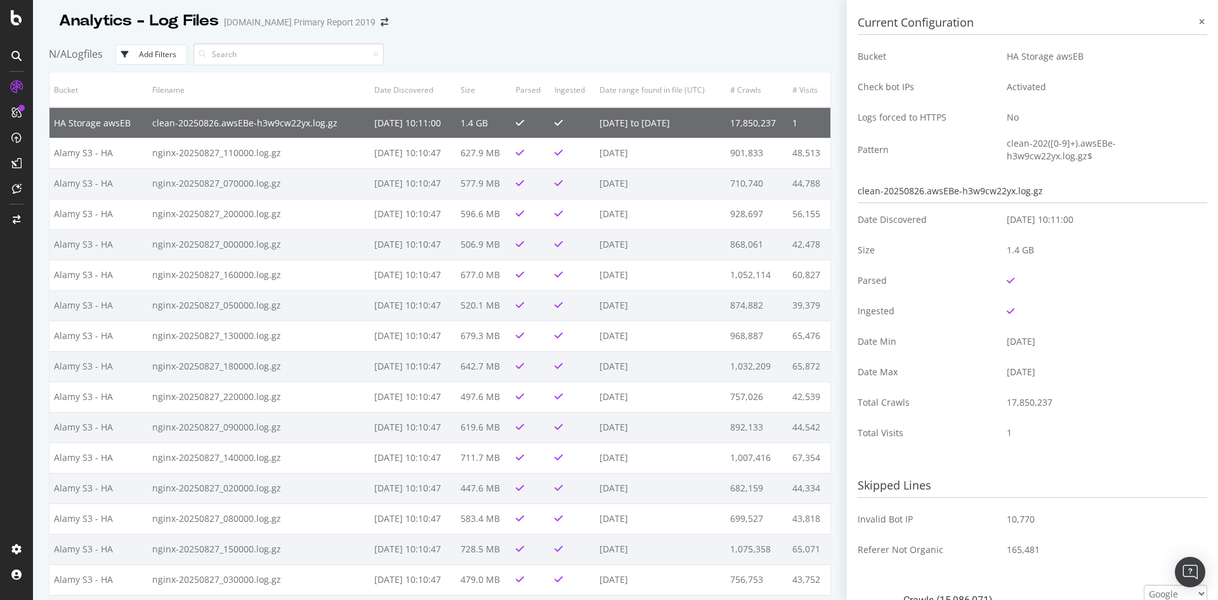
click at [1010, 183] on div "clean-20250826.awsEBe-h3w9cw22yx.log.gz" at bounding box center [1033, 191] width 350 height 23
click at [1029, 62] on td "HA Storage awsEB" at bounding box center [1103, 56] width 210 height 30
click at [1029, 57] on td "HA Storage awsEB" at bounding box center [1103, 56] width 210 height 30
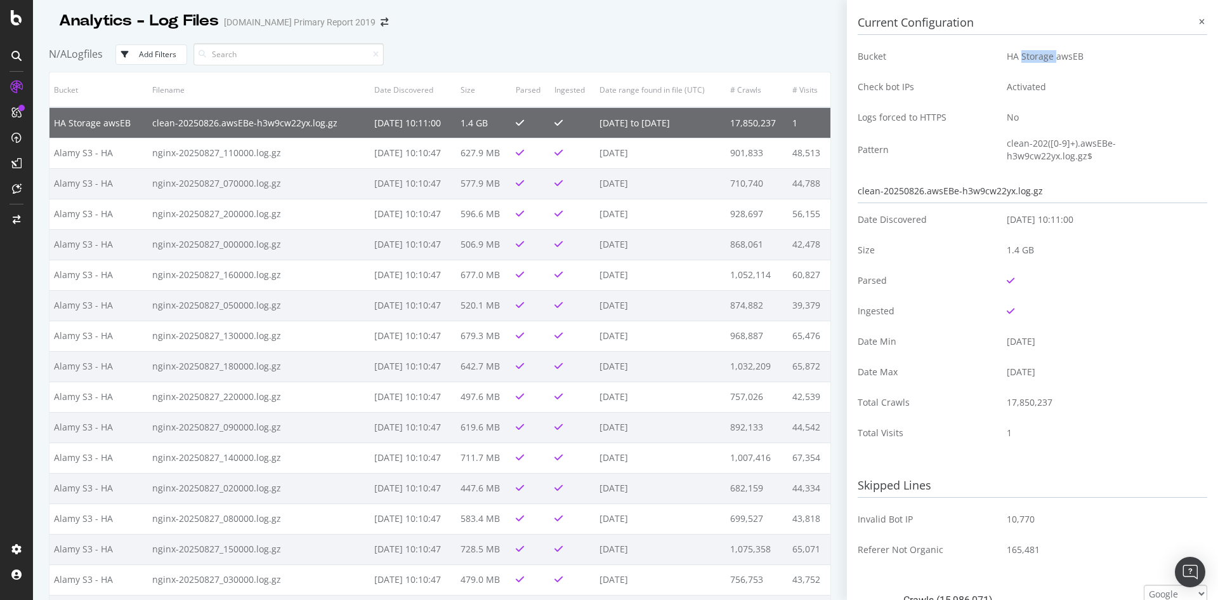
click at [1029, 57] on td "HA Storage awsEB" at bounding box center [1103, 56] width 210 height 30
click at [1055, 155] on td "clean-202([0-9]+).awsEBe-h3w9cw22yx.log.gz$" at bounding box center [1103, 150] width 210 height 34
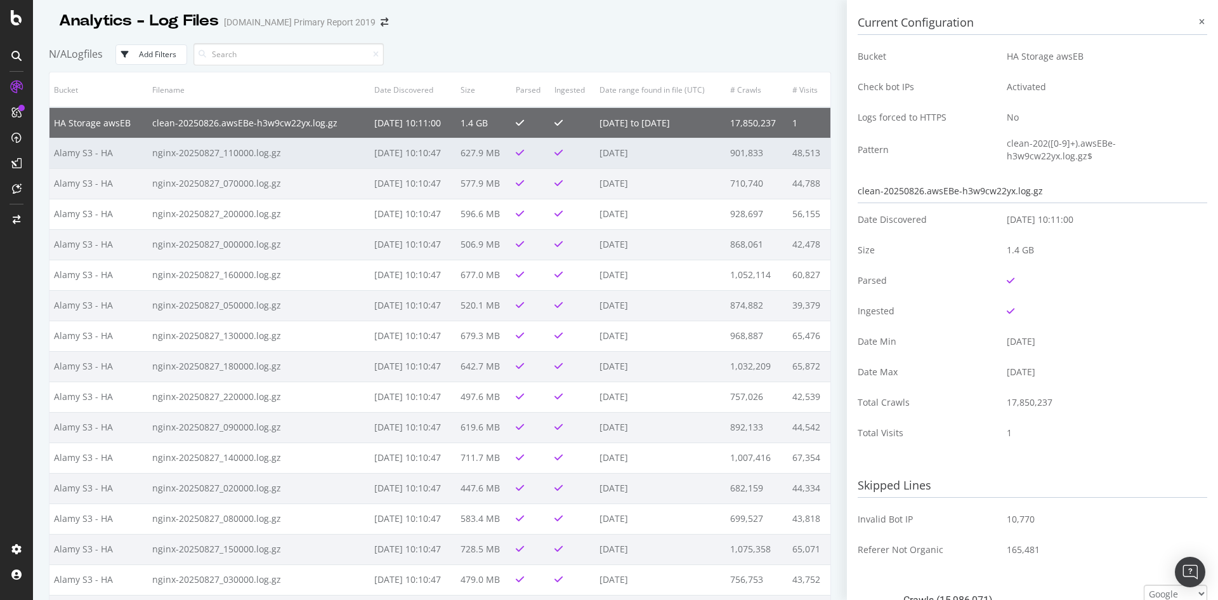
click at [379, 159] on td "2025-08-28 10:10:47" at bounding box center [413, 153] width 86 height 30
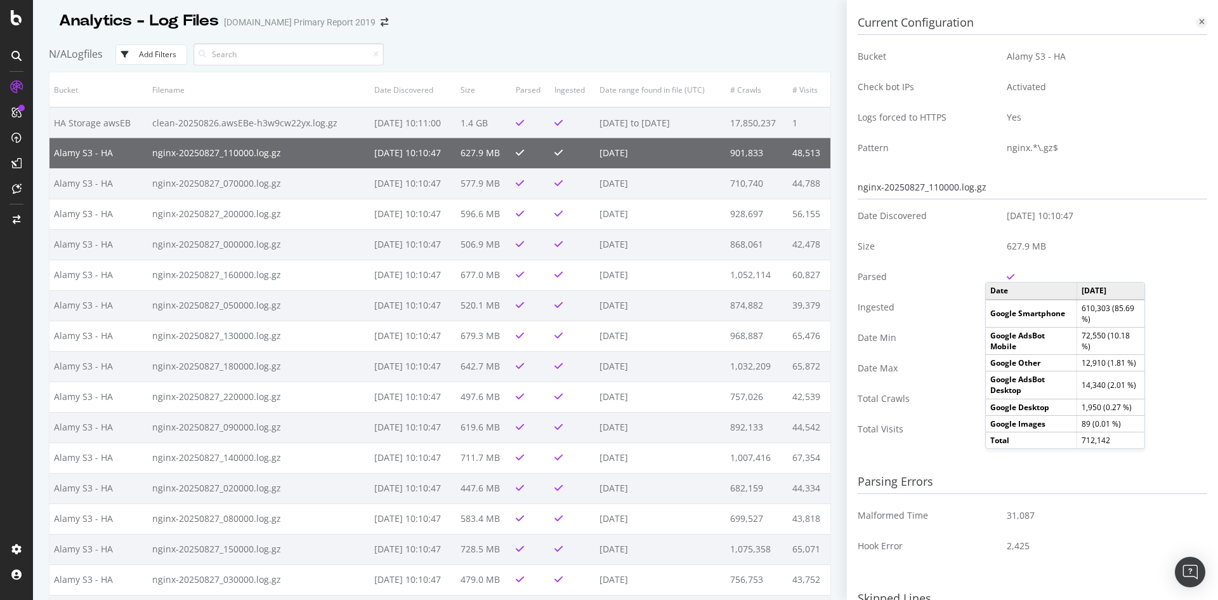
click at [1199, 20] on icon at bounding box center [1202, 22] width 6 height 8
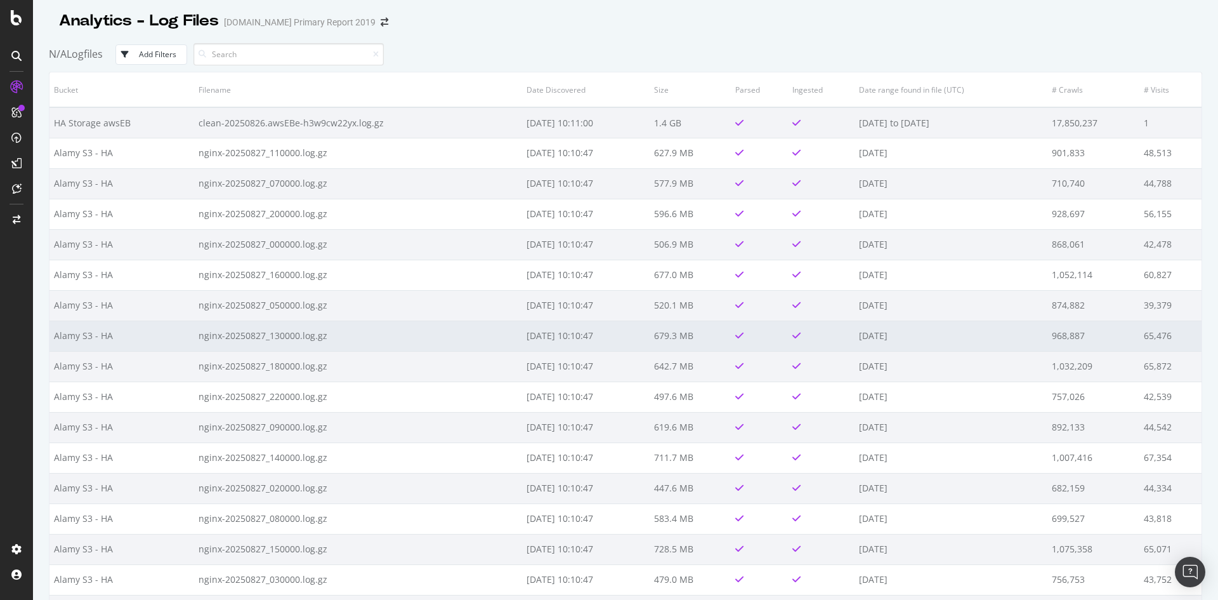
click at [298, 336] on td "nginx-20250827_130000.log.gz" at bounding box center [358, 335] width 328 height 30
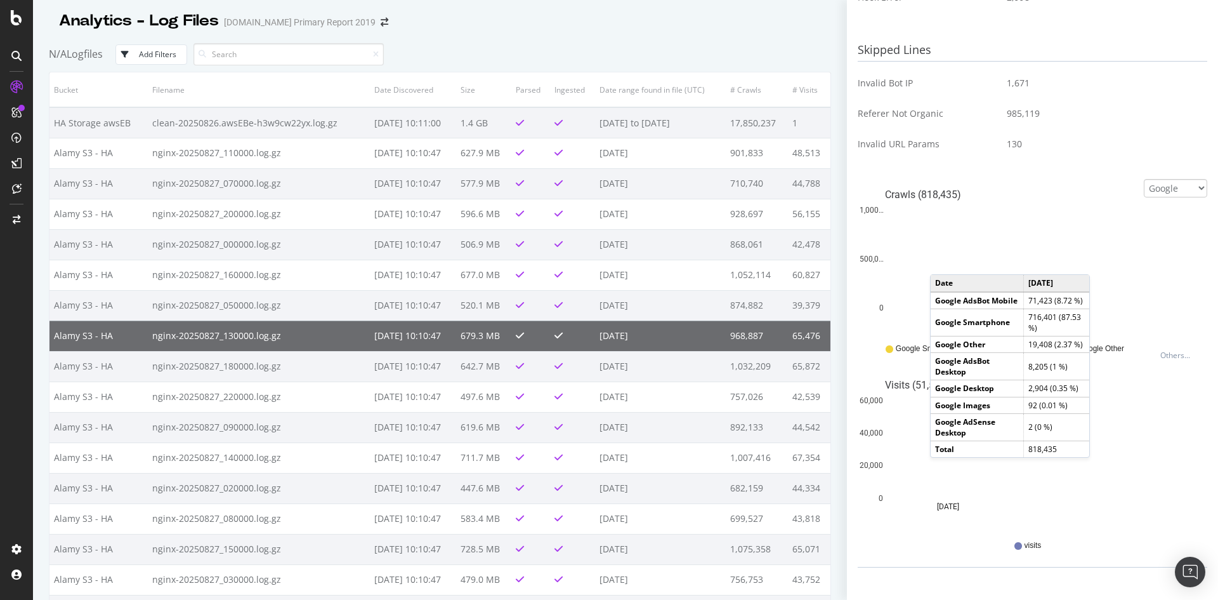
scroll to position [548, 0]
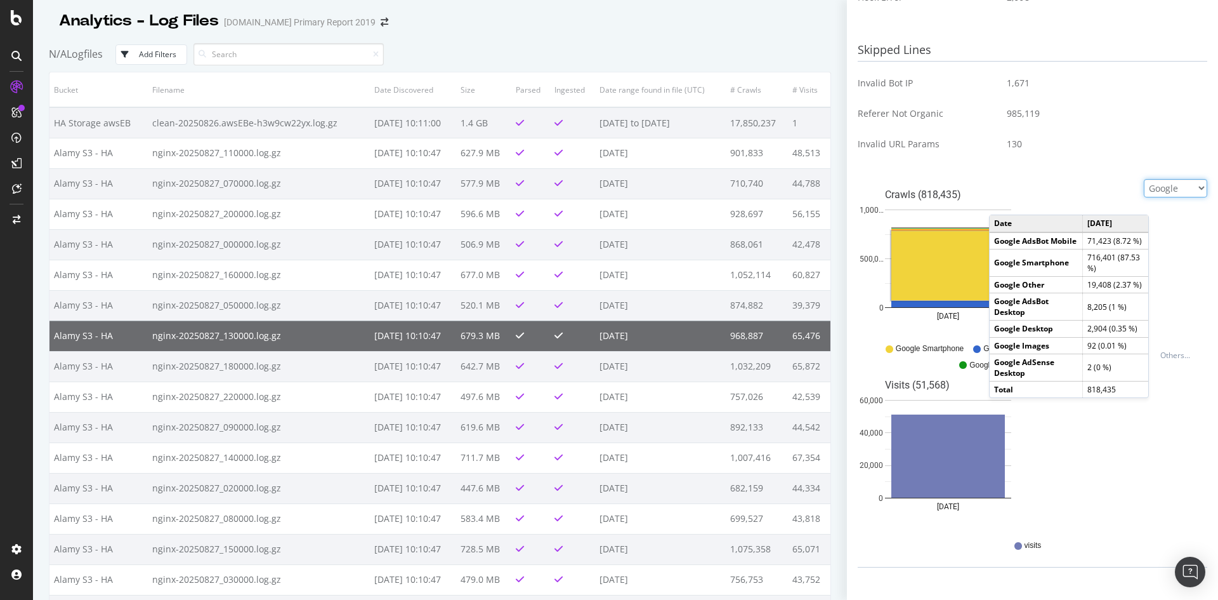
click at [1170, 189] on select "Google Bing OpenAI Other AI Bots" at bounding box center [1175, 188] width 63 height 18
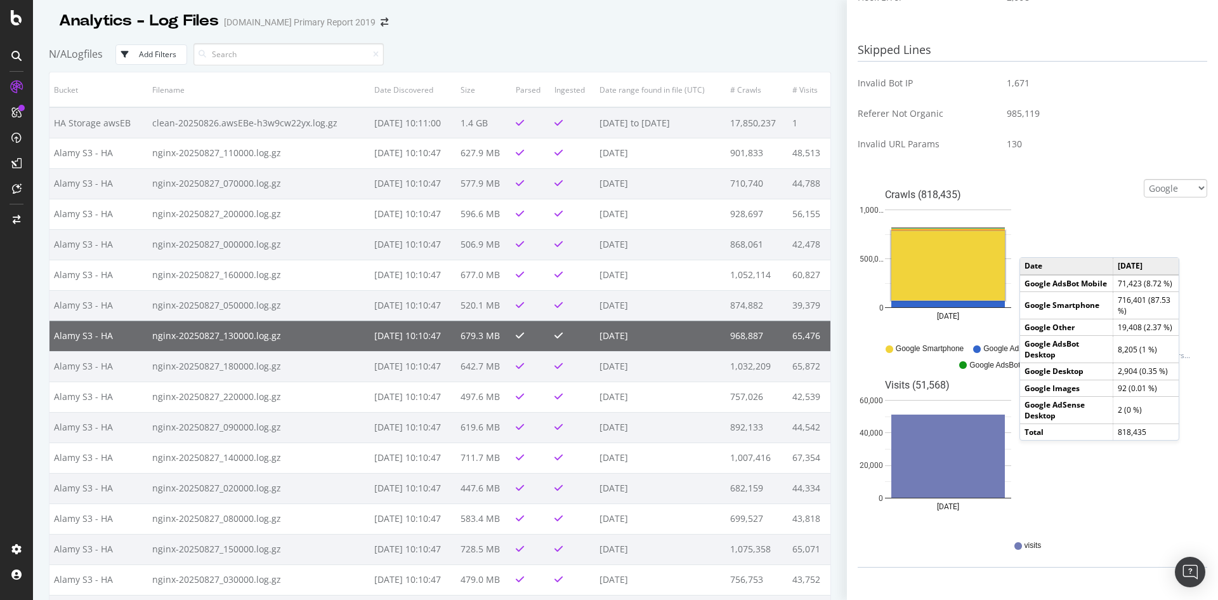
click at [1183, 244] on div "Crawls (818,435) 2025-08-27 0 500,0… 1,000… Date Google AdsBot Mobile Google Sm…" at bounding box center [1033, 258] width 350 height 159
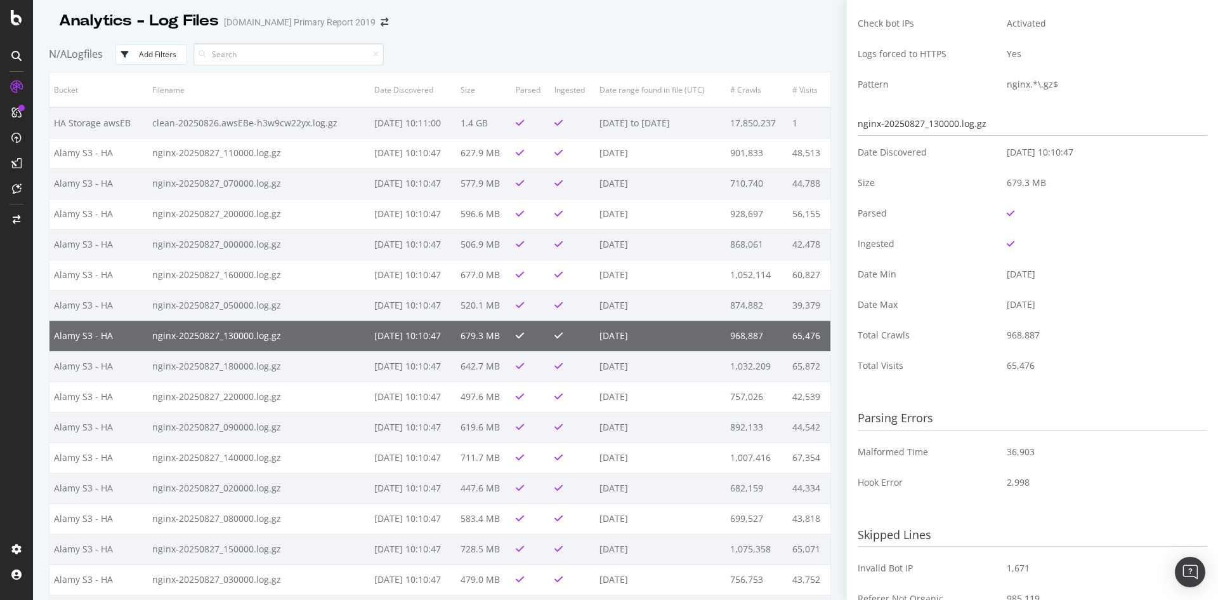
scroll to position [0, 0]
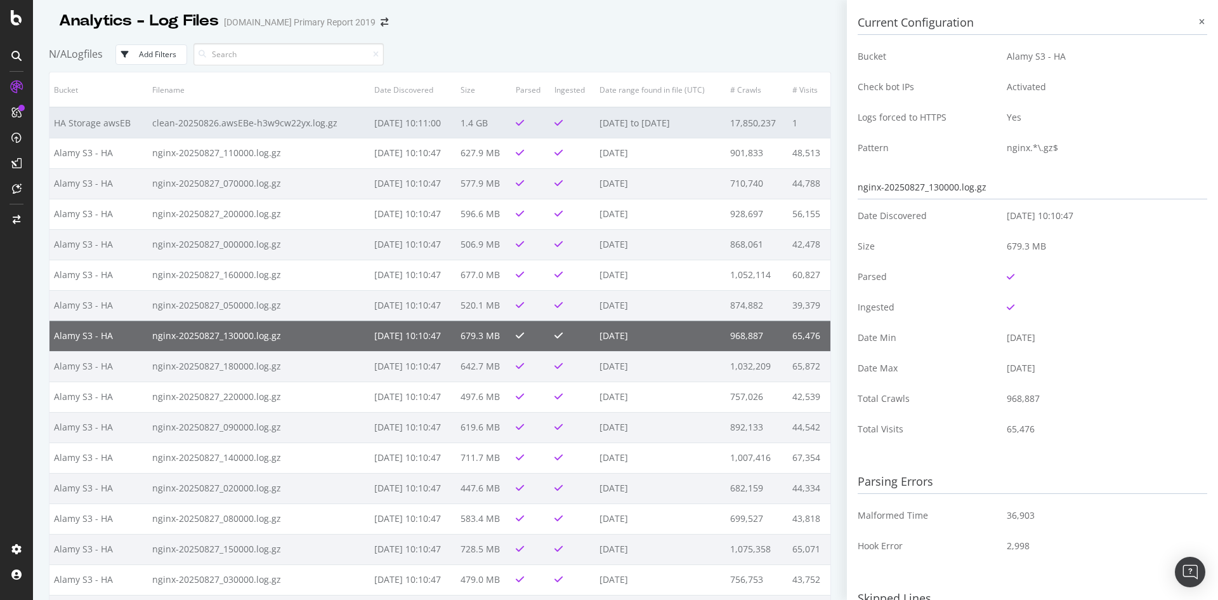
click at [299, 126] on td "clean-20250826.awsEBe-h3w9cw22yx.log.gz" at bounding box center [259, 122] width 222 height 30
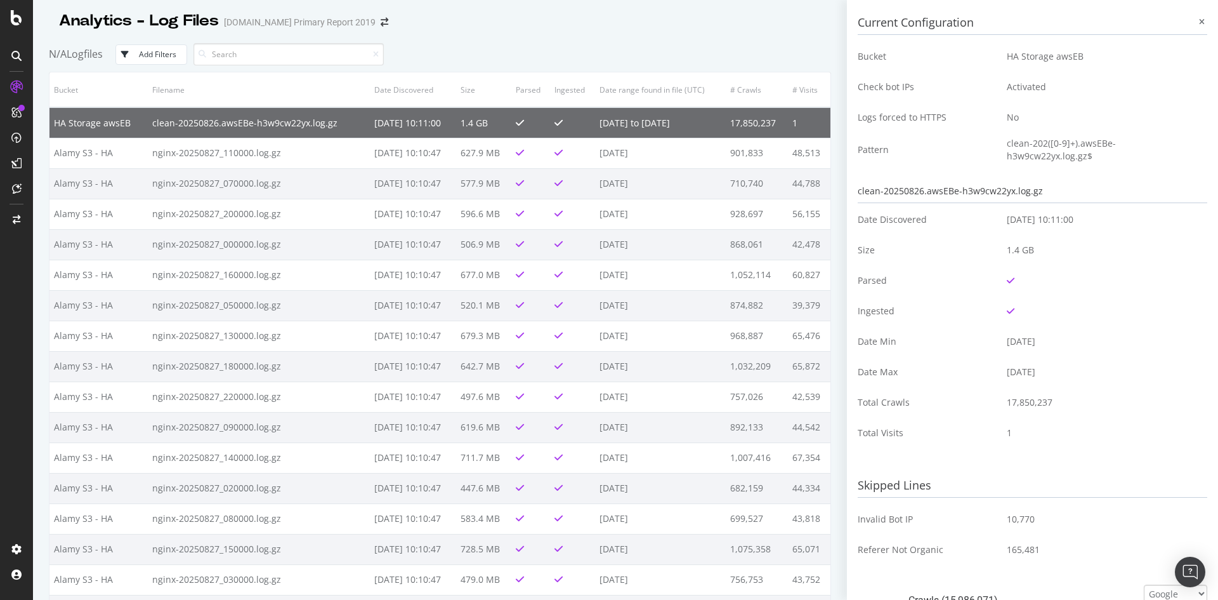
scroll to position [317, 0]
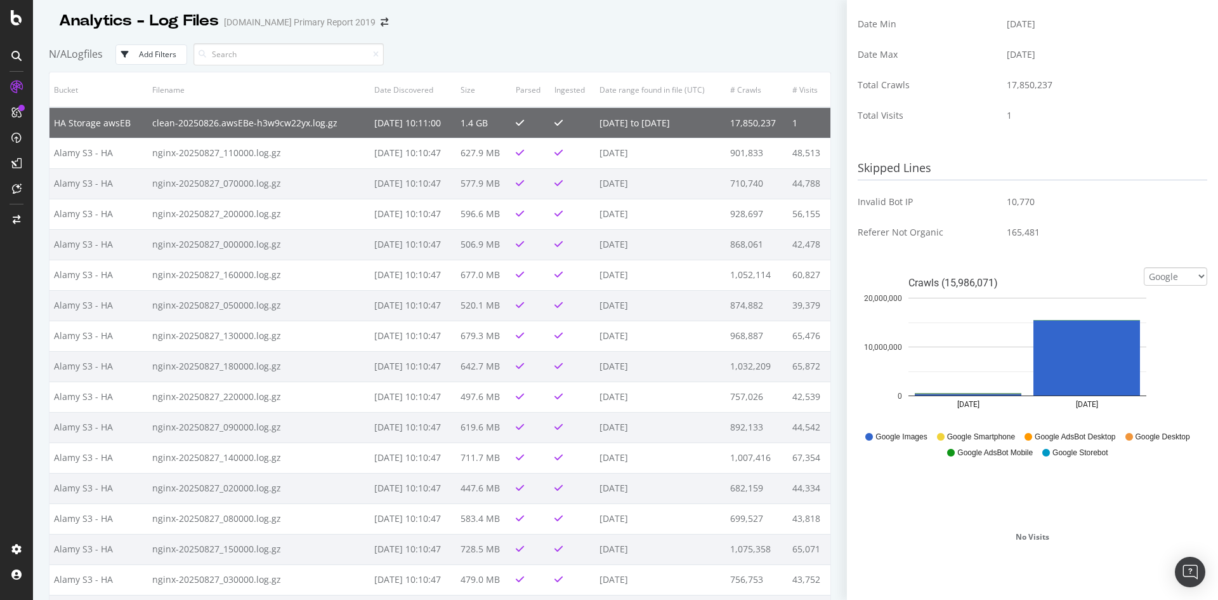
click at [944, 501] on div "No Visits" at bounding box center [1033, 537] width 350 height 159
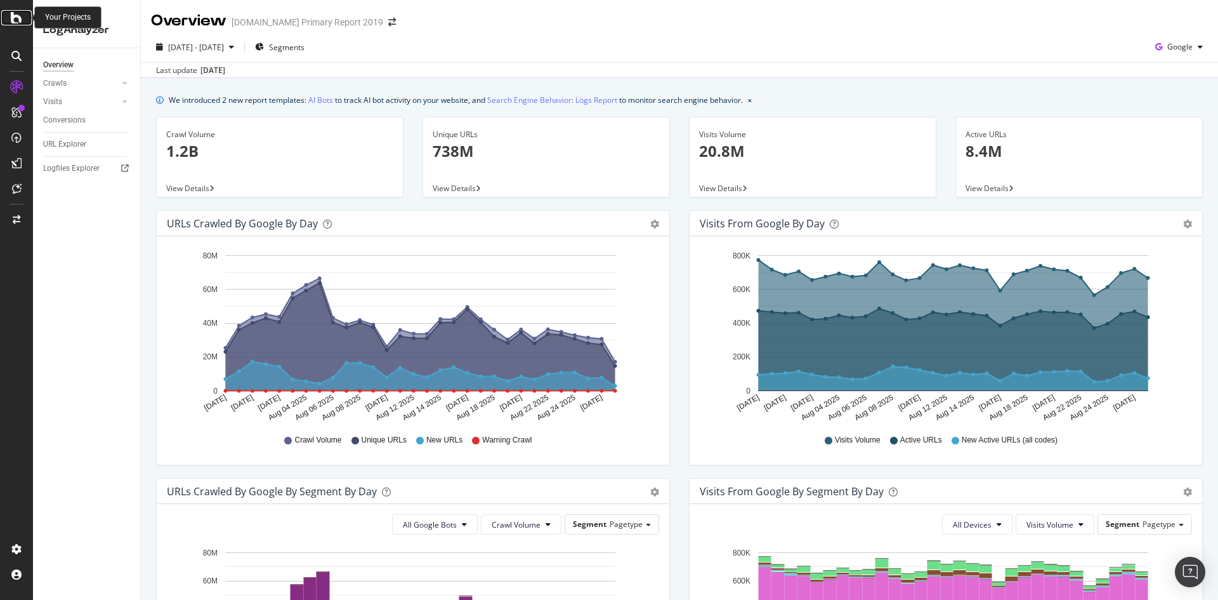
click at [13, 18] on icon at bounding box center [16, 17] width 11 height 15
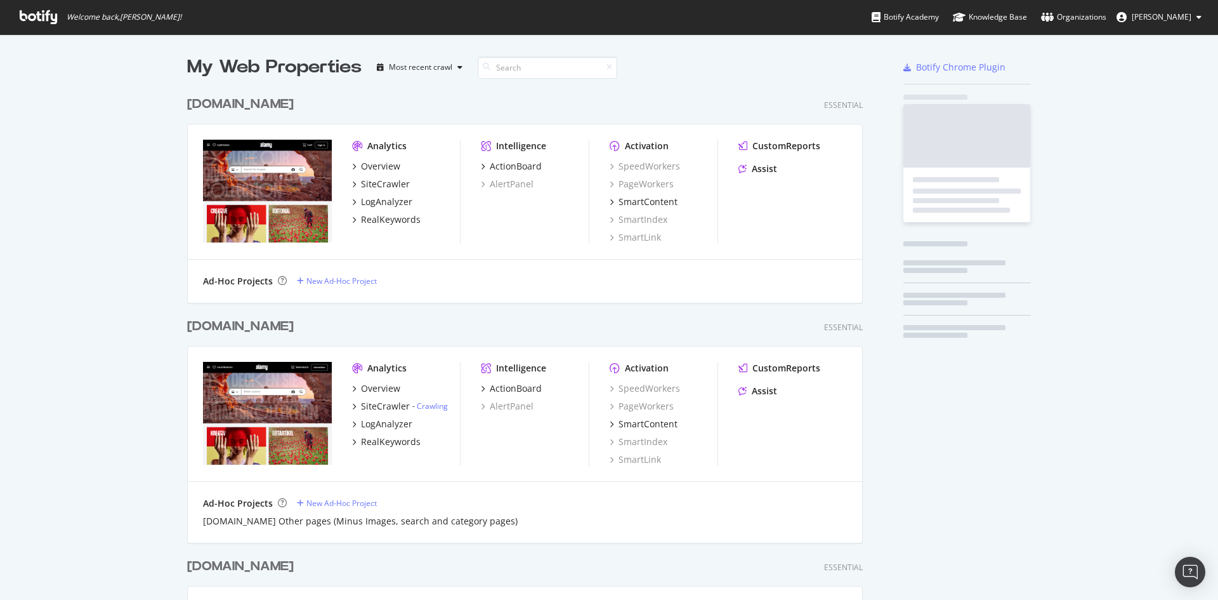
scroll to position [1195, 676]
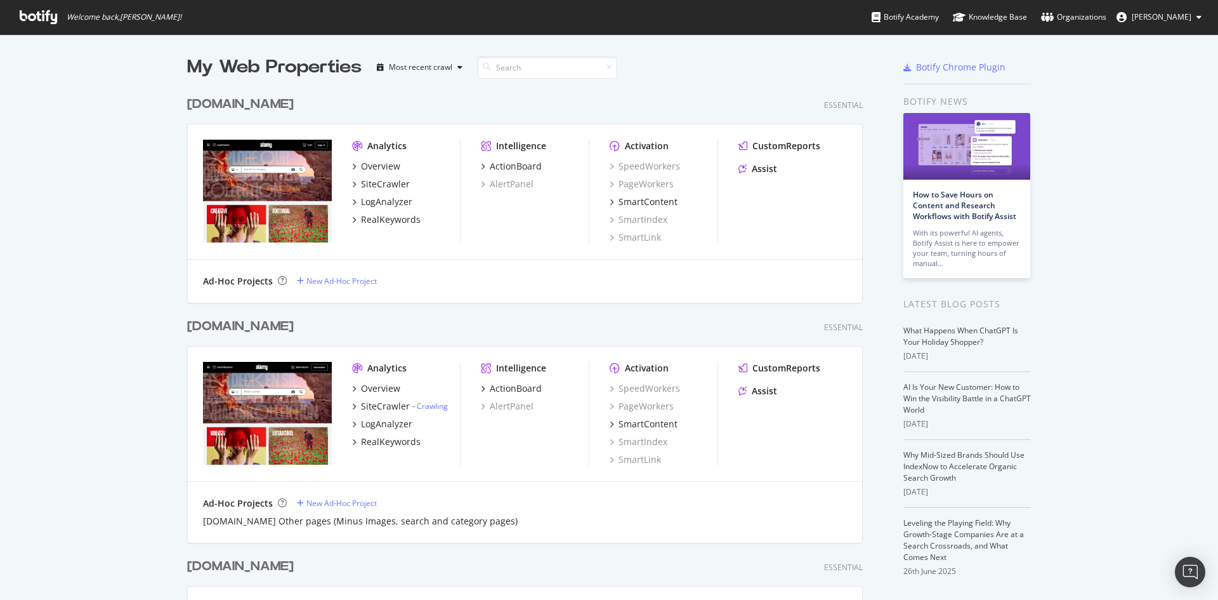
click at [1161, 18] on span "[PERSON_NAME]" at bounding box center [1162, 16] width 60 height 11
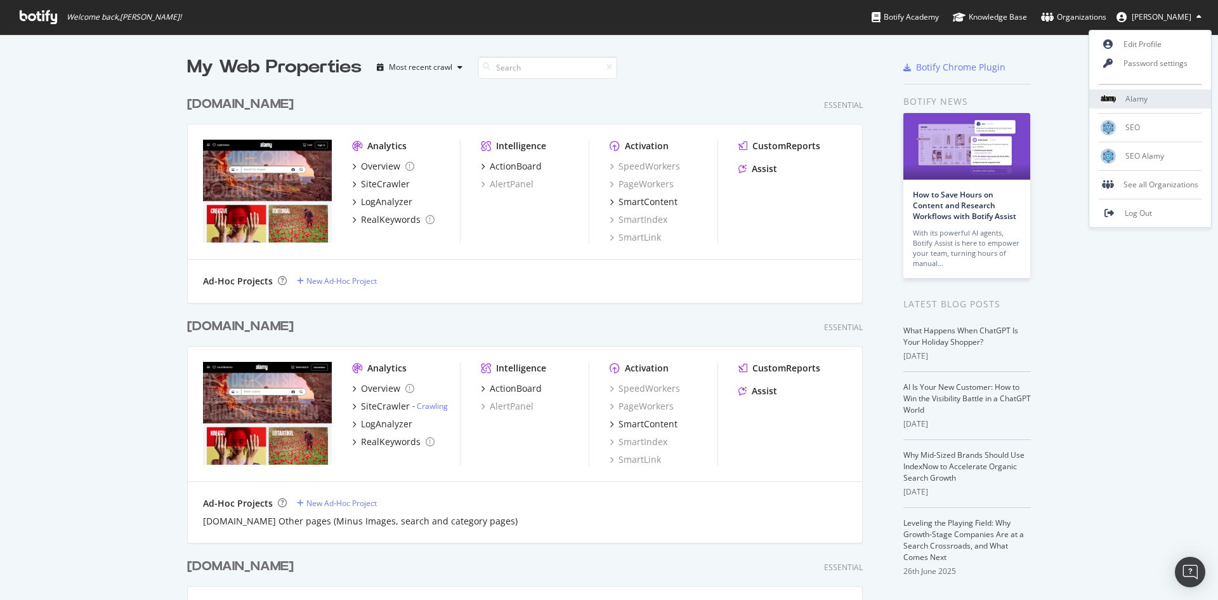
click at [1146, 100] on span "Alamy" at bounding box center [1137, 98] width 22 height 11
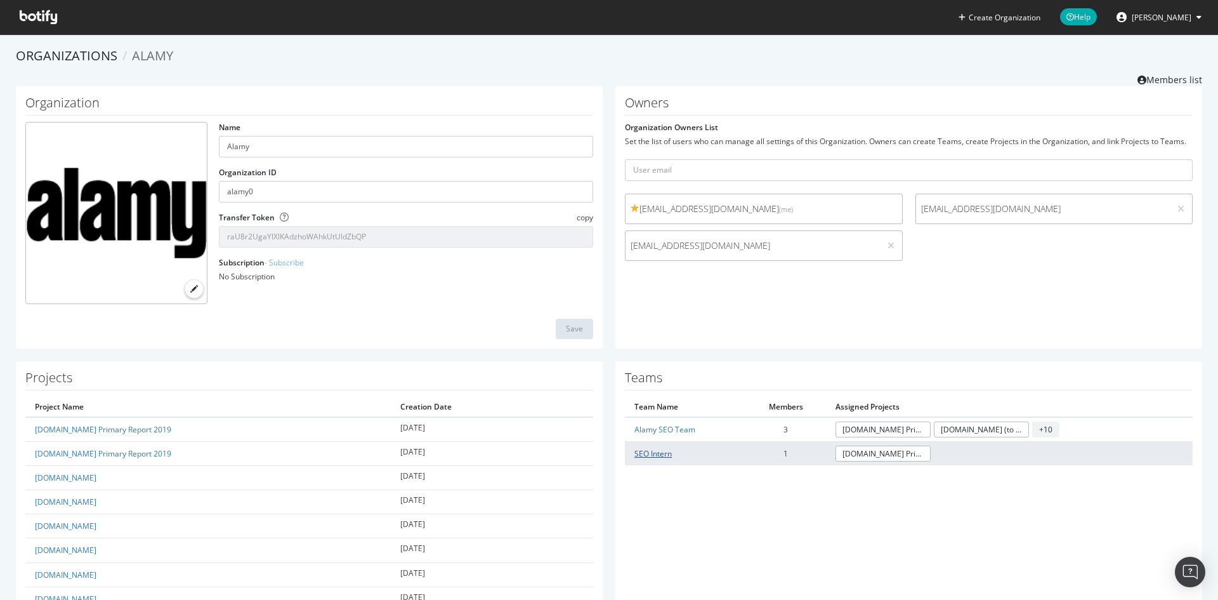
click at [646, 451] on link "SEO Intern" at bounding box center [653, 453] width 37 height 11
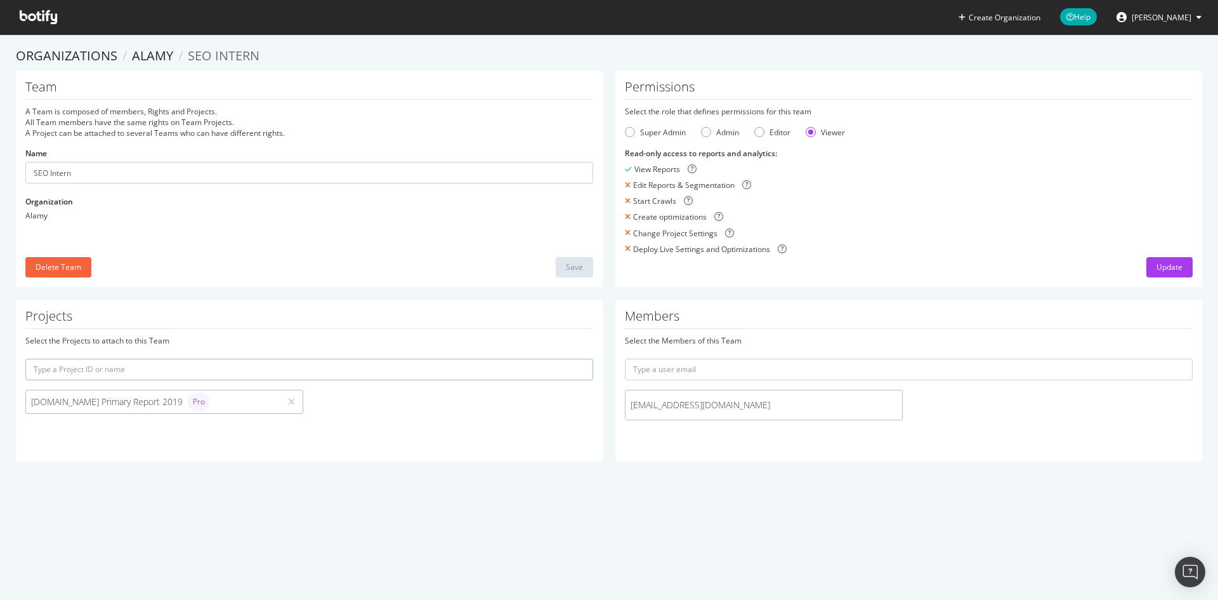
click at [711, 409] on span "[EMAIL_ADDRESS][DOMAIN_NAME]" at bounding box center [764, 405] width 267 height 13
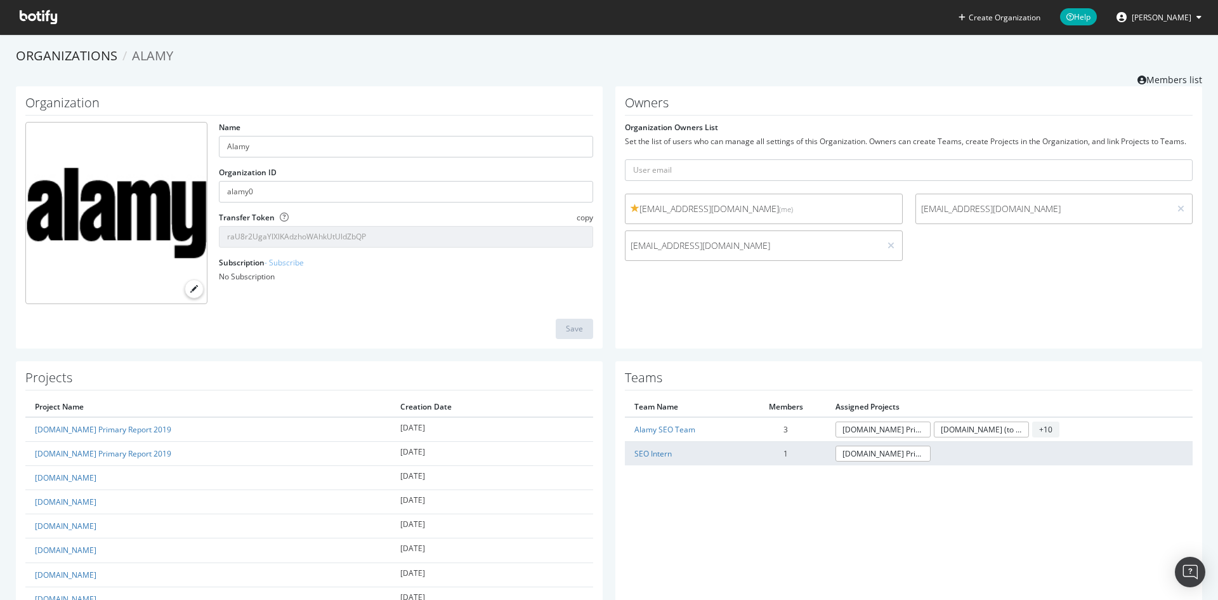
click at [1020, 451] on td "[DOMAIN_NAME] Primary Report 2019" at bounding box center [1009, 453] width 367 height 24
click at [643, 452] on link "SEO Intern" at bounding box center [653, 453] width 37 height 11
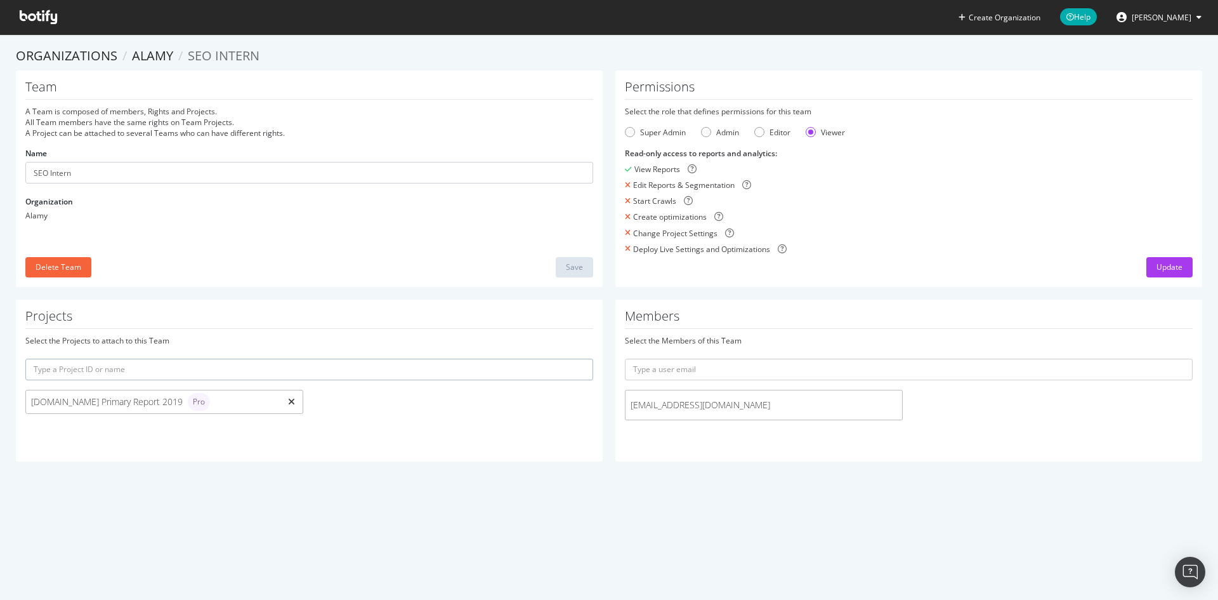
click at [291, 400] on icon at bounding box center [291, 401] width 7 height 9
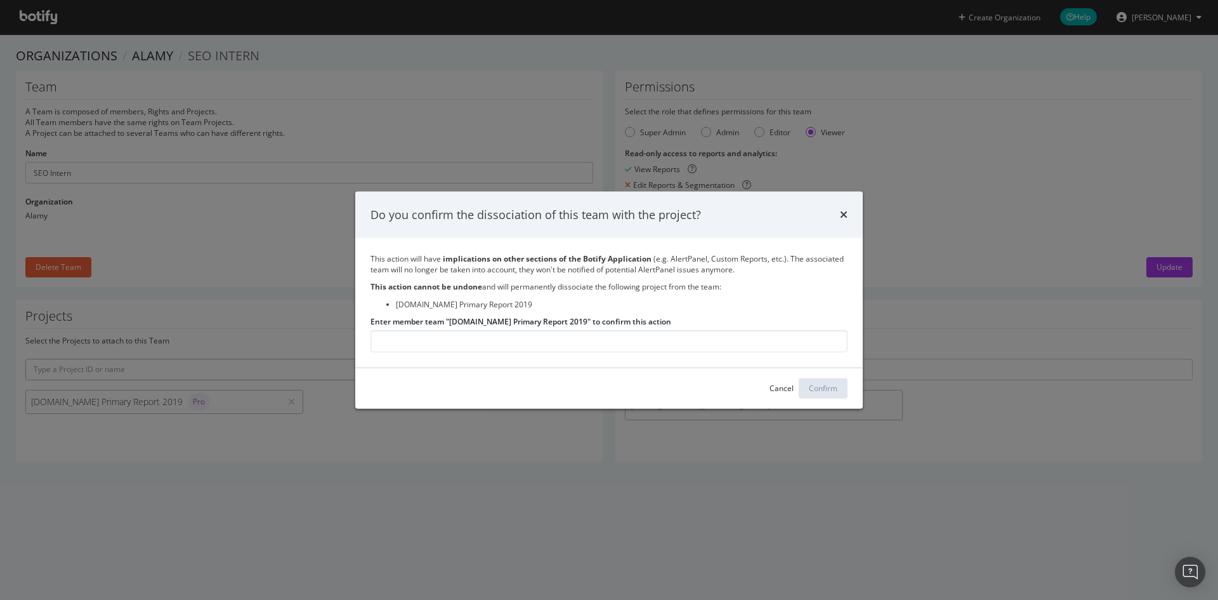
click at [421, 286] on strong "This action cannot be undone" at bounding box center [427, 286] width 112 height 11
copy p "This action cannot be undone and will permanently dissociate the following proj…"
click at [492, 343] on input "Enter member team "[DOMAIN_NAME] Primary Report 2019" to confirm this action" at bounding box center [609, 341] width 477 height 22
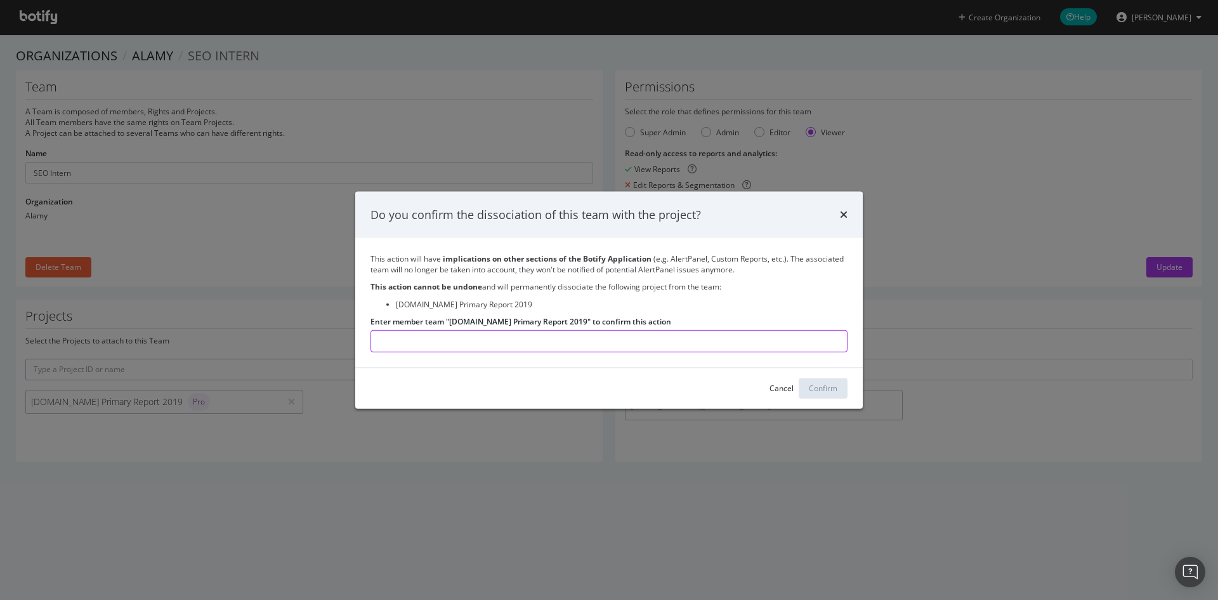
paste input "This action cannot be undone and will permanently dissociate the following proj…"
click at [515, 300] on li "[DOMAIN_NAME] Primary Report 2019" at bounding box center [622, 303] width 452 height 11
drag, startPoint x: 511, startPoint y: 306, endPoint x: 393, endPoint y: 308, distance: 118.1
click at [393, 308] on ul "[DOMAIN_NAME] Primary Report 2019" at bounding box center [609, 303] width 477 height 11
copy li "[DOMAIN_NAME] Primary Report 2019"
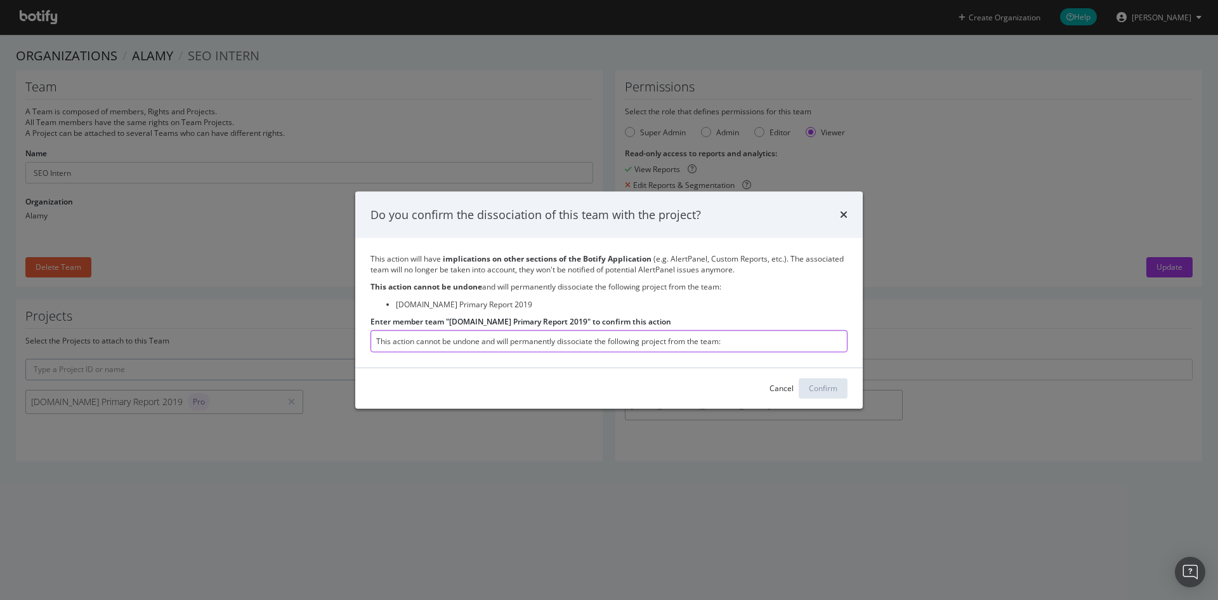
click at [423, 343] on input "This action cannot be undone and will permanently dissociate the following proj…" at bounding box center [609, 341] width 477 height 22
paste input "[DOMAIN_NAME] Primary Report 2019"
type input "[DOMAIN_NAME] Primary Report 2019"
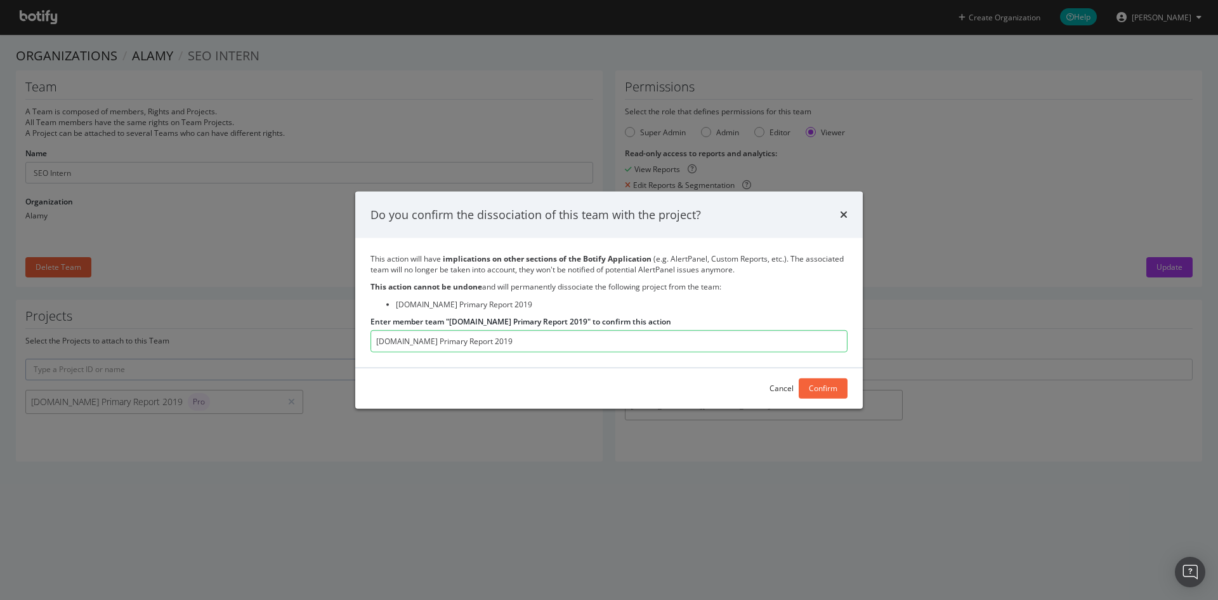
click at [834, 388] on div "Confirm" at bounding box center [823, 388] width 29 height 11
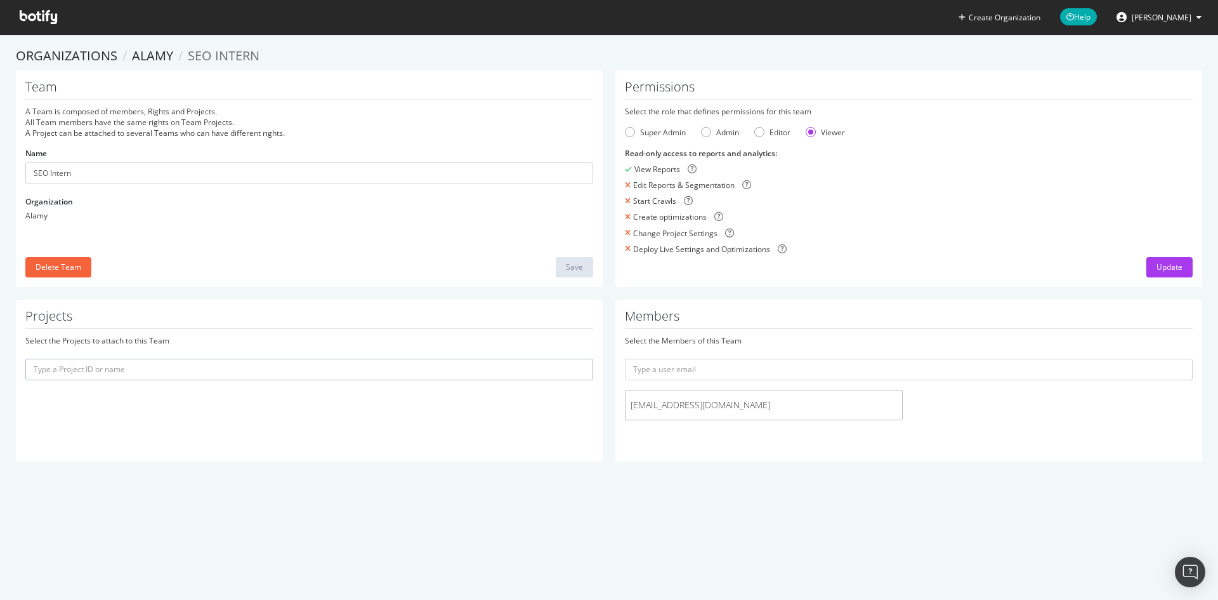
click at [835, 408] on span "[EMAIL_ADDRESS][DOMAIN_NAME]" at bounding box center [764, 405] width 267 height 13
click at [942, 416] on div "[EMAIL_ADDRESS][DOMAIN_NAME]" at bounding box center [909, 408] width 581 height 37
click at [63, 271] on div "Delete Team" at bounding box center [59, 266] width 46 height 11
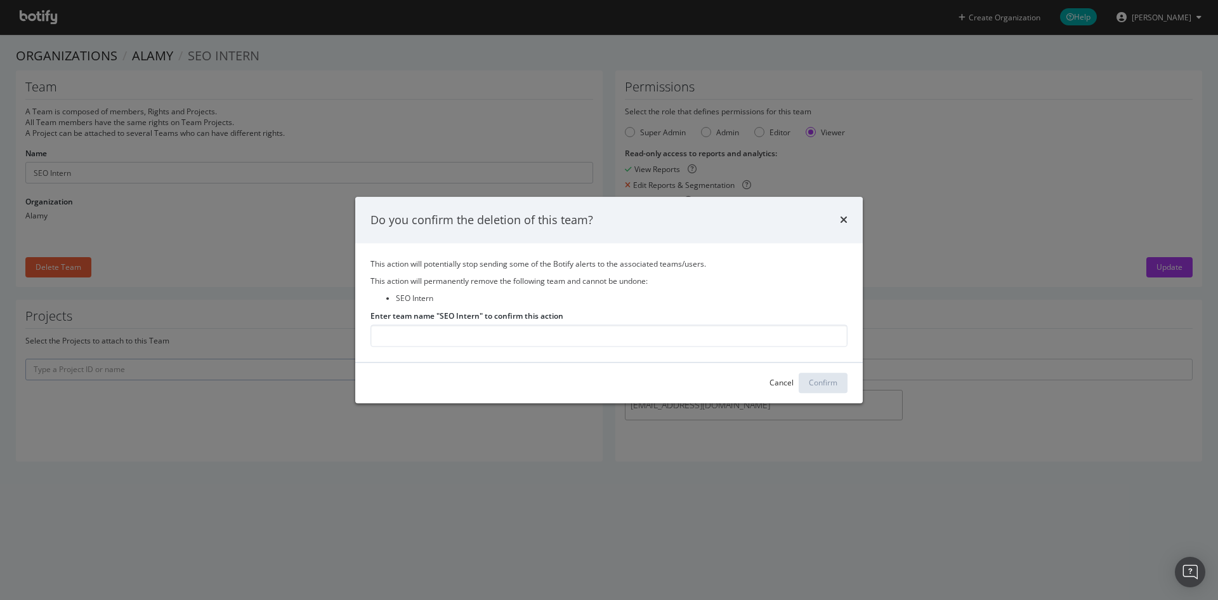
drag, startPoint x: 472, startPoint y: 337, endPoint x: 451, endPoint y: 321, distance: 26.3
click at [472, 337] on input "Enter team name "SEO Intern" to confirm this action" at bounding box center [609, 335] width 477 height 22
drag, startPoint x: 436, startPoint y: 300, endPoint x: 392, endPoint y: 300, distance: 43.8
click at [392, 300] on ul "SEO Intern" at bounding box center [609, 298] width 477 height 11
copy li "SEO Intern"
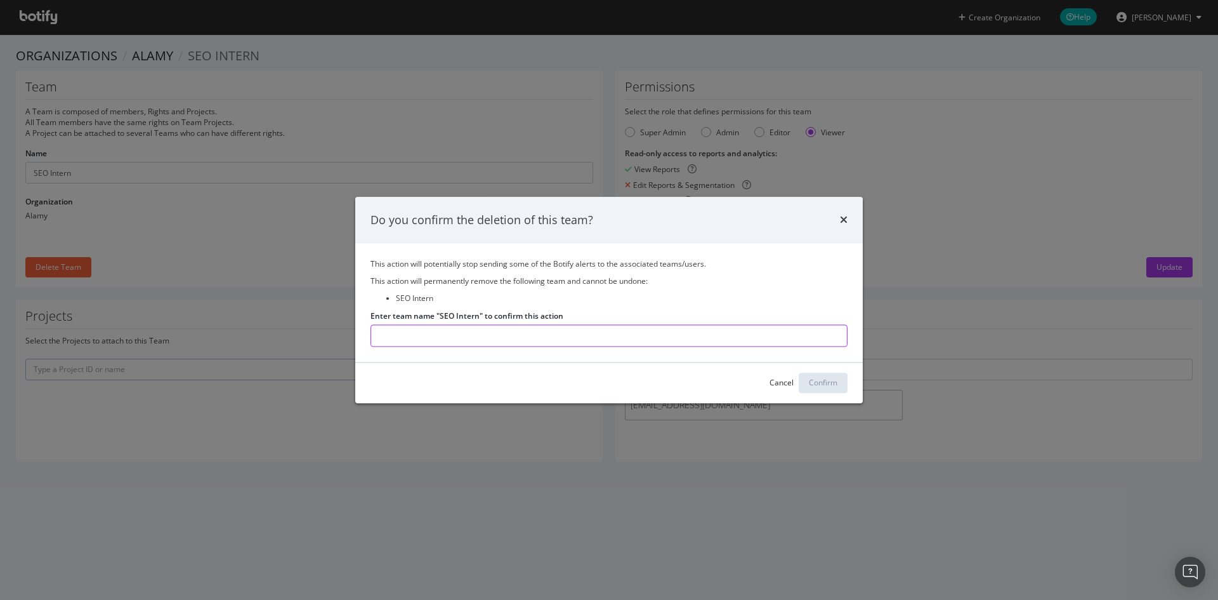
drag, startPoint x: 432, startPoint y: 335, endPoint x: 464, endPoint y: 340, distance: 32.7
click at [432, 335] on input "Enter team name "SEO Intern" to confirm this action" at bounding box center [609, 335] width 477 height 22
paste input "SEO Intern"
type input "SEO Intern"
click at [827, 379] on div "Confirm" at bounding box center [823, 383] width 29 height 11
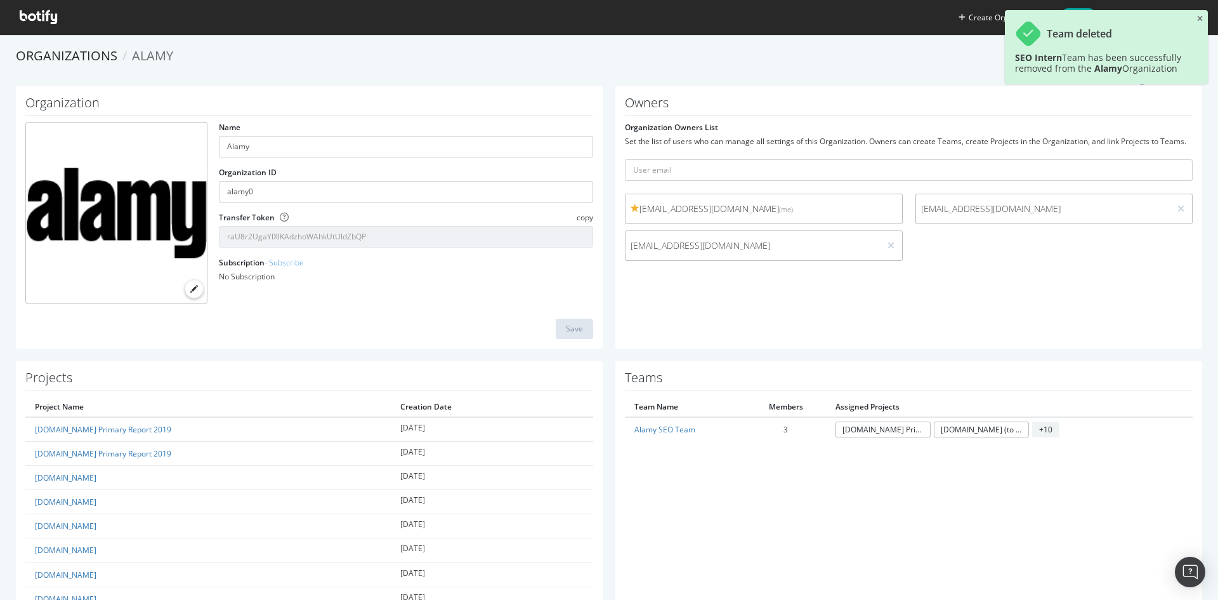
click at [913, 65] on ol "Organizations Alamy" at bounding box center [609, 56] width 1187 height 18
click at [60, 61] on link "Organizations" at bounding box center [67, 55] width 102 height 17
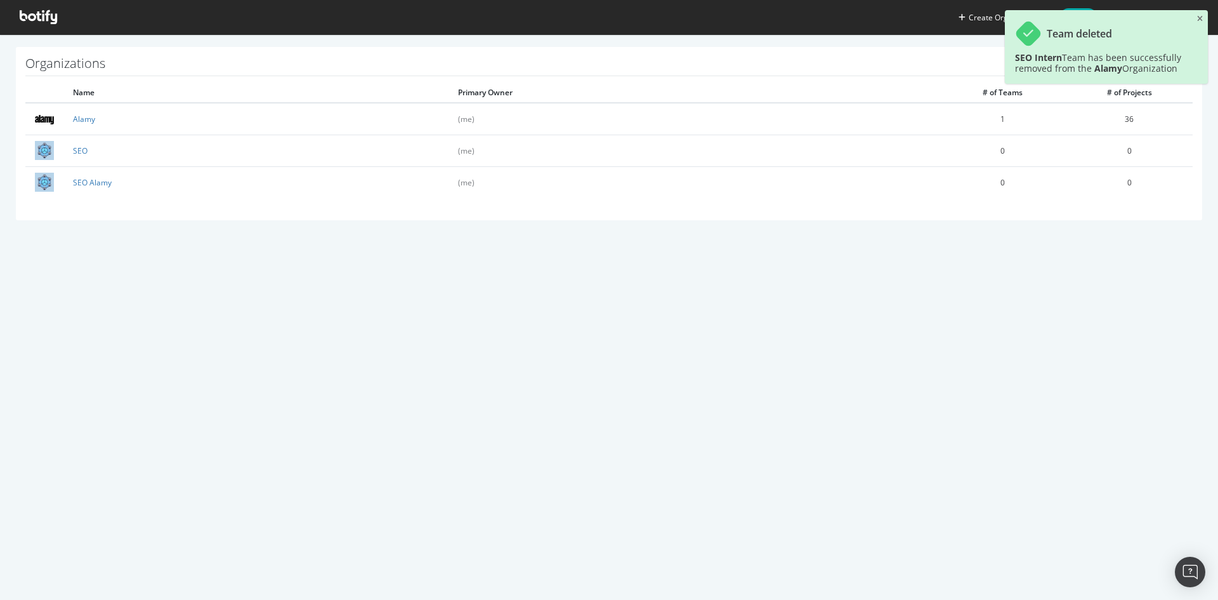
click at [277, 460] on div "Create Organization Help [PERSON_NAME] Organizations Name Primary Owner # of Te…" at bounding box center [609, 300] width 1218 height 600
click at [1197, 20] on icon "close toast" at bounding box center [1200, 19] width 6 height 8
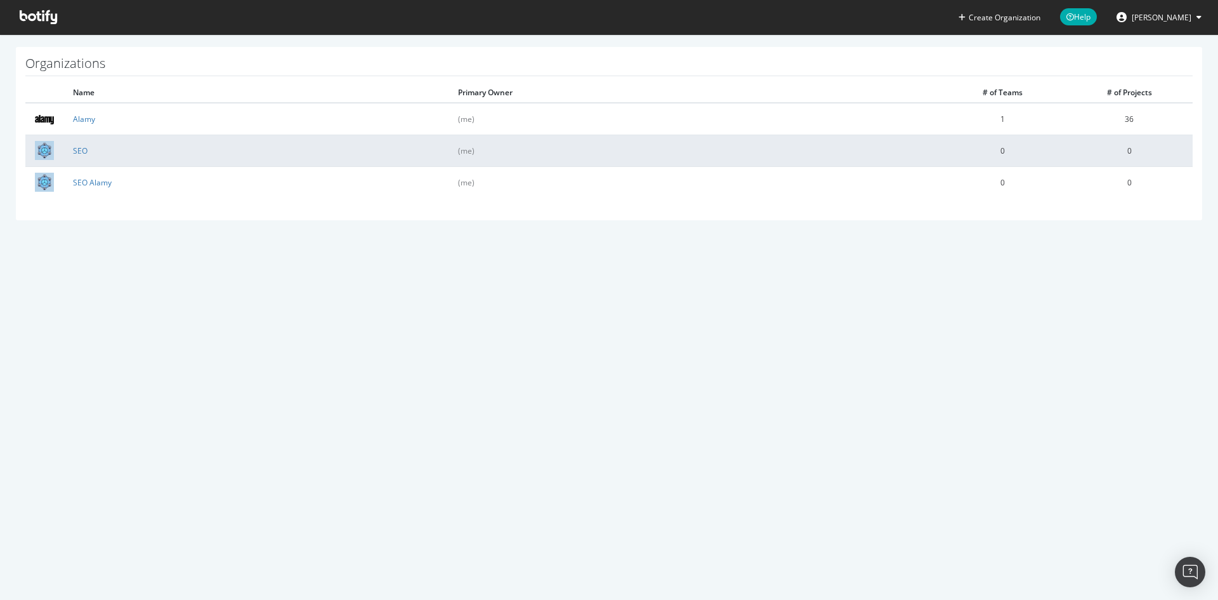
click at [97, 150] on td "SEO" at bounding box center [255, 151] width 385 height 32
click at [70, 150] on td "SEO" at bounding box center [255, 151] width 385 height 32
click at [73, 151] on link "SEO" at bounding box center [80, 150] width 15 height 11
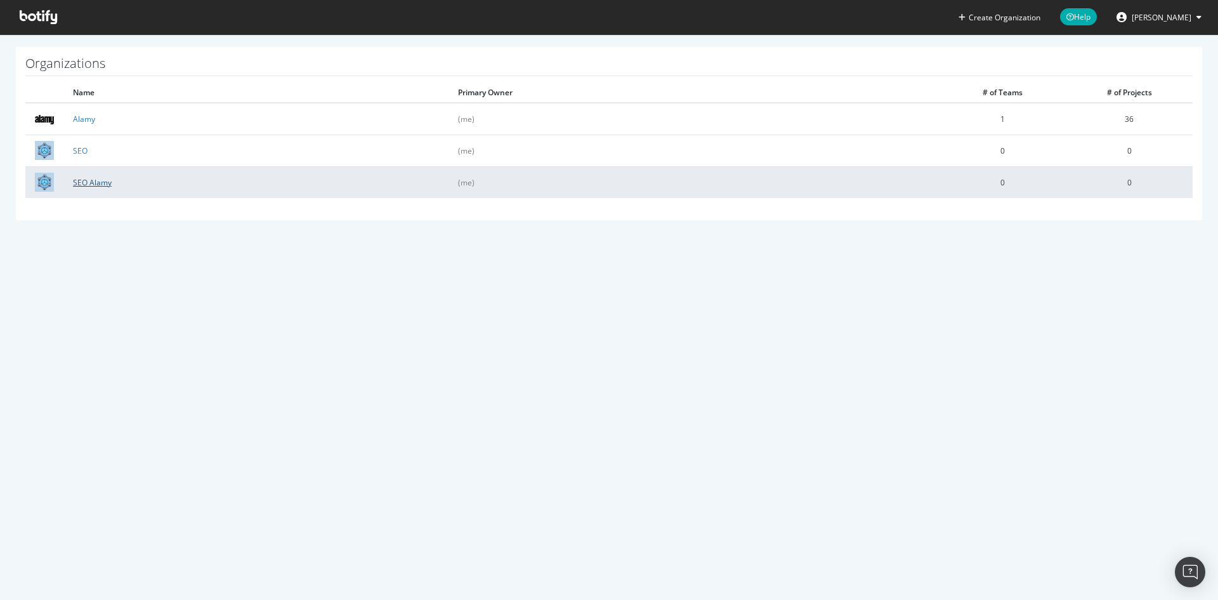
drag, startPoint x: 65, startPoint y: 185, endPoint x: 84, endPoint y: 182, distance: 19.2
click at [72, 185] on td "SEO Alamy" at bounding box center [255, 182] width 385 height 32
click at [84, 182] on link "SEO Alamy" at bounding box center [92, 182] width 39 height 11
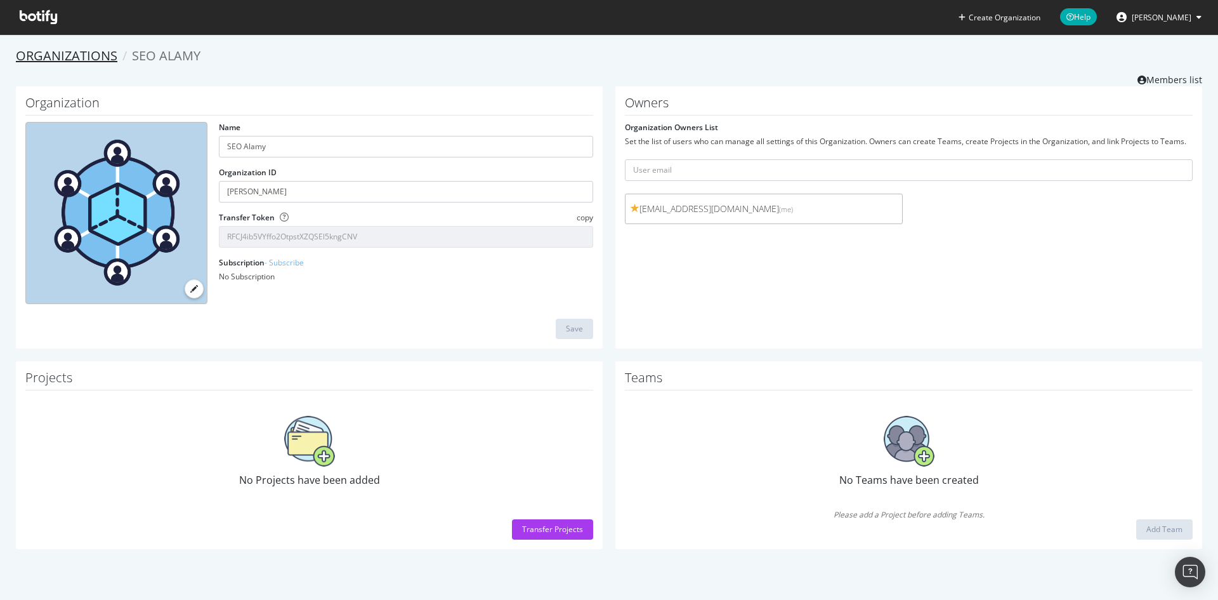
click at [36, 48] on link "Organizations" at bounding box center [67, 55] width 102 height 17
